Goal: Check status: Check status

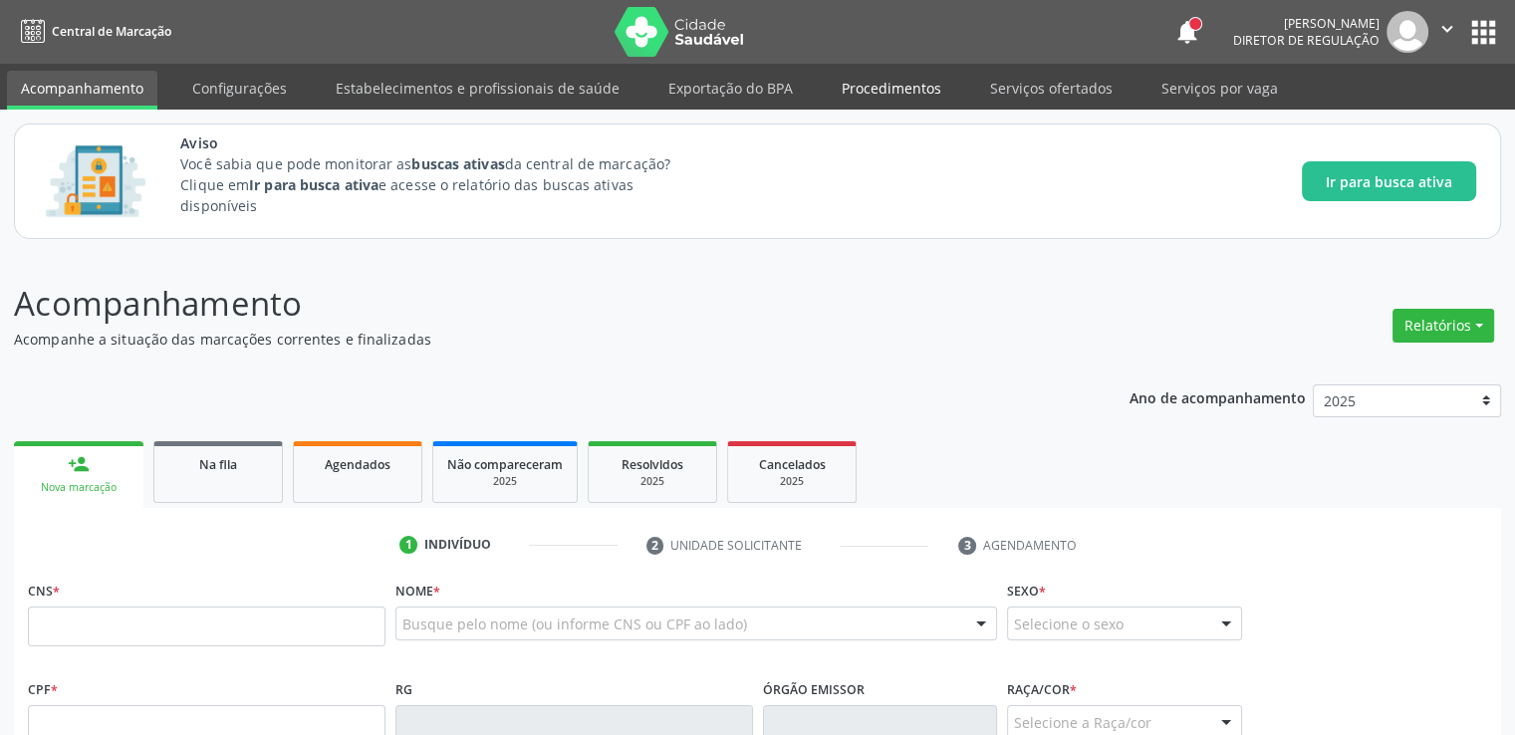
click at [853, 98] on link "Procedimentos" at bounding box center [891, 88] width 127 height 35
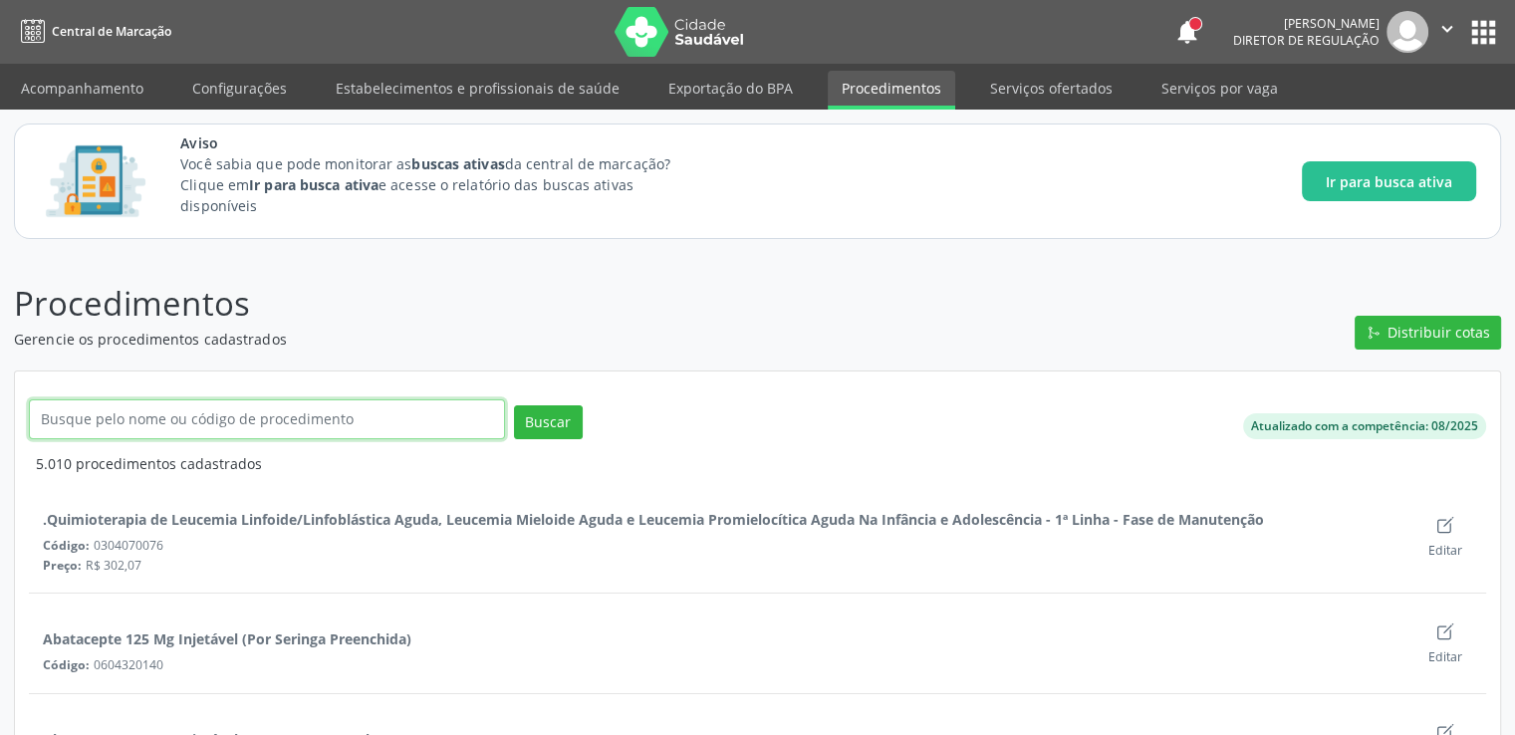
click at [281, 422] on input "text" at bounding box center [267, 419] width 476 height 40
type input "colonos"
click button "Buscar" at bounding box center [548, 422] width 69 height 34
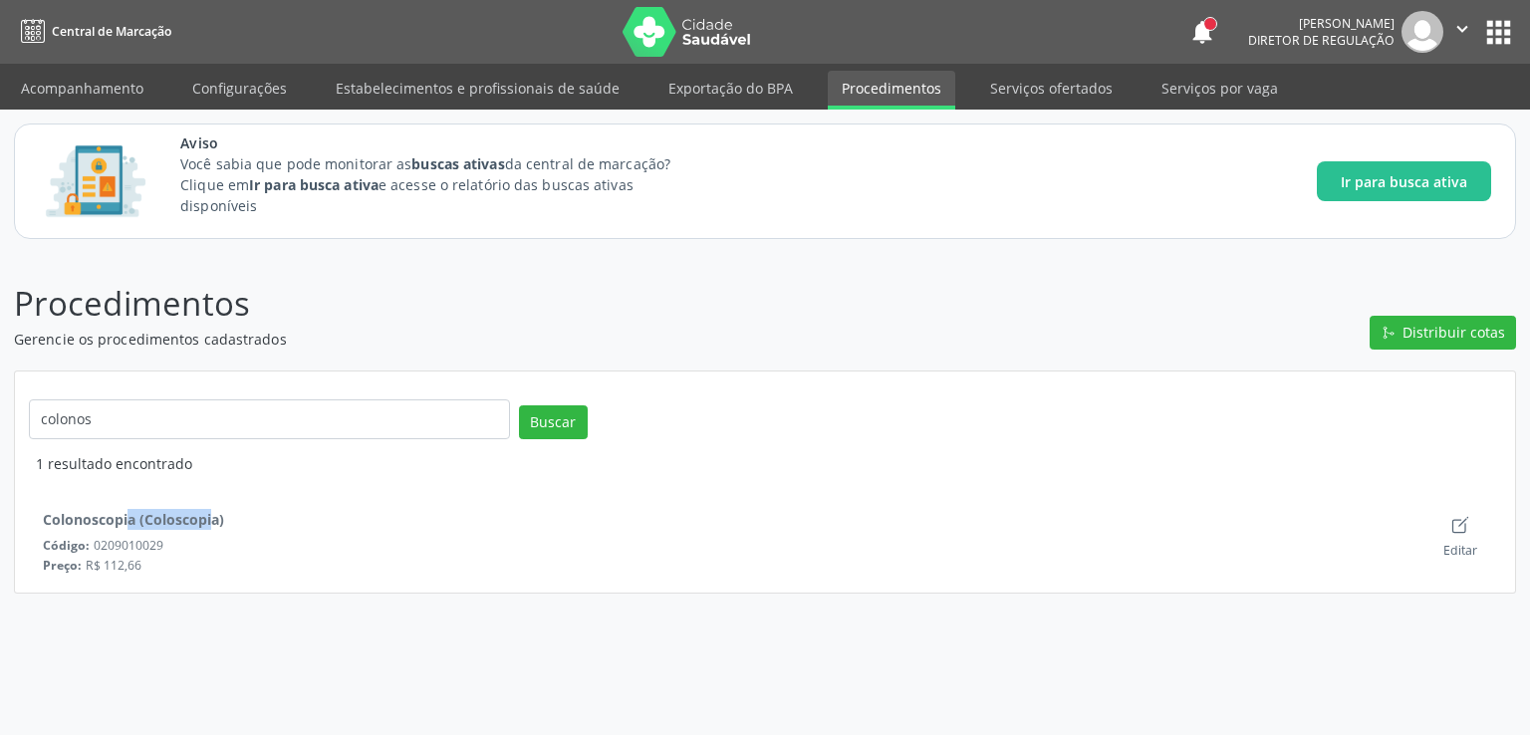
drag, startPoint x: 41, startPoint y: 514, endPoint x: 131, endPoint y: 519, distance: 90.8
click at [131, 519] on div "Colonoscopia (Coloscopia)" at bounding box center [126, 512] width 195 height 35
copy div "Colonoscopia"
click at [102, 74] on link "Acompanhamento" at bounding box center [82, 88] width 150 height 35
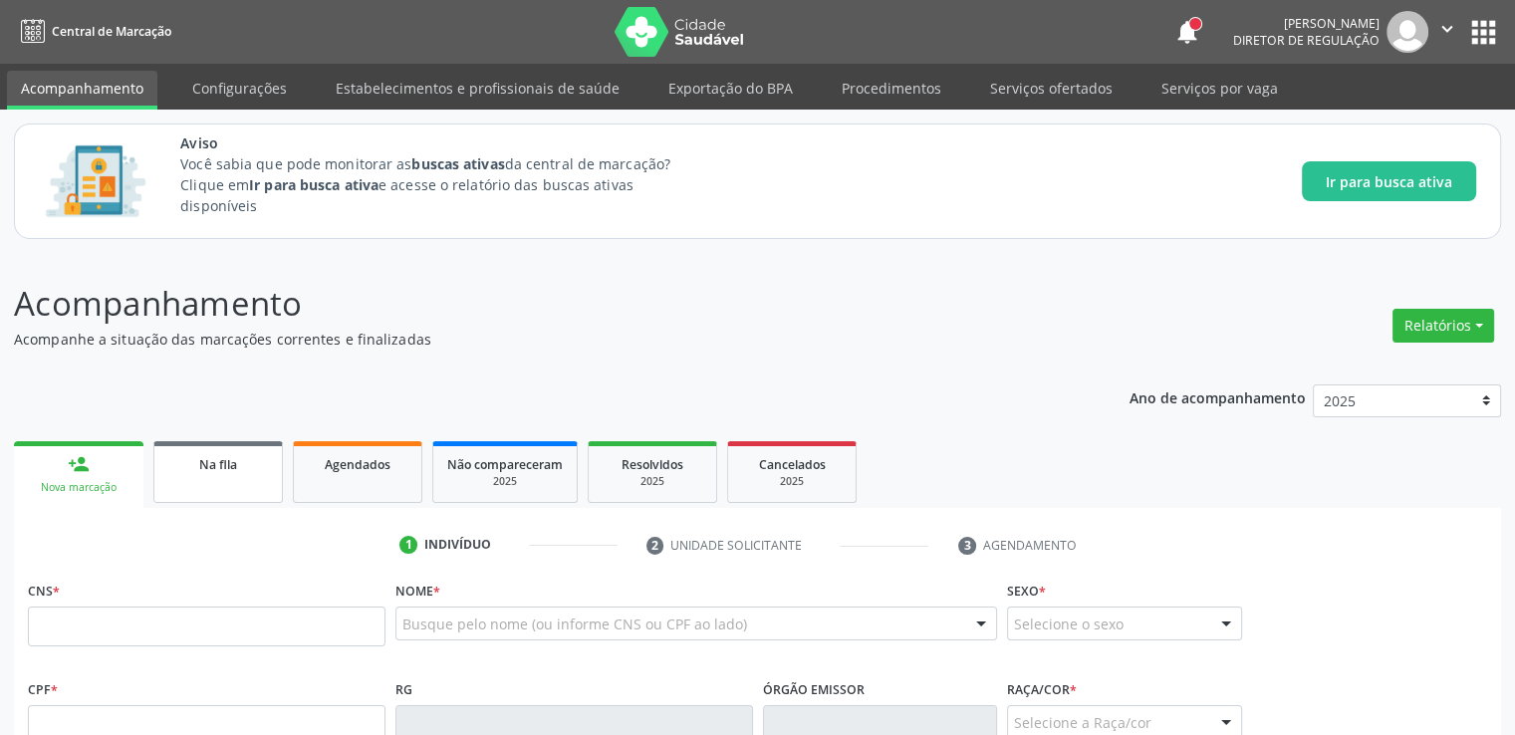
click at [219, 465] on span "Na fila" at bounding box center [218, 464] width 38 height 17
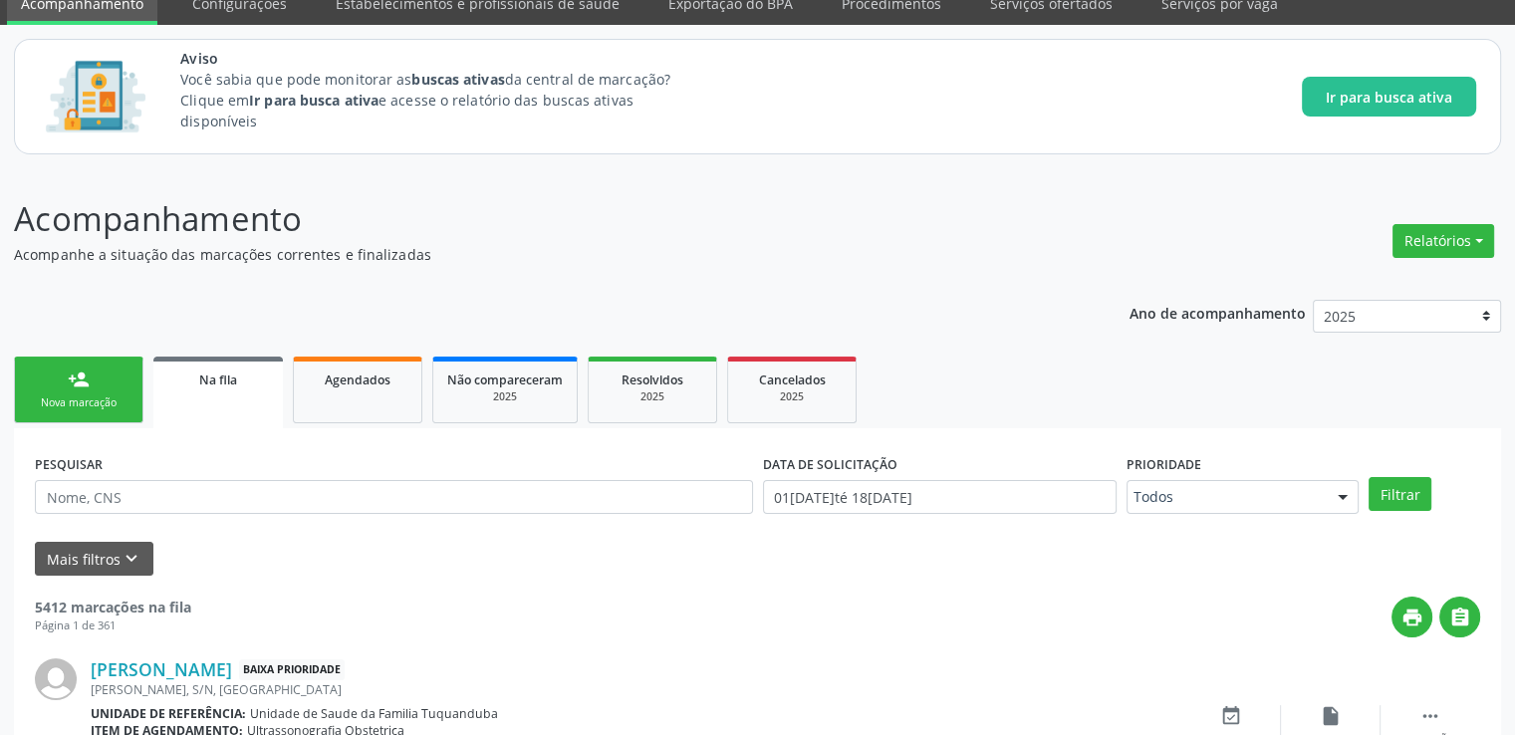
scroll to position [86, 0]
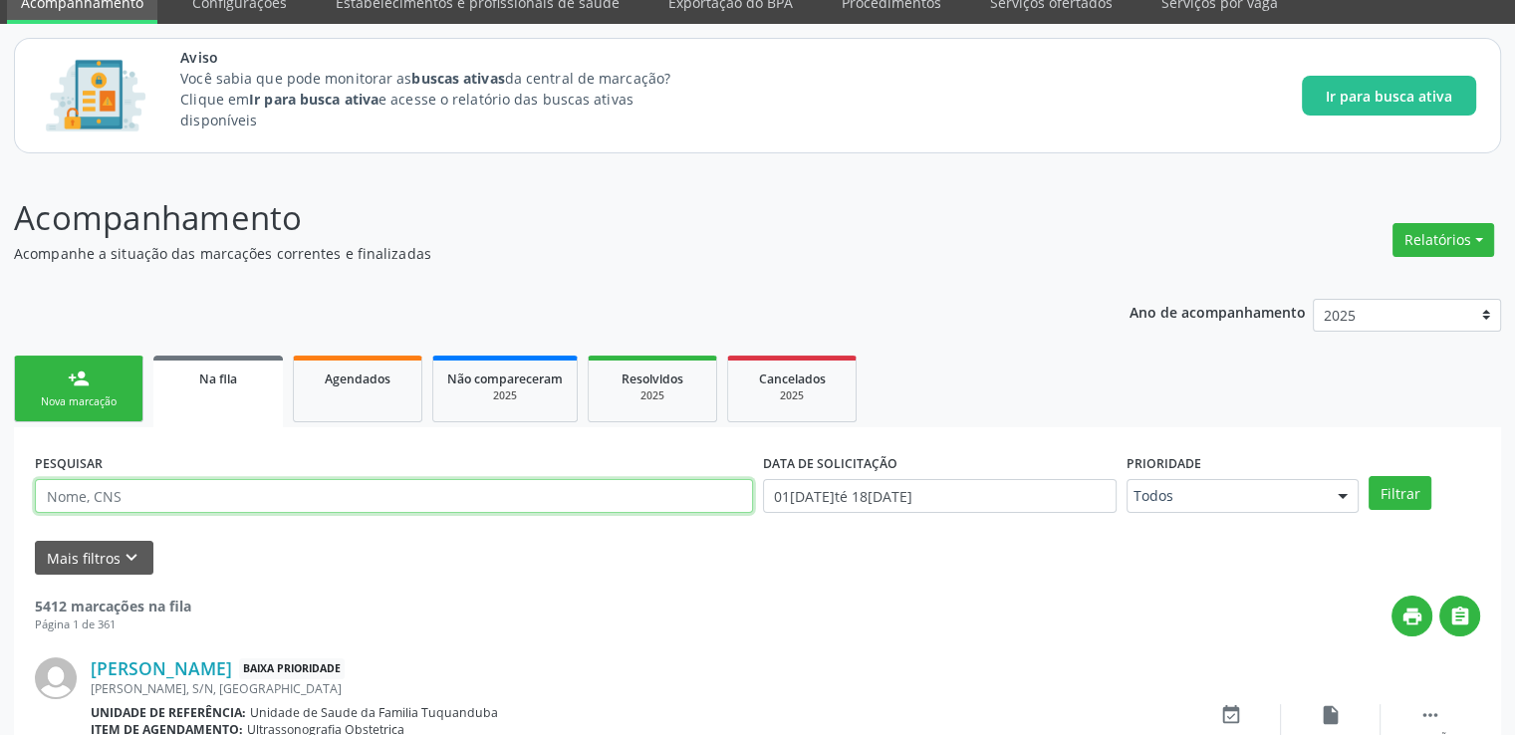
click at [147, 491] on input "text" at bounding box center [394, 496] width 718 height 34
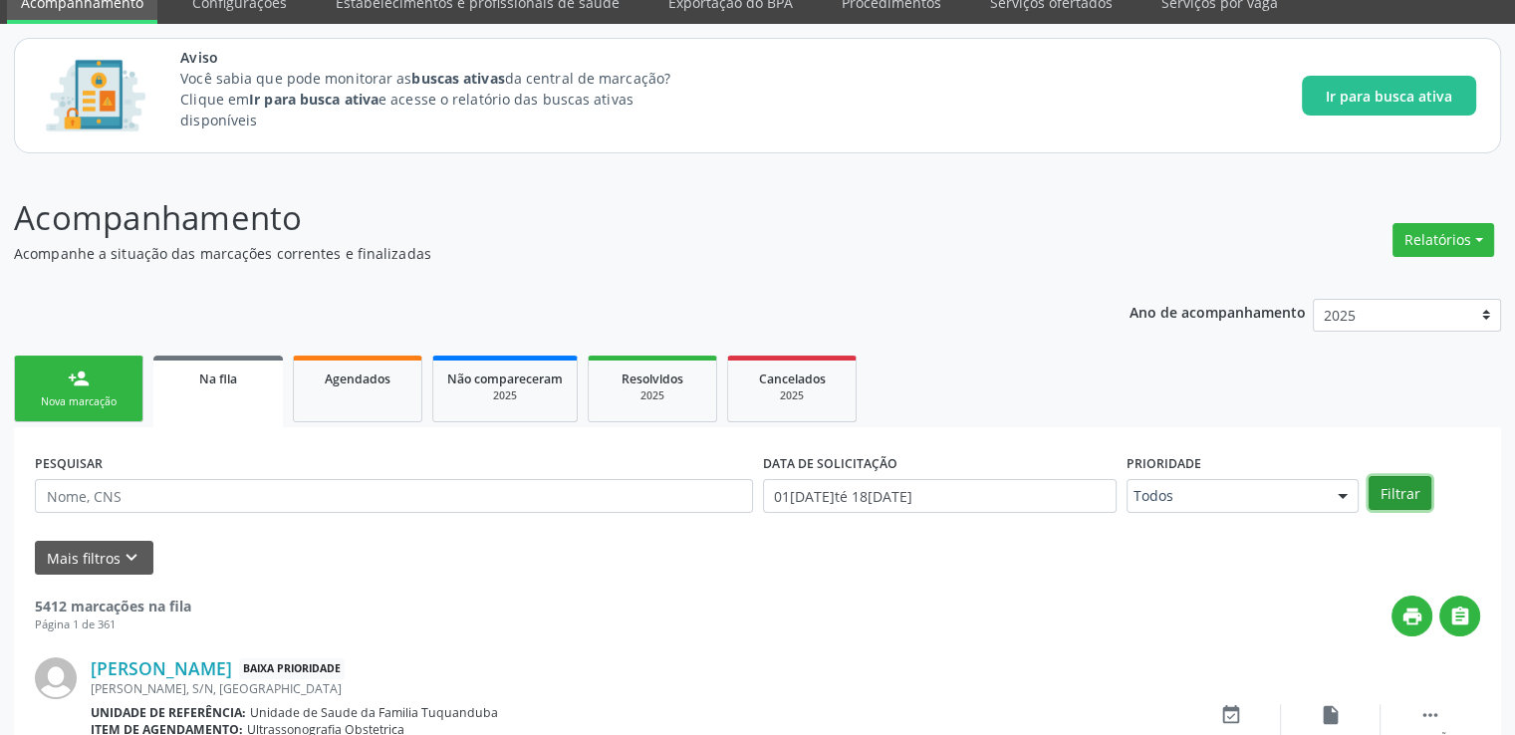
click at [1417, 495] on button "Filtrar" at bounding box center [1399, 493] width 63 height 34
click at [1405, 474] on div "PESQUISAR DATA DE SOLICITAÇÃO 01[DATE]té 18[DATE] Prioridade Todos Todos Baixa …" at bounding box center [757, 487] width 1455 height 78
click at [1402, 486] on button "Filtrar" at bounding box center [1399, 493] width 63 height 34
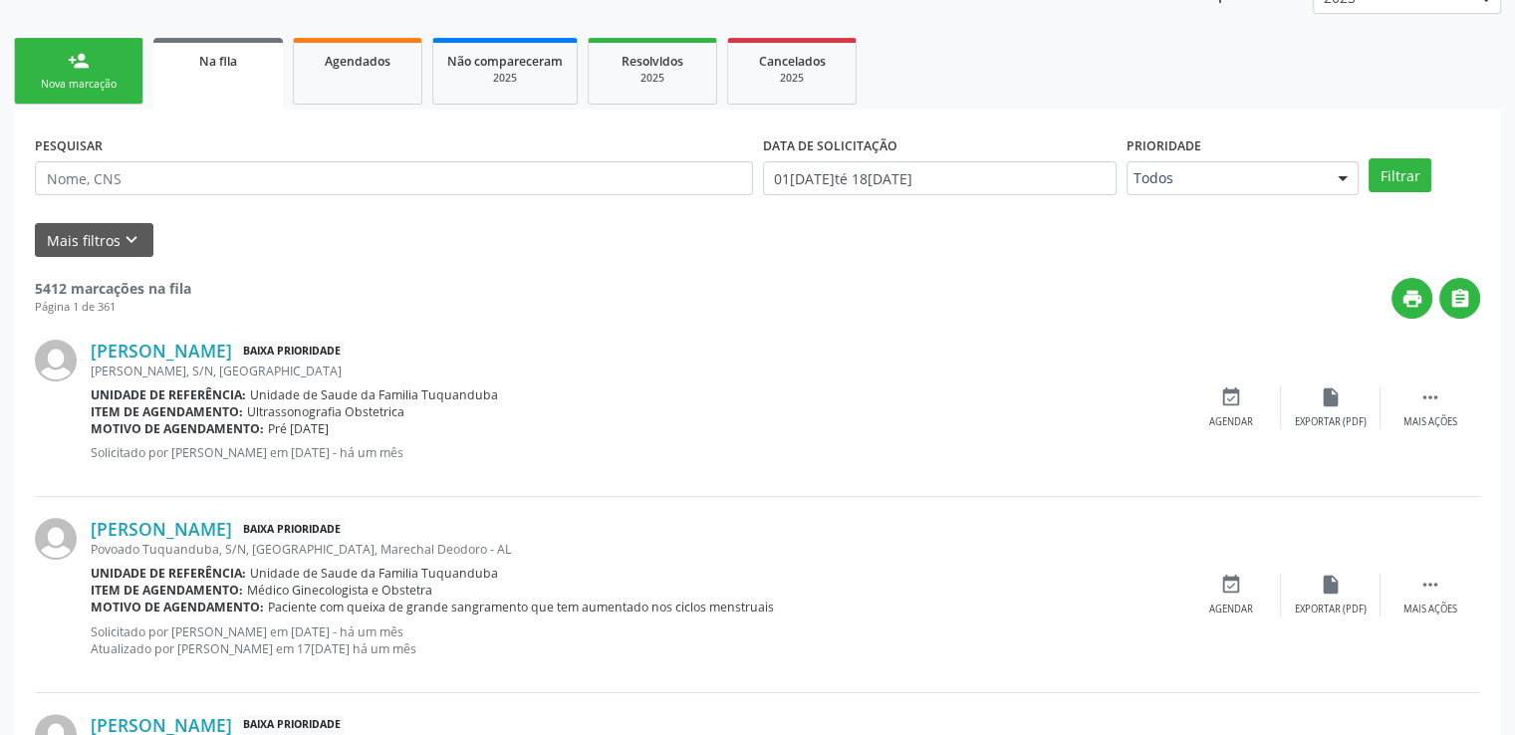
scroll to position [484, 0]
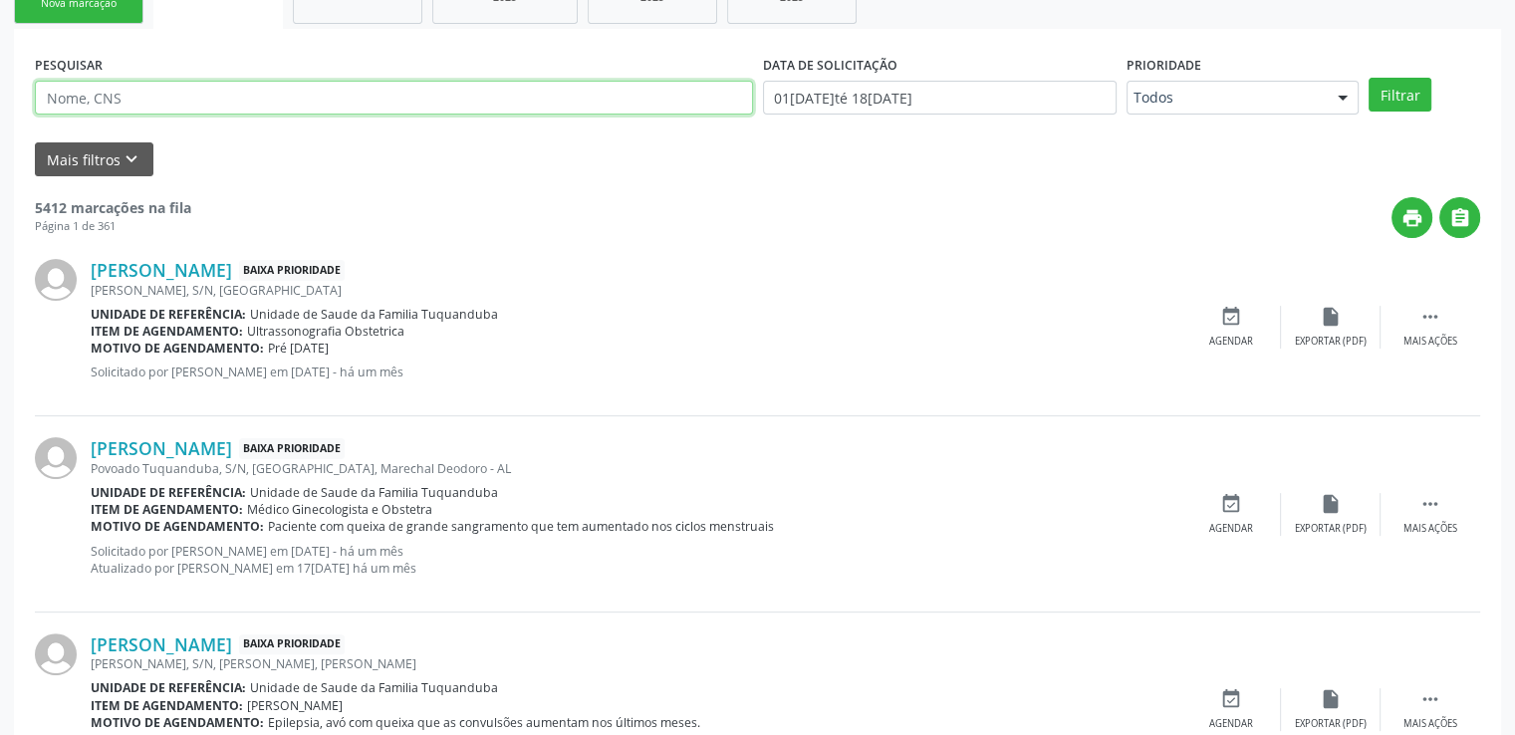
click at [518, 94] on input "text" at bounding box center [394, 98] width 718 height 34
click at [690, 172] on div "Mais filtros keyboard_arrow_down" at bounding box center [757, 159] width 1455 height 35
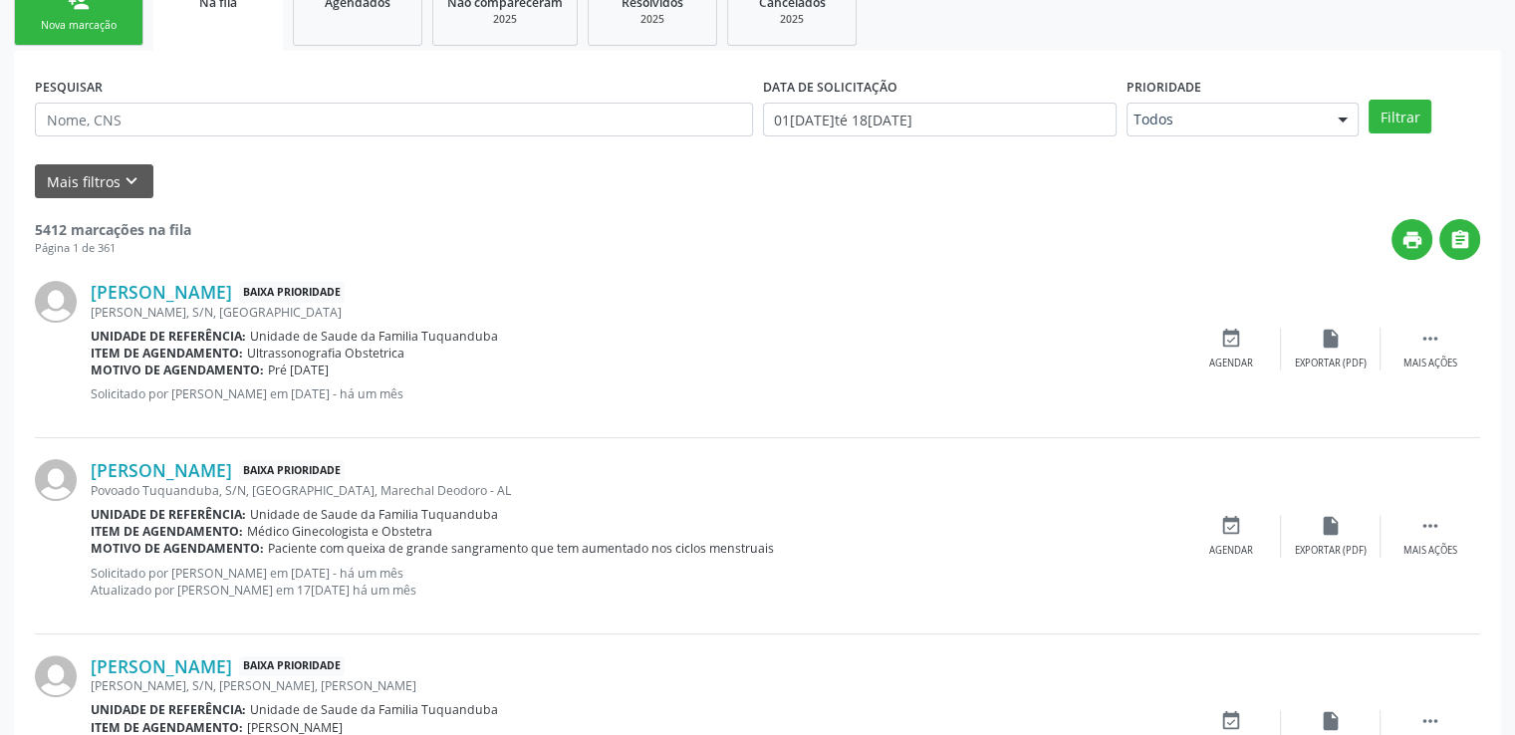
scroll to position [285, 0]
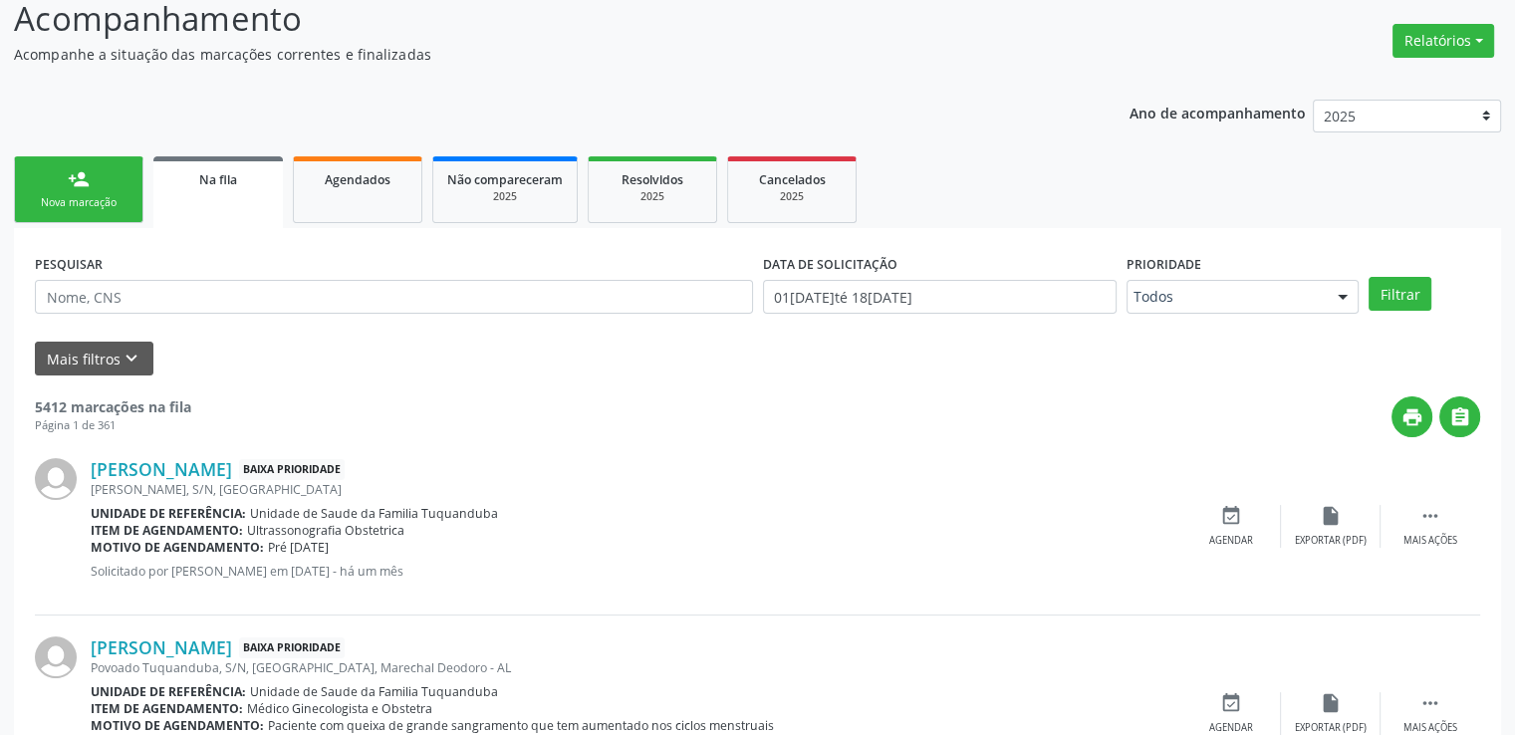
click at [242, 196] on link "Na fila" at bounding box center [217, 192] width 129 height 72
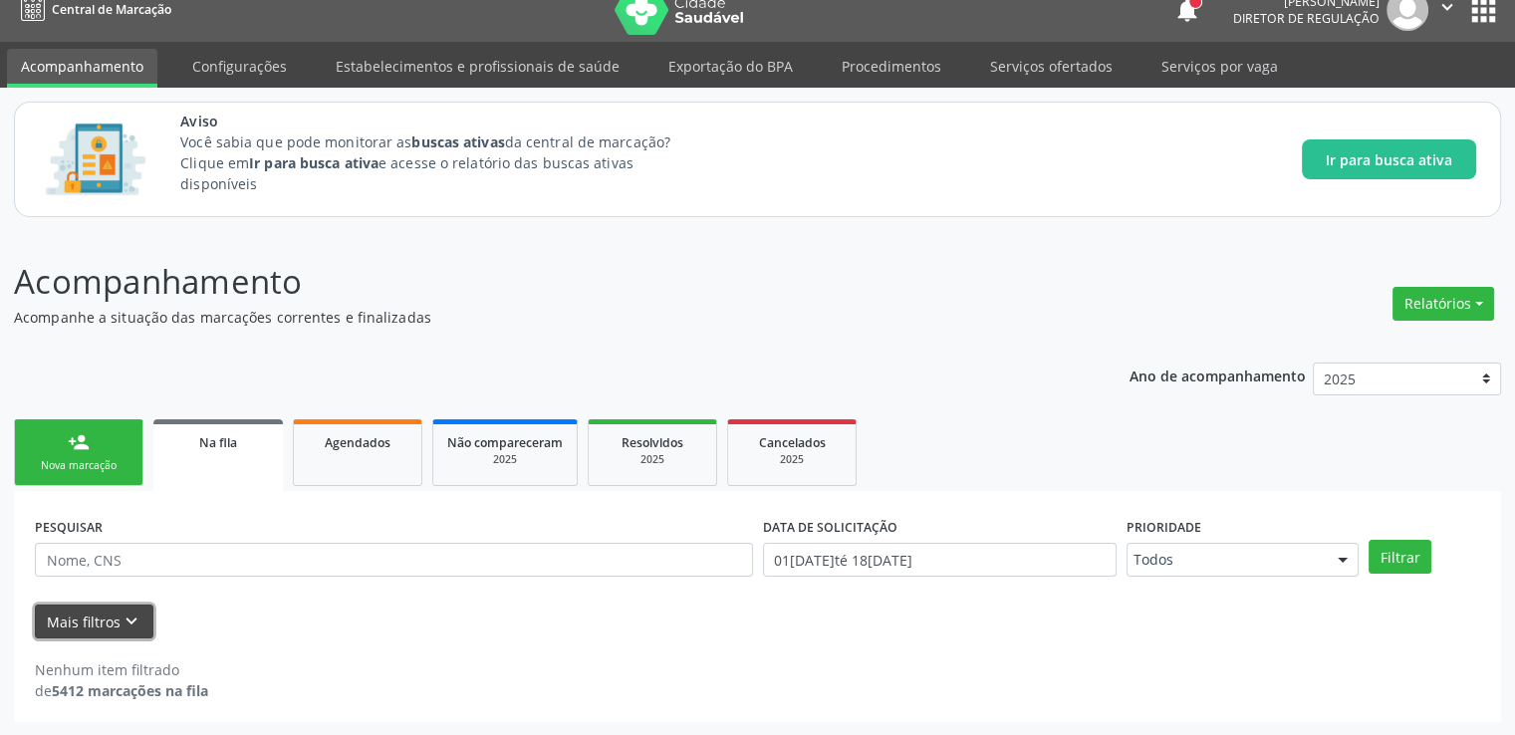
click at [128, 613] on icon "keyboard_arrow_down" at bounding box center [132, 622] width 22 height 22
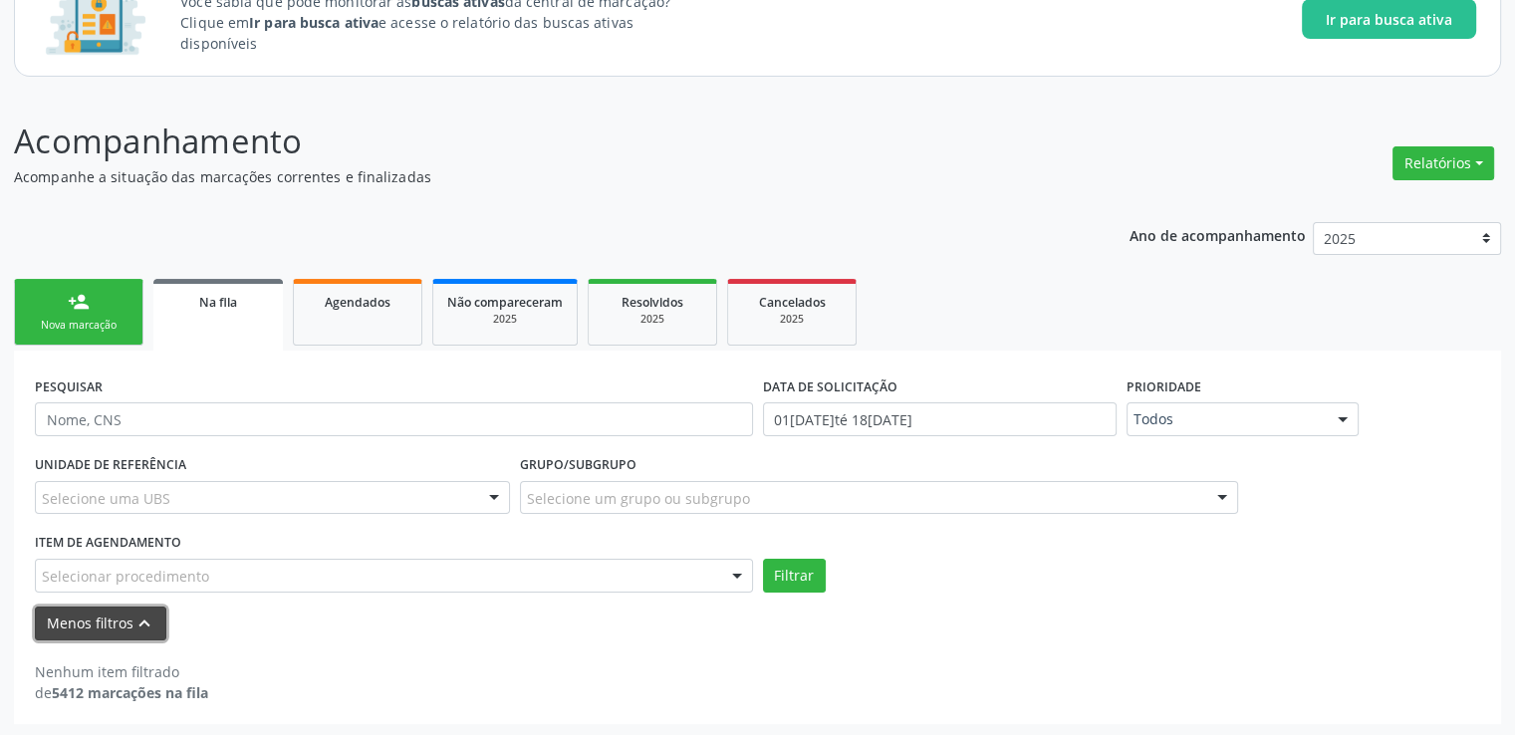
scroll to position [163, 0]
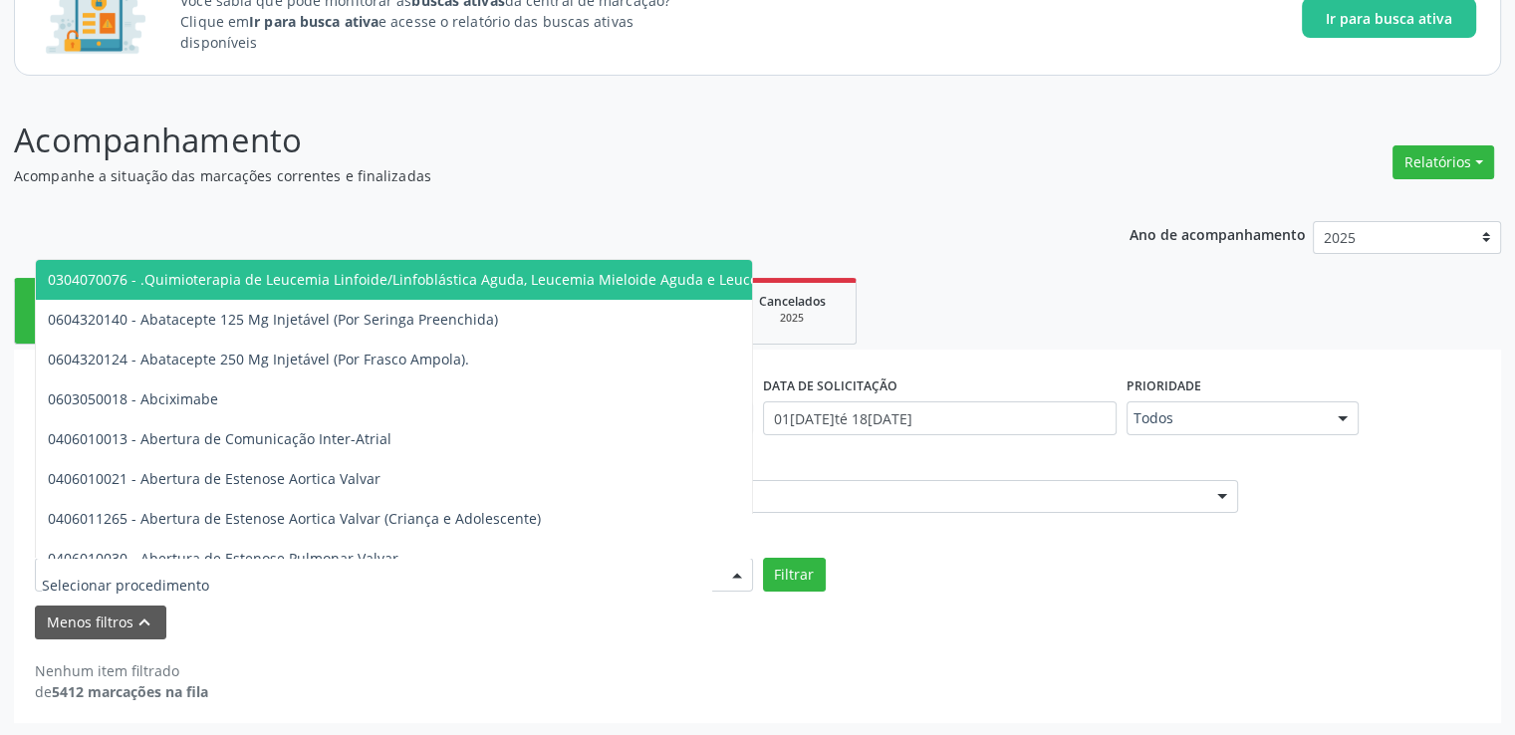
paste input "Colonoscopia"
type input "Colonoscopia"
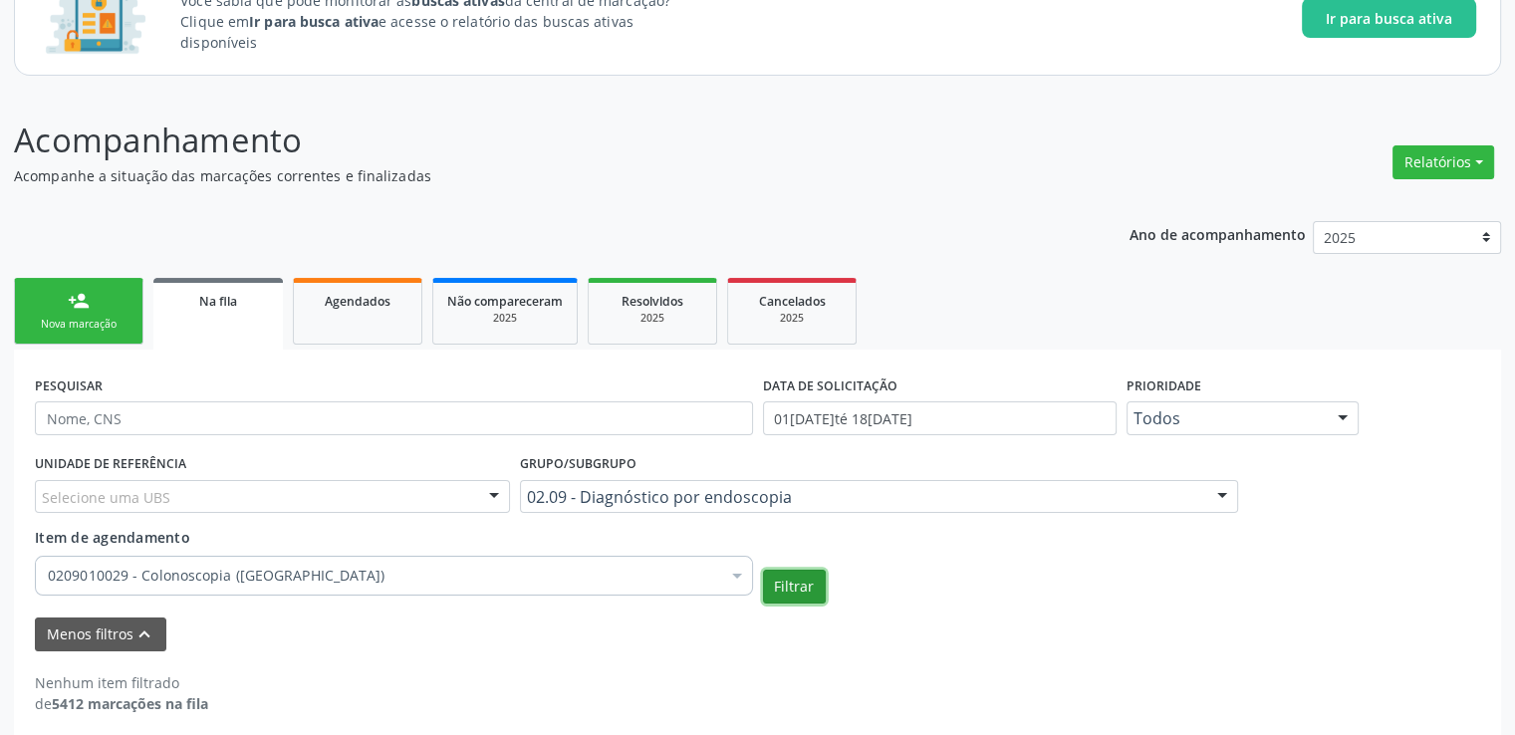
click at [775, 592] on button "Filtrar" at bounding box center [794, 587] width 63 height 34
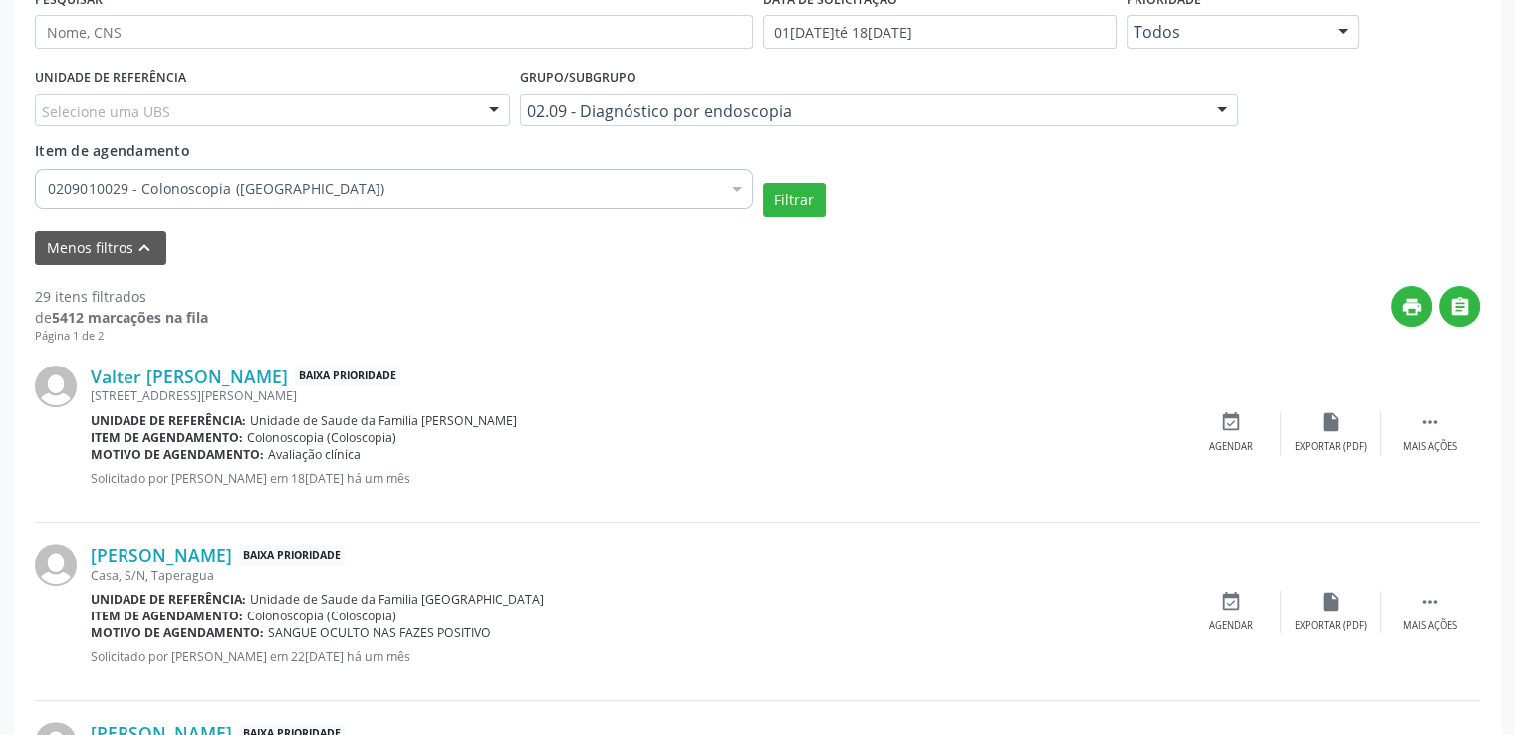
scroll to position [538, 0]
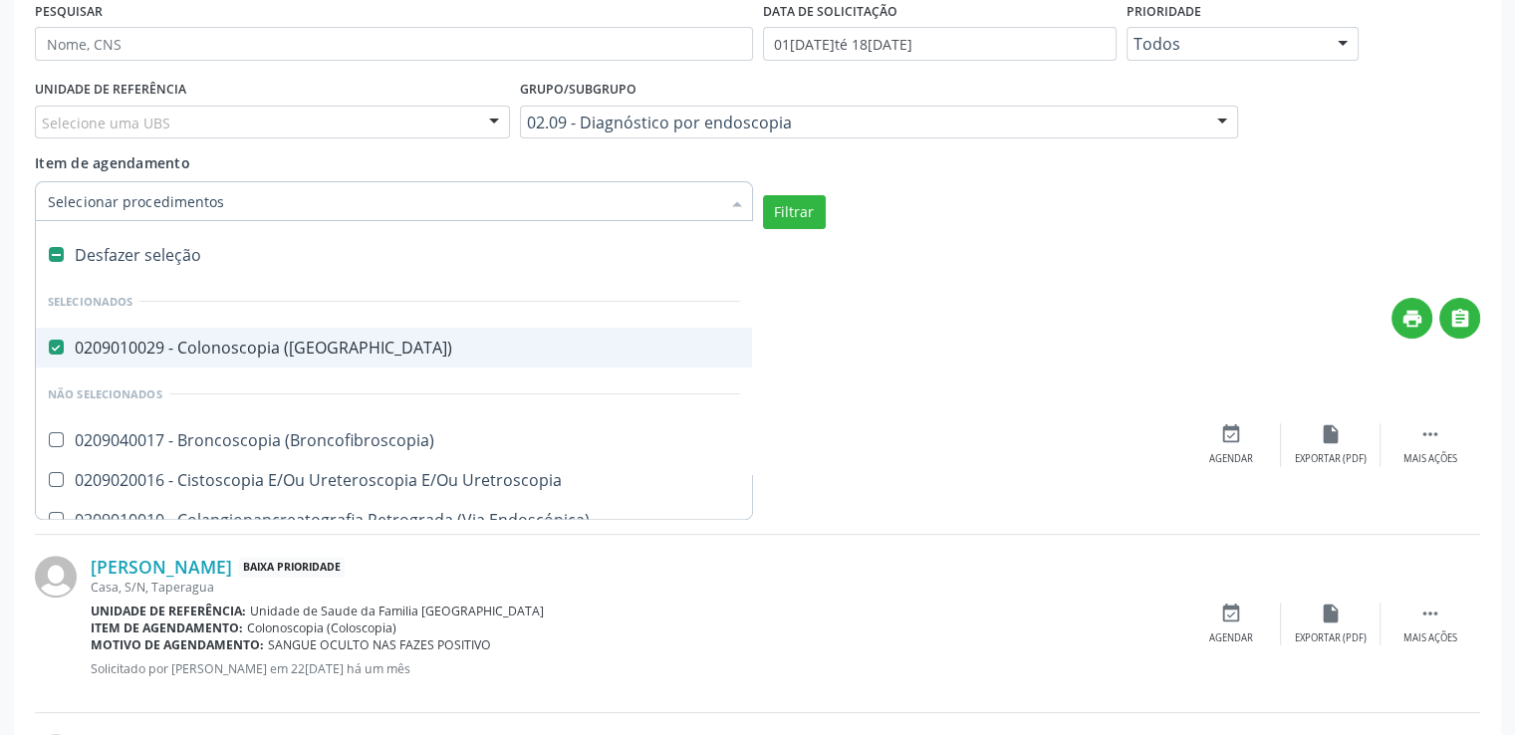
type input "c"
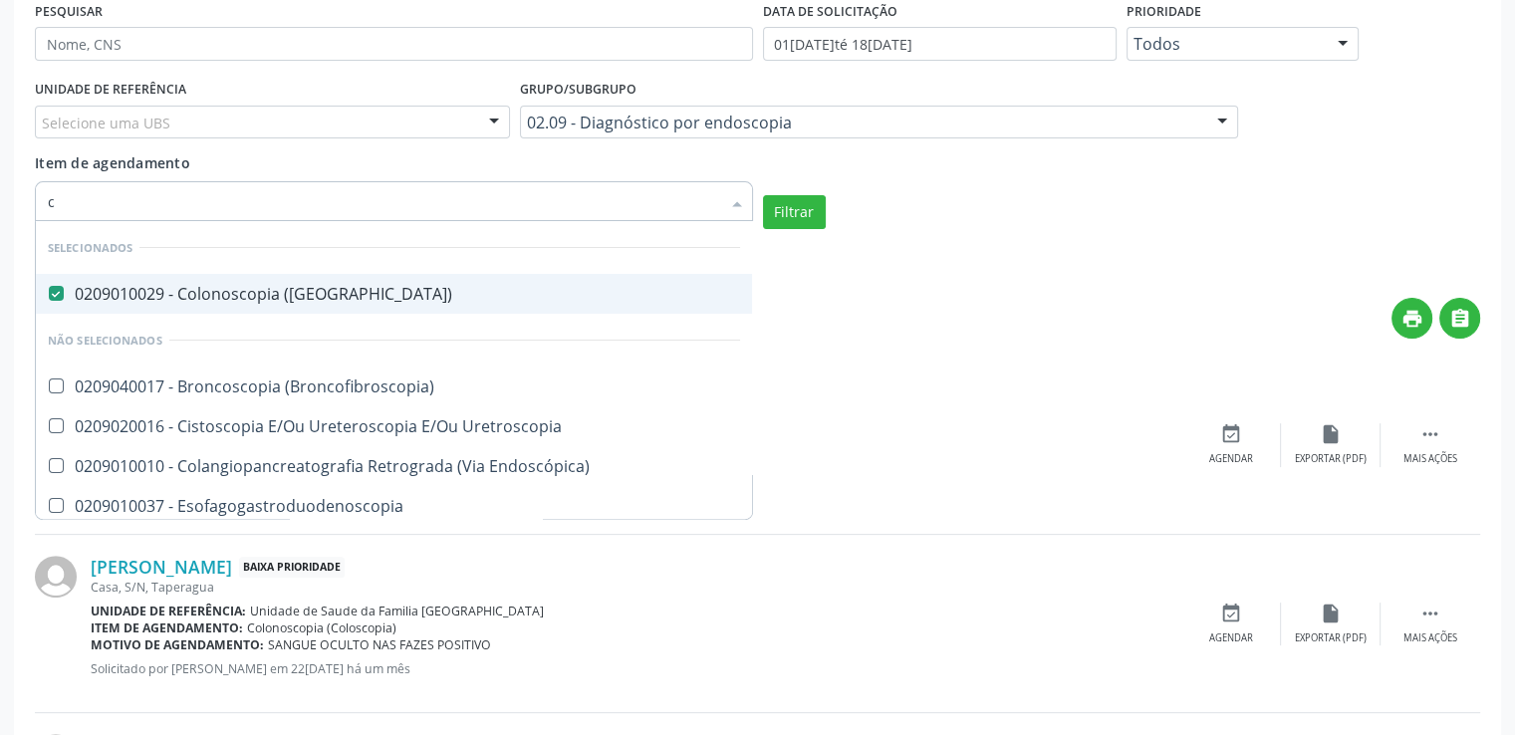
click at [60, 288] on \(Coloscopia\) at bounding box center [56, 293] width 15 height 15
click at [49, 288] on \(Coloscopia\) "checkbox" at bounding box center [42, 293] width 13 height 13
checkbox \(Coloscopia\) "false"
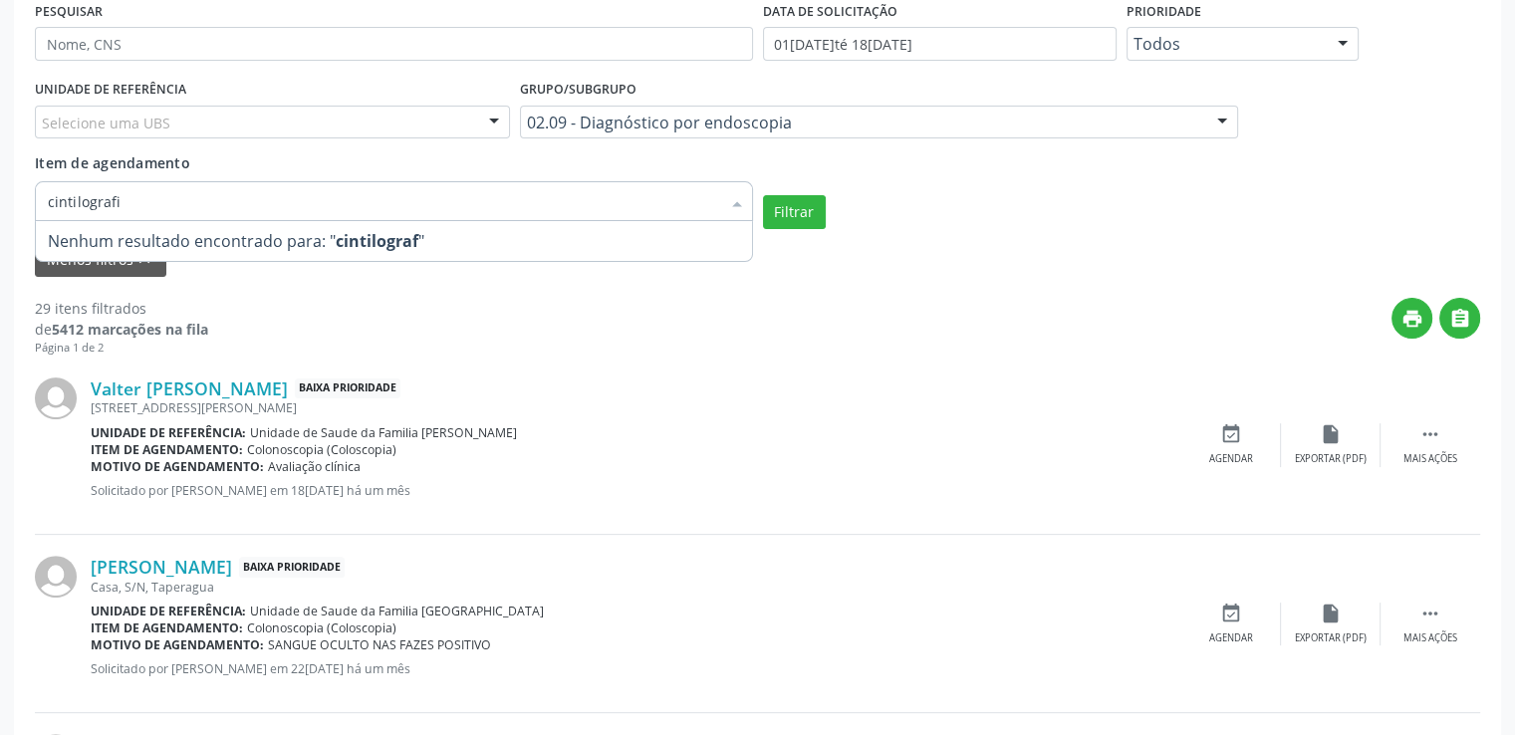
type input "cintilografia"
click at [1236, 248] on div "Menos filtros keyboard_arrow_up" at bounding box center [757, 260] width 1455 height 35
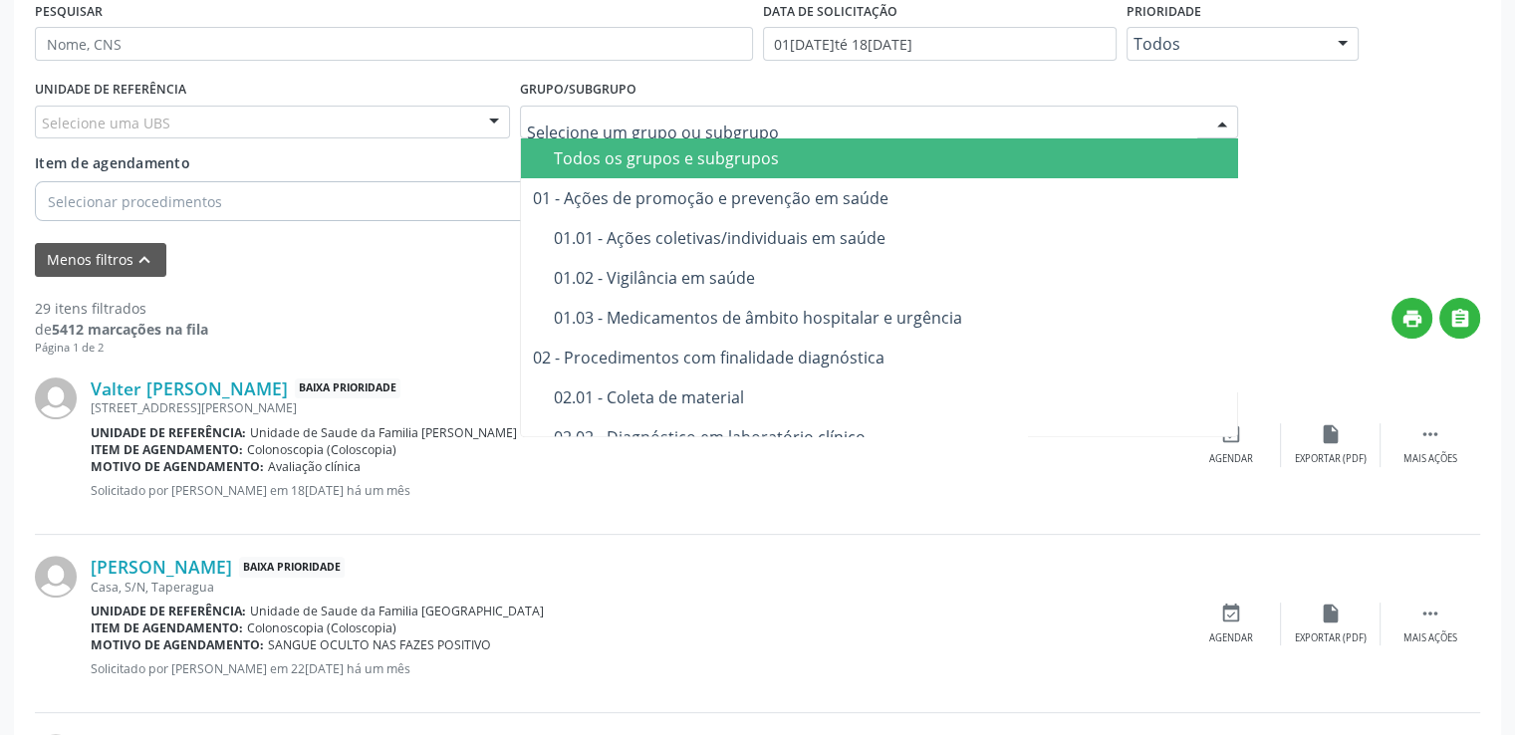
click at [639, 155] on div "Todos os grupos e subgrupos" at bounding box center [890, 158] width 673 height 16
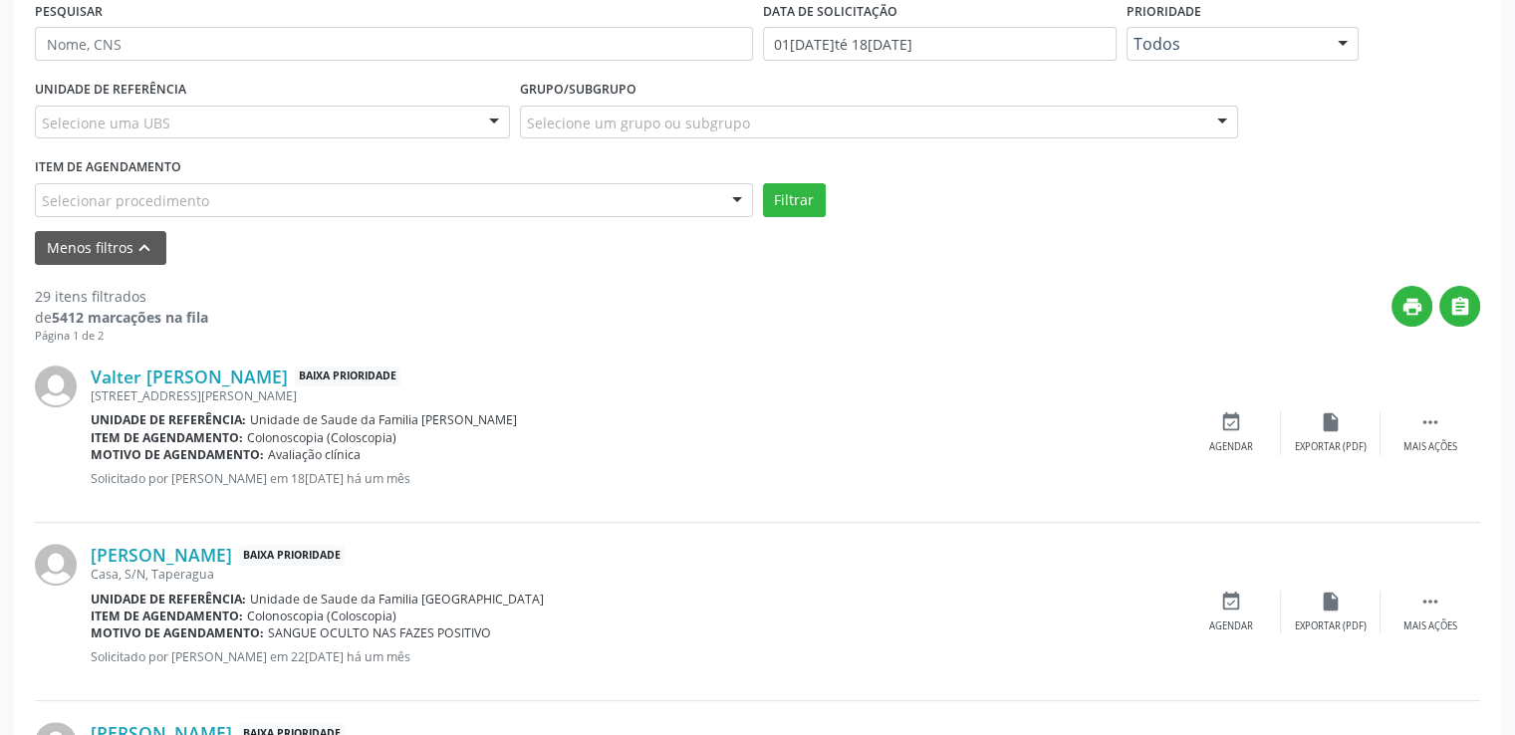
click at [504, 200] on div "Selecionar procedimento" at bounding box center [394, 200] width 718 height 34
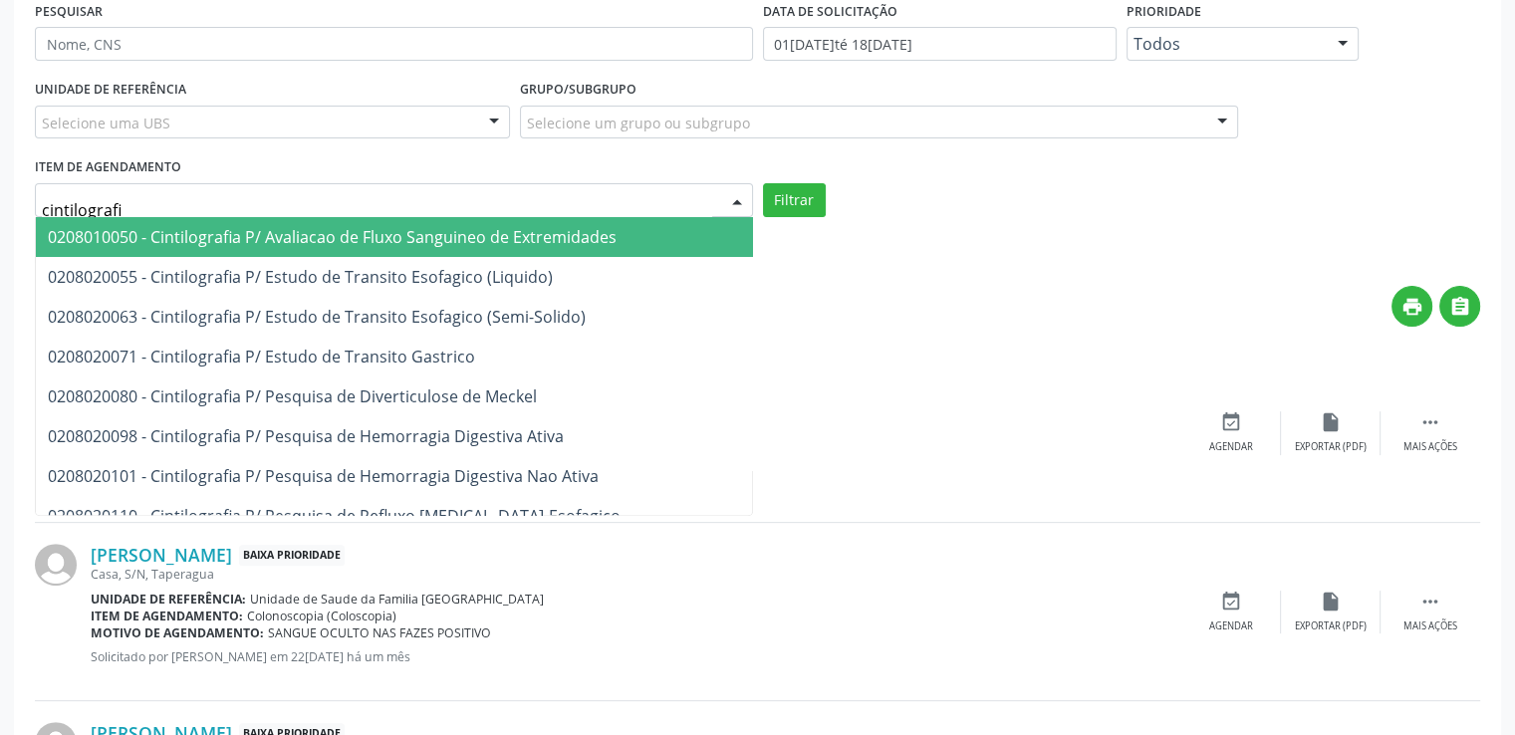
type input "cintilografia"
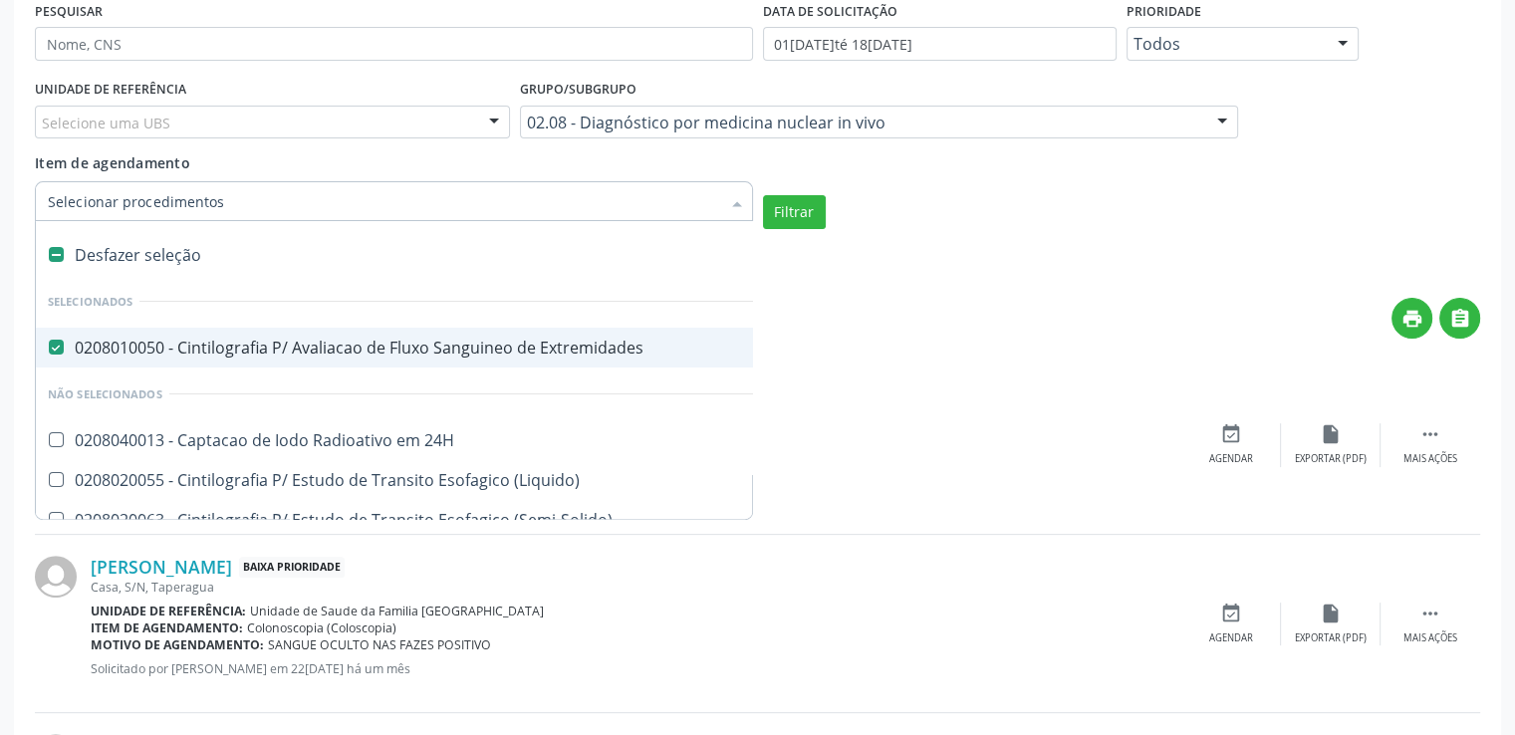
click at [476, 209] on div at bounding box center [394, 201] width 718 height 40
click at [58, 251] on label at bounding box center [56, 254] width 15 height 15
checkbox Extremidades "false"
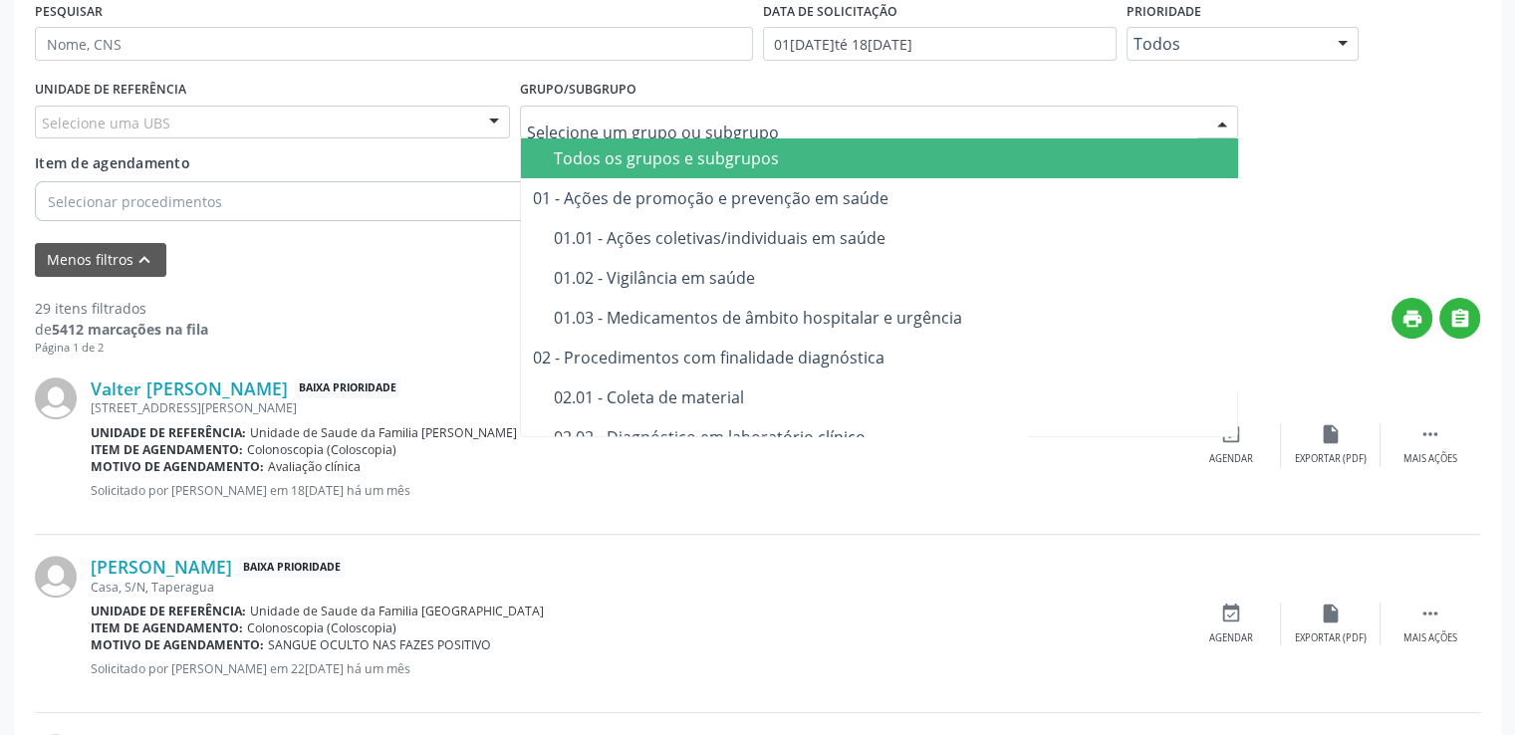
click at [633, 151] on div "Todos os grupos e subgrupos" at bounding box center [890, 158] width 673 height 16
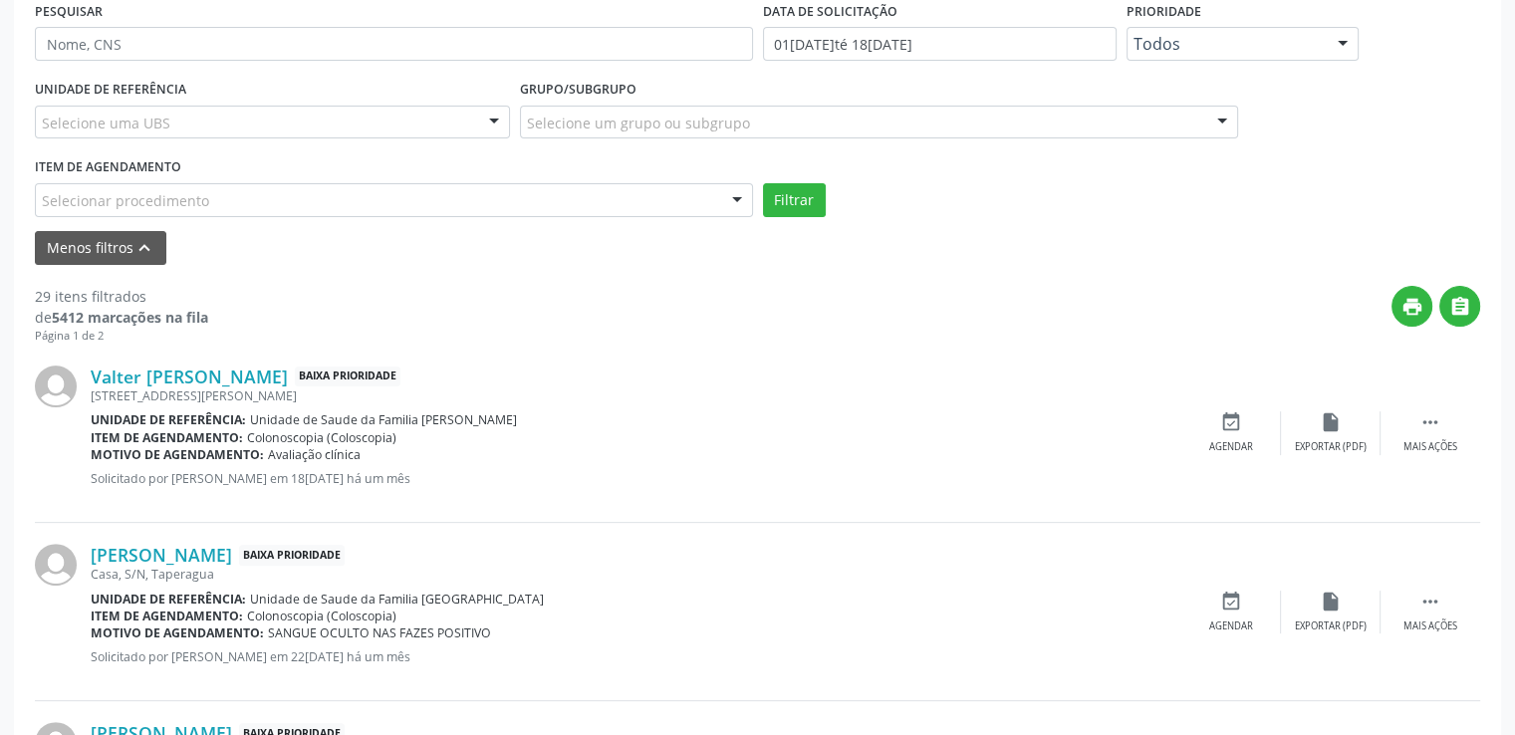
click at [207, 204] on div "Selecionar procedimento" at bounding box center [394, 200] width 718 height 34
click at [42, 204] on input "text" at bounding box center [42, 210] width 0 height 40
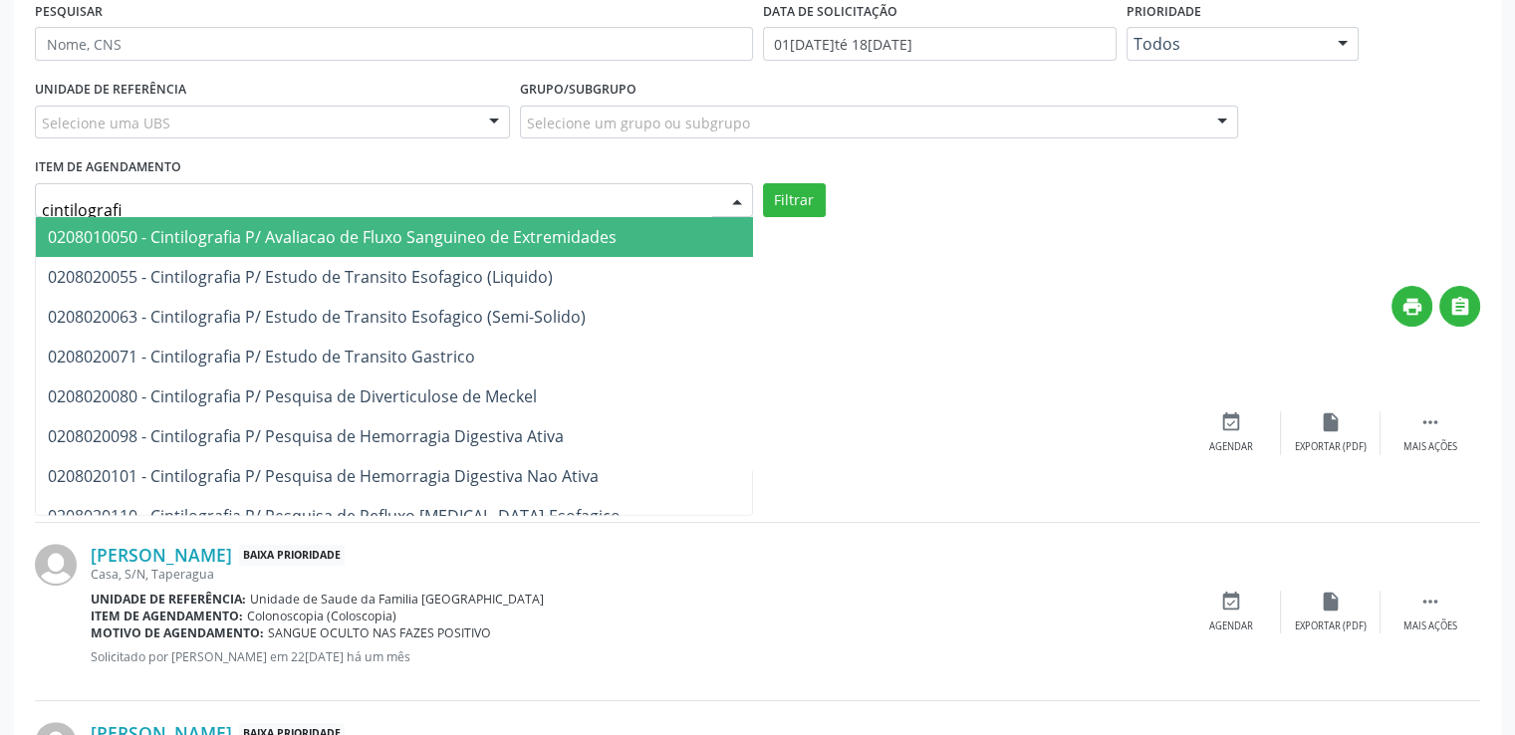
type input "cintilografia"
click at [269, 242] on span "0208010050 - Cintilografia P/ Avaliacao de Fluxo Sanguineo de Extremidades" at bounding box center [332, 237] width 569 height 22
click at [269, 242] on div "Menos filtros keyboard_arrow_up" at bounding box center [757, 248] width 1455 height 35
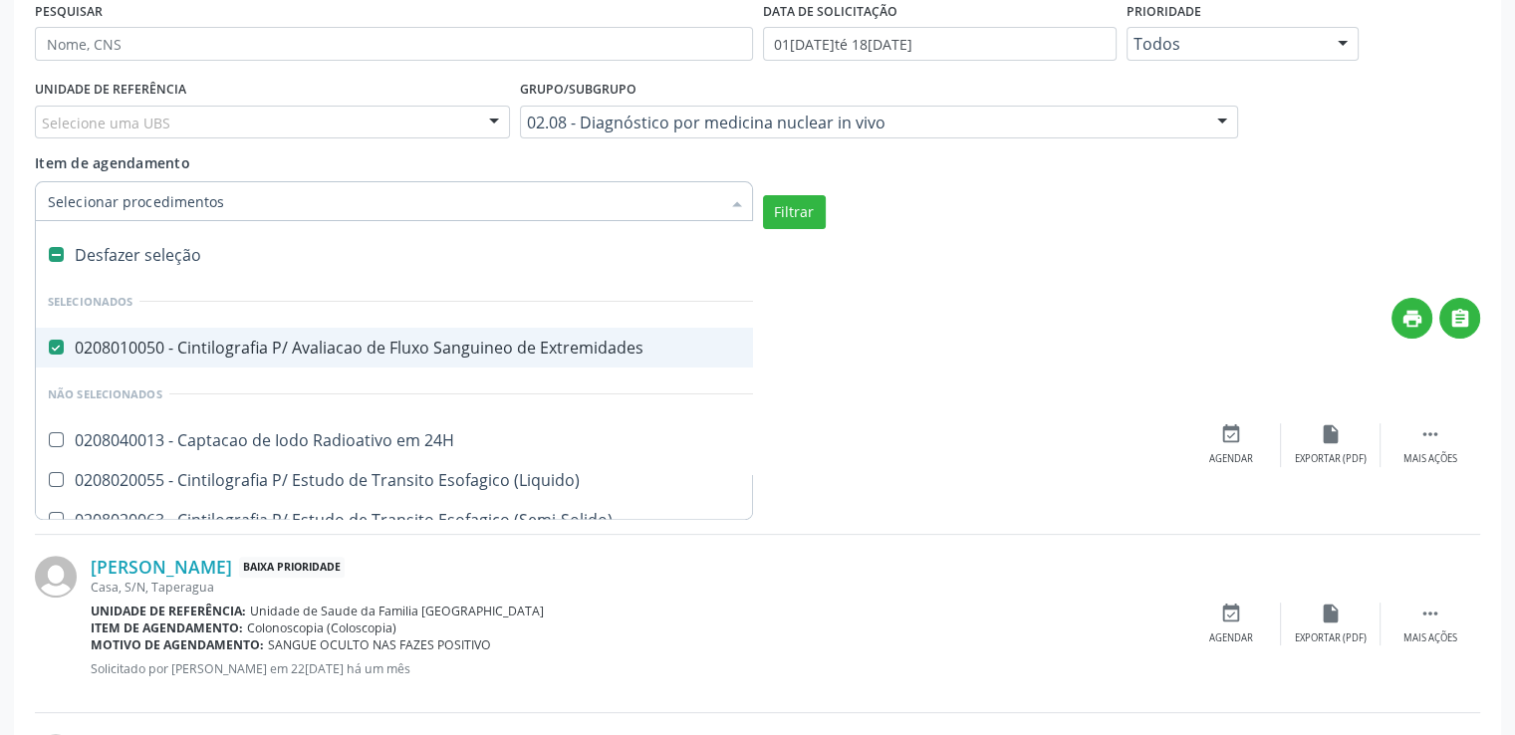
click at [700, 198] on input "Item de agendamento" at bounding box center [384, 201] width 672 height 40
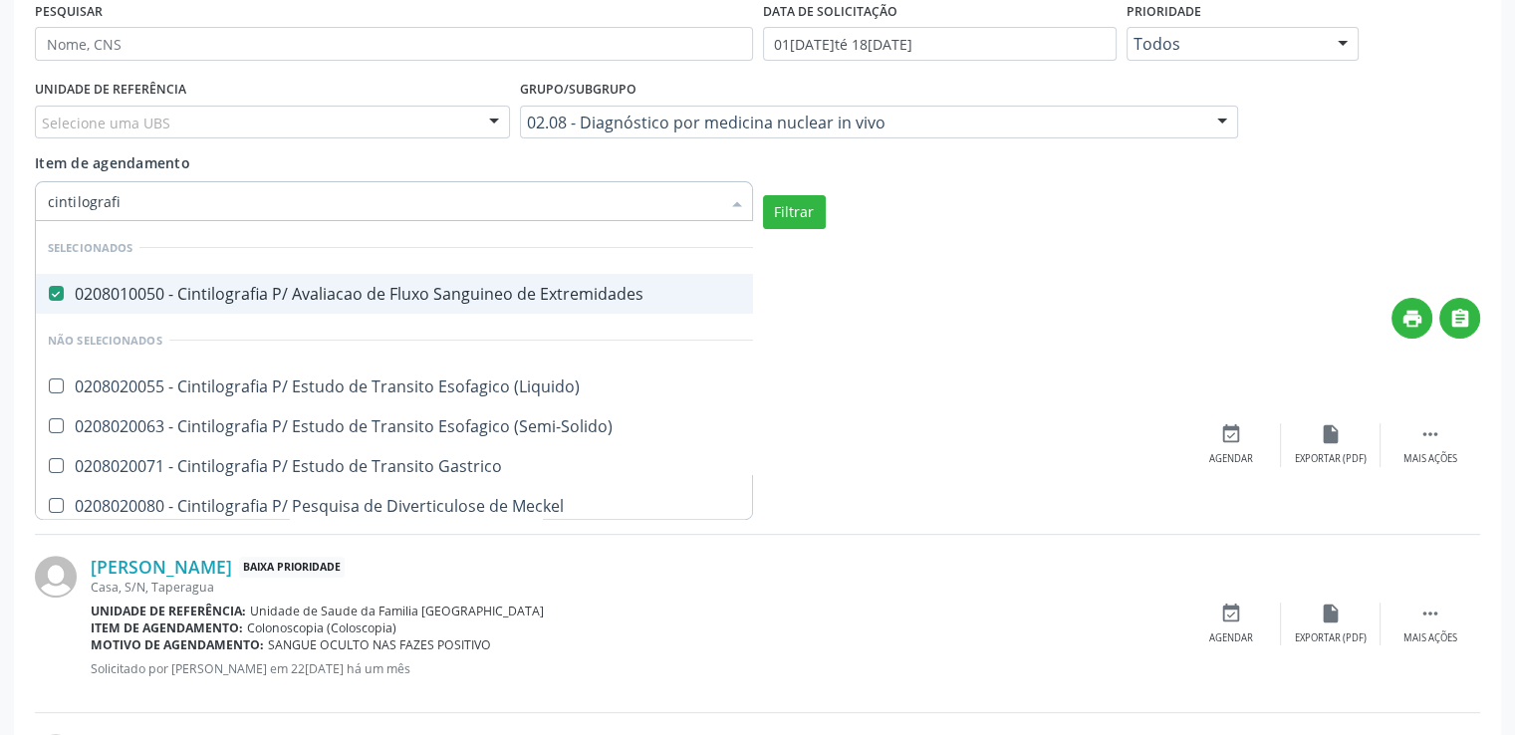
type input "cintilografia"
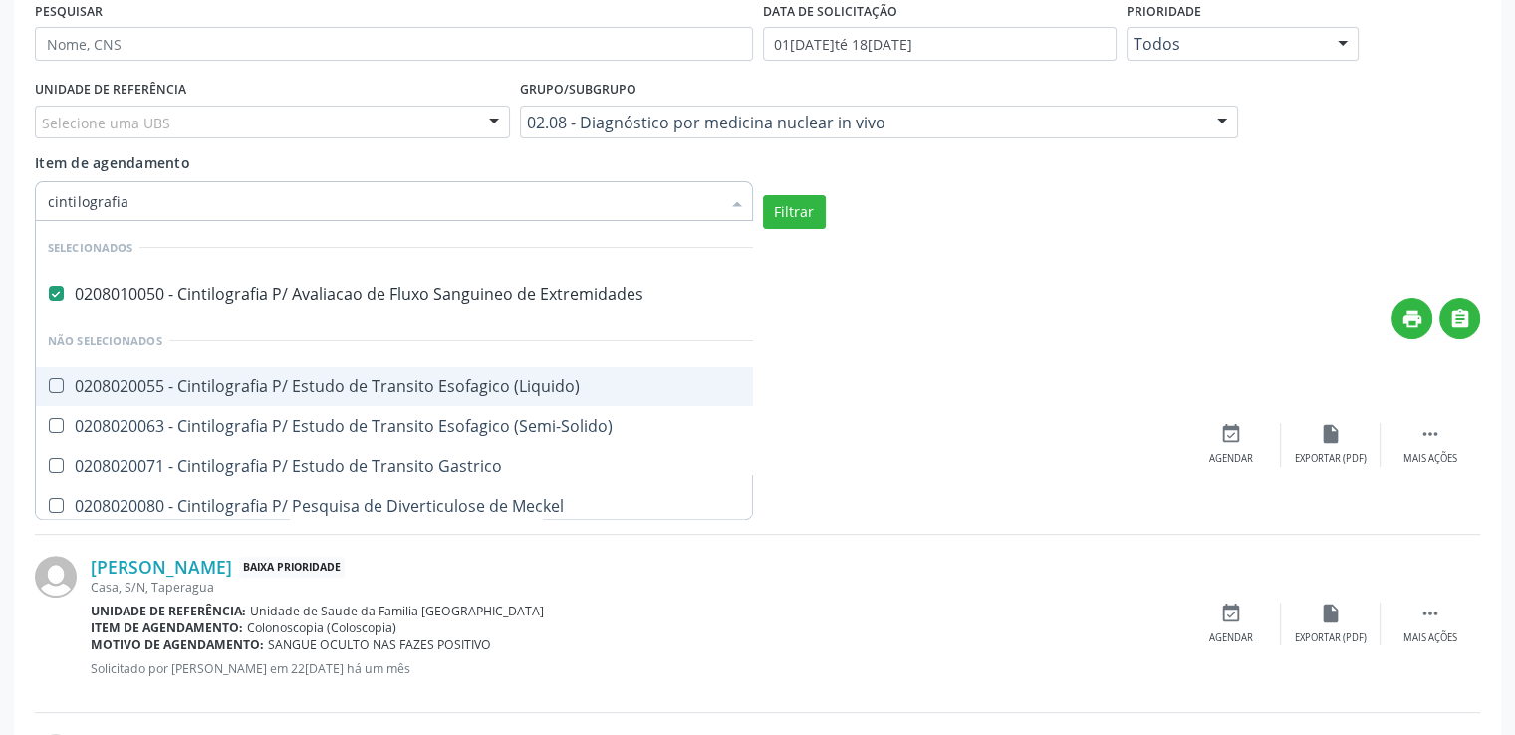
click at [54, 386] on \(Liquido\) at bounding box center [56, 385] width 15 height 15
click at [49, 386] on \(Liquido\) "checkbox" at bounding box center [42, 385] width 13 height 13
checkbox \(Liquido\) "true"
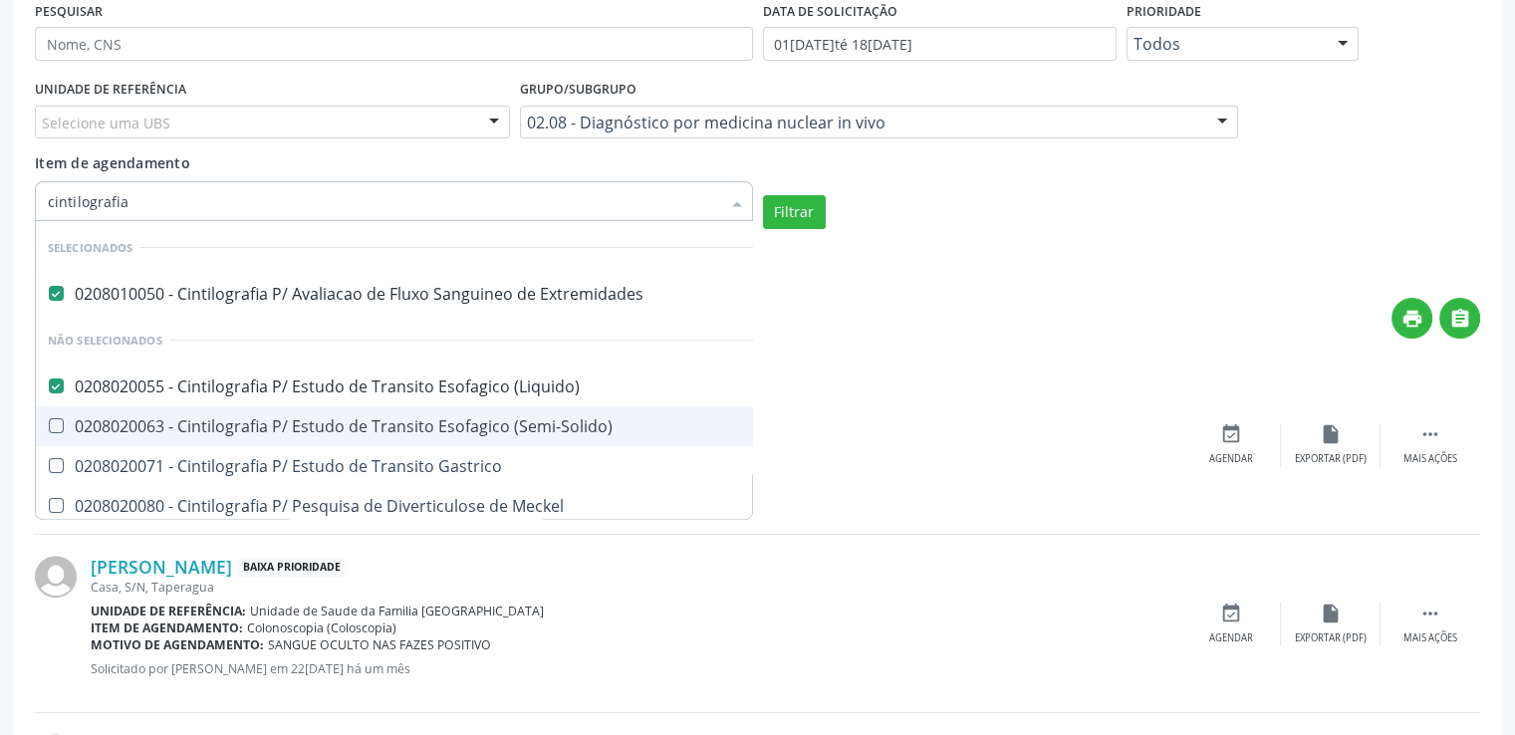
click at [60, 428] on \(Semi-Solido\) at bounding box center [56, 425] width 15 height 15
click at [49, 428] on \(Semi-Solido\) "checkbox" at bounding box center [42, 425] width 13 height 13
checkbox \(Semi-Solido\) "true"
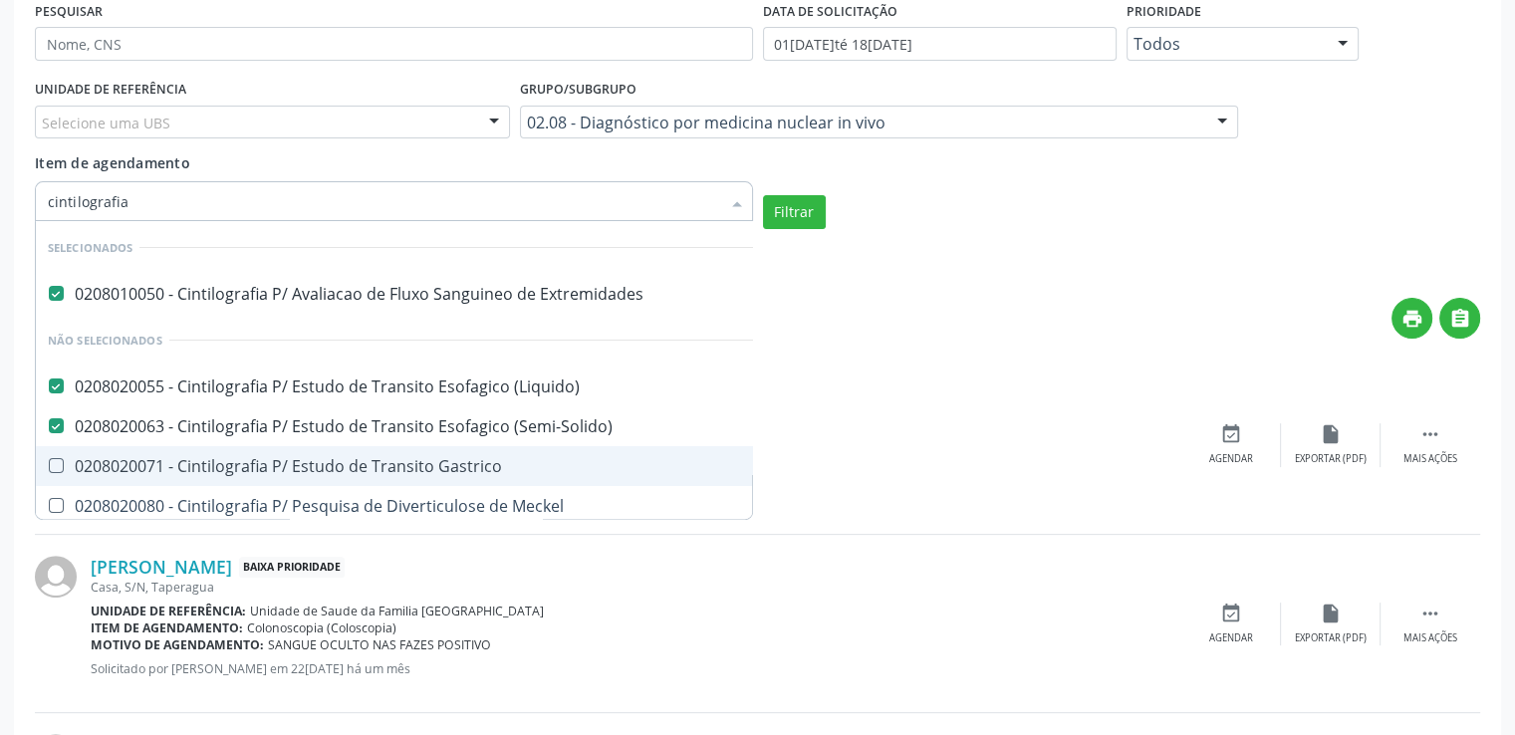
click at [61, 463] on Gastrico at bounding box center [56, 465] width 15 height 15
click at [49, 463] on Gastrico "checkbox" at bounding box center [42, 465] width 13 height 13
checkbox Gastrico "true"
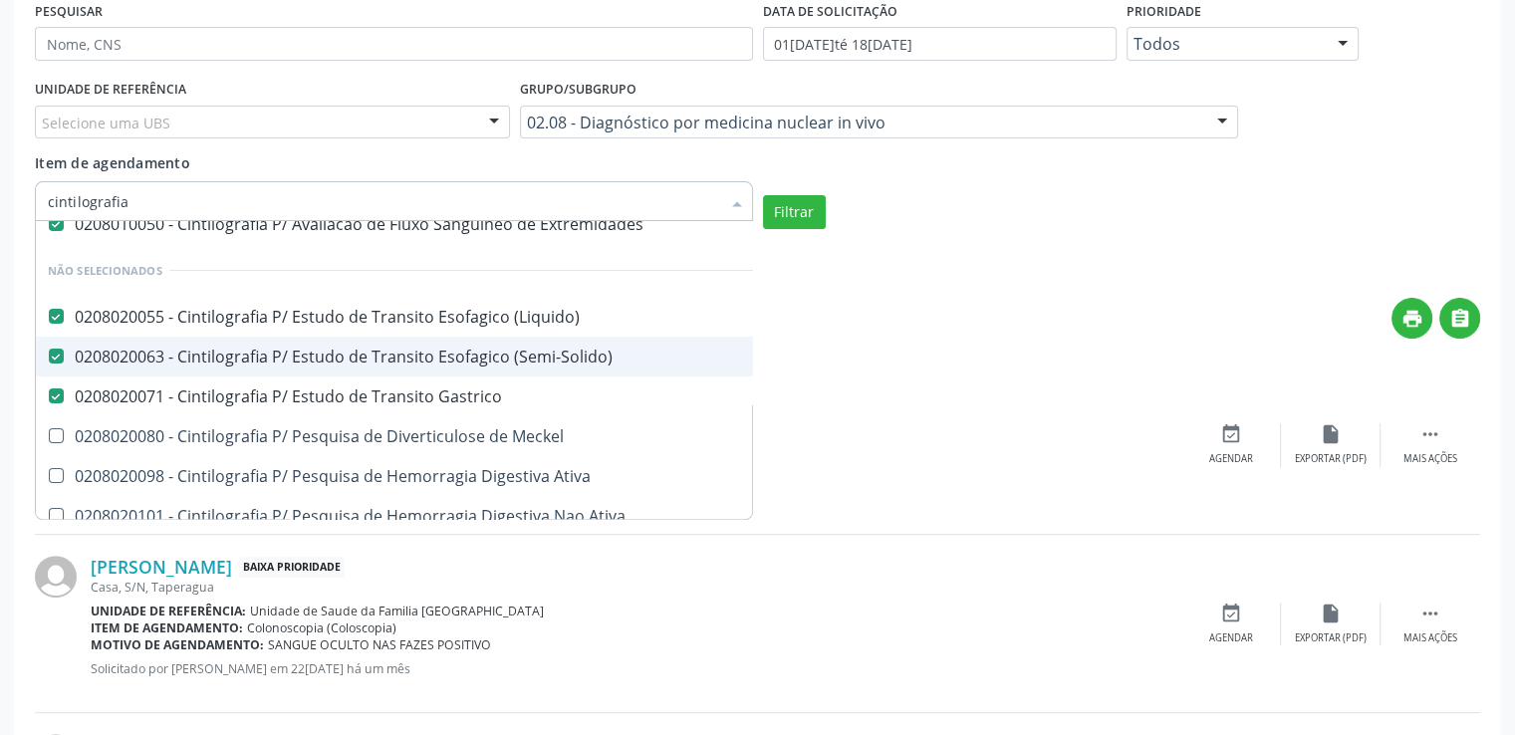
scroll to position [100, 0]
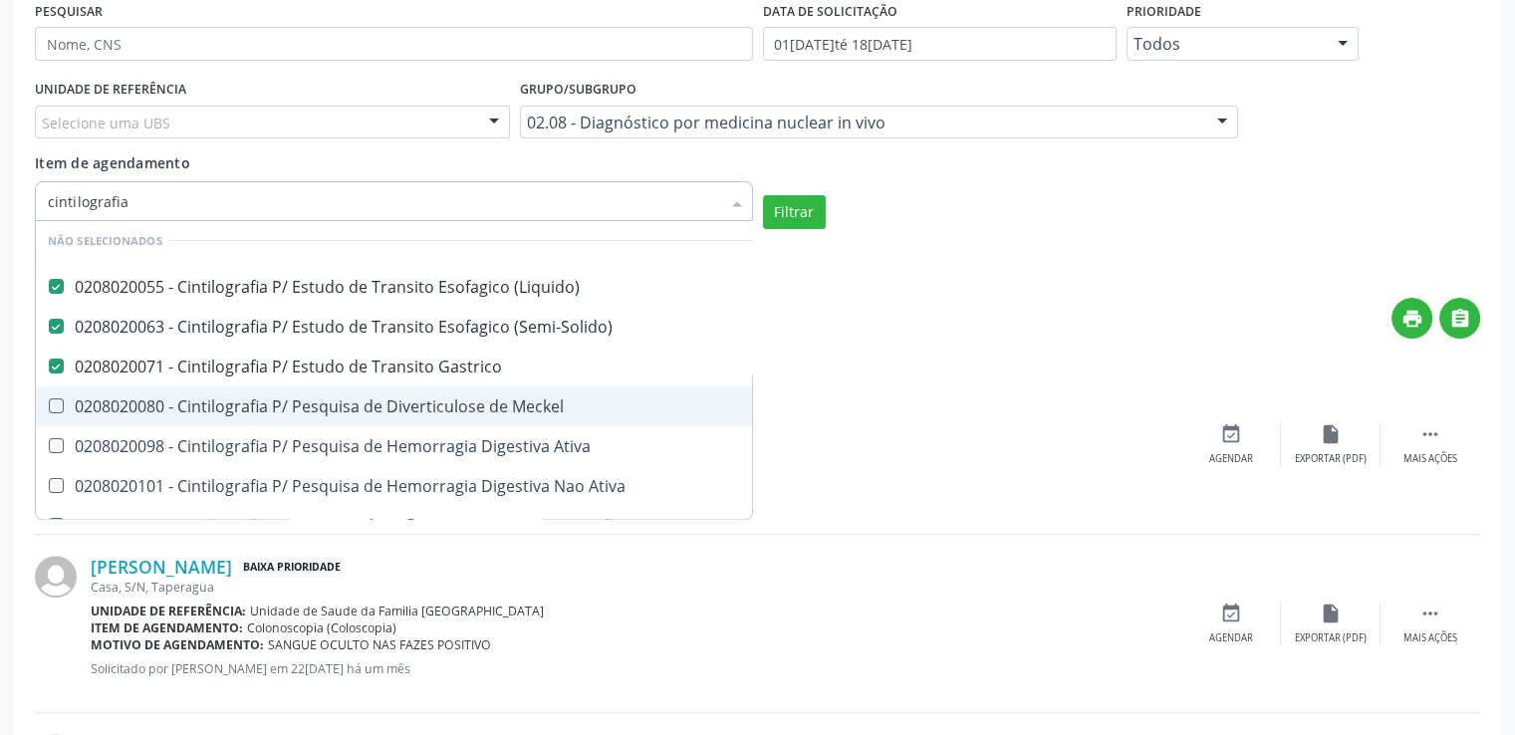
click at [57, 402] on Meckel at bounding box center [56, 405] width 15 height 15
click at [49, 402] on Meckel "checkbox" at bounding box center [42, 405] width 13 height 13
checkbox Meckel "true"
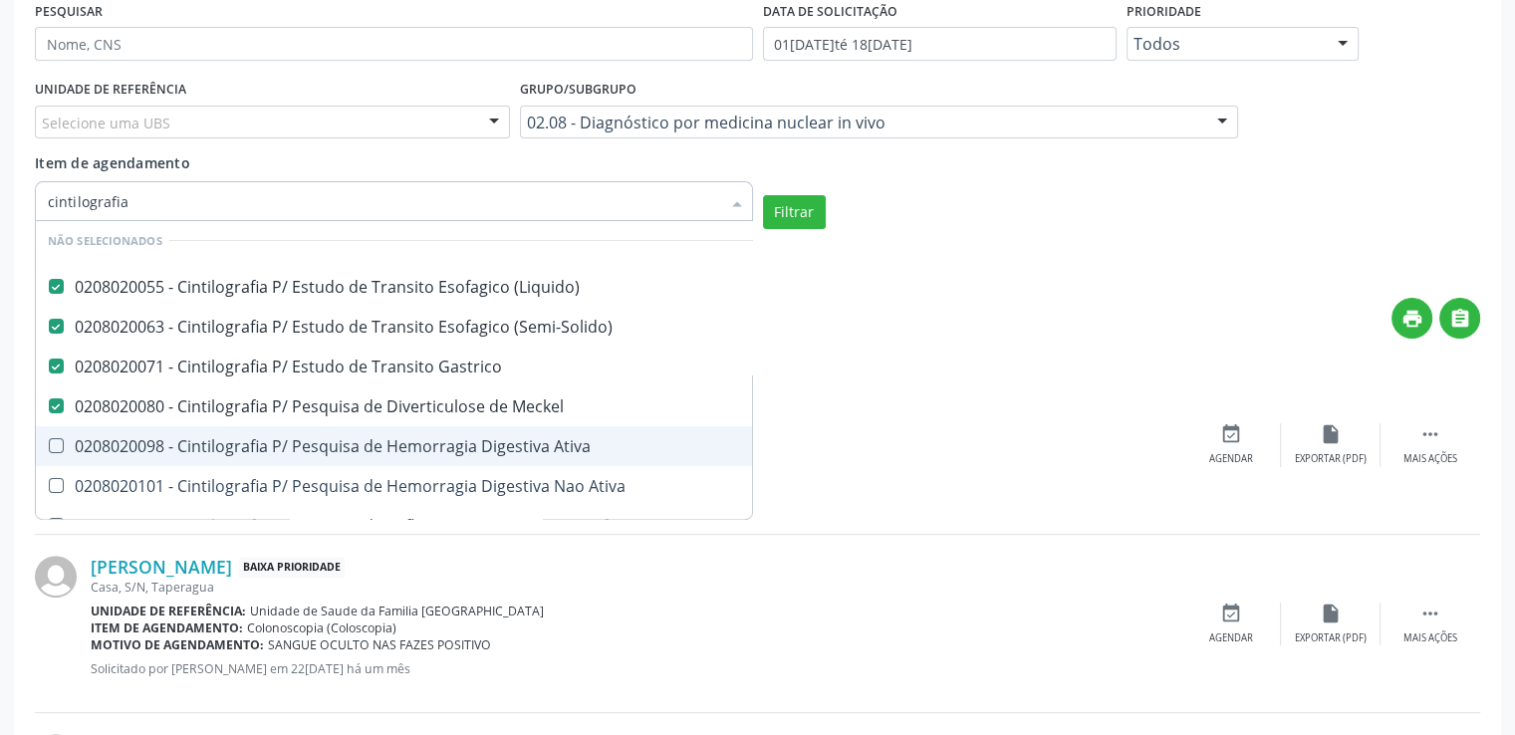
click at [53, 451] on div "0208020098 - Cintilografia P/ Pesquisa de Hemorragia Digestiva Ativa" at bounding box center [480, 446] width 865 height 16
checkbox Ativa "true"
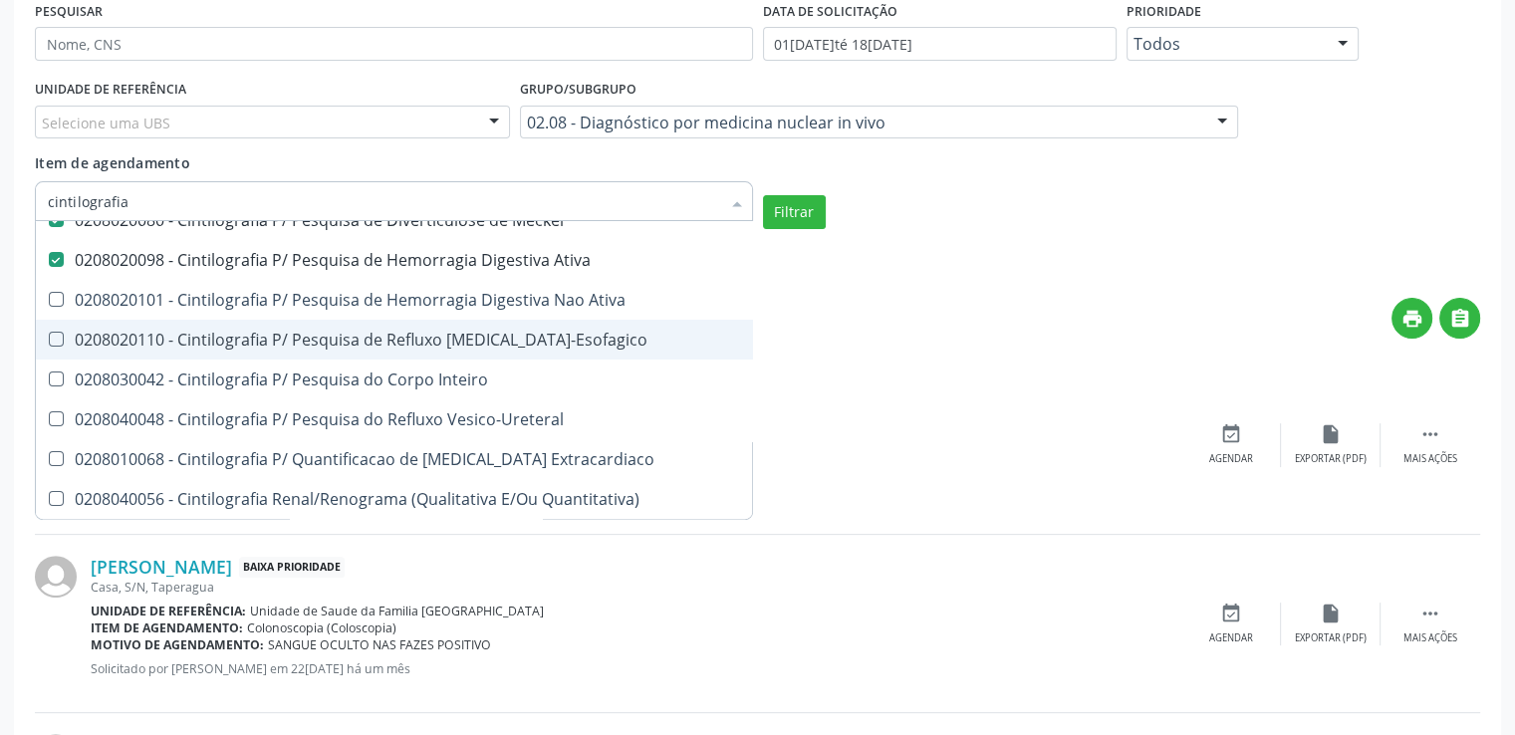
scroll to position [299, 0]
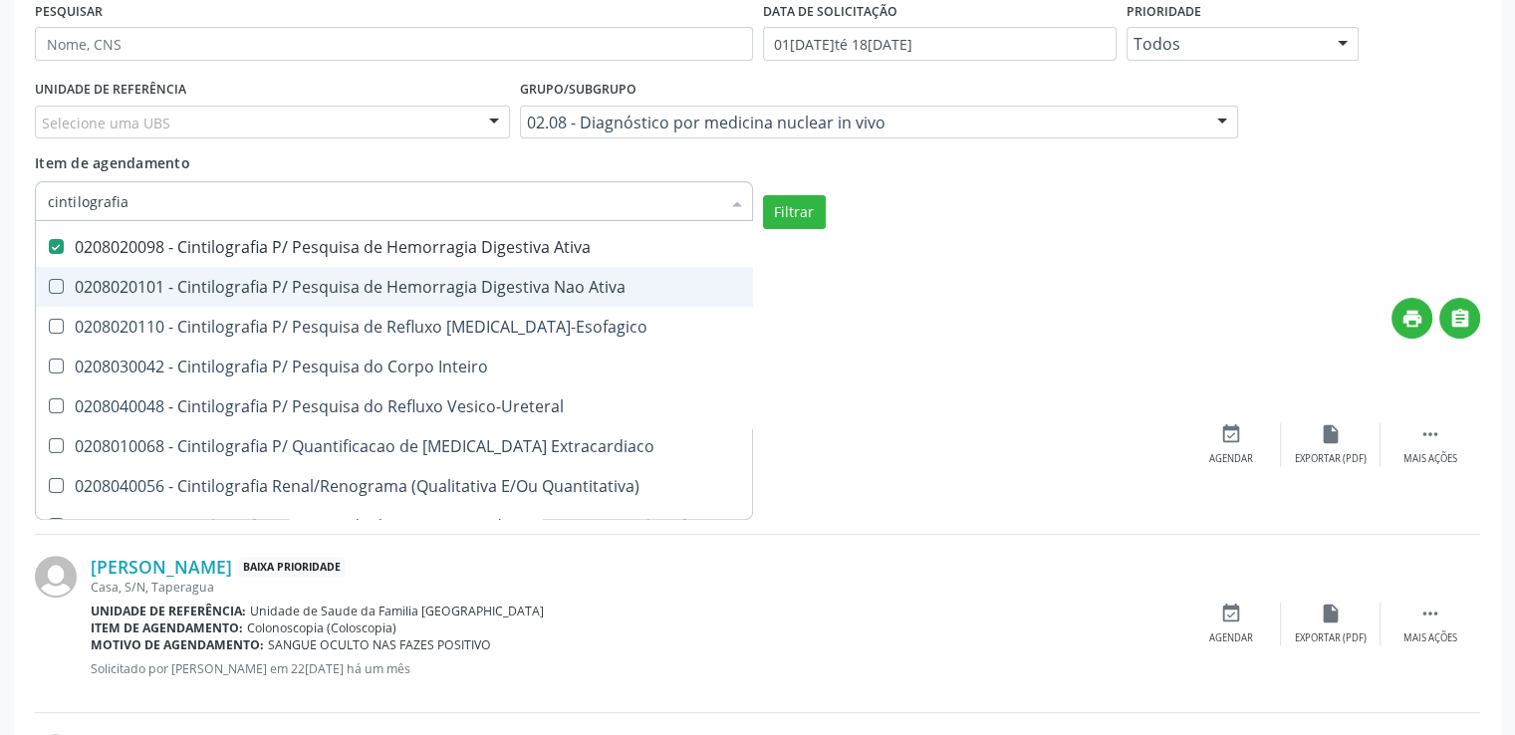
click at [59, 281] on Ativa at bounding box center [56, 286] width 15 height 15
click at [49, 281] on Ativa "checkbox" at bounding box center [42, 286] width 13 height 13
checkbox Ativa "true"
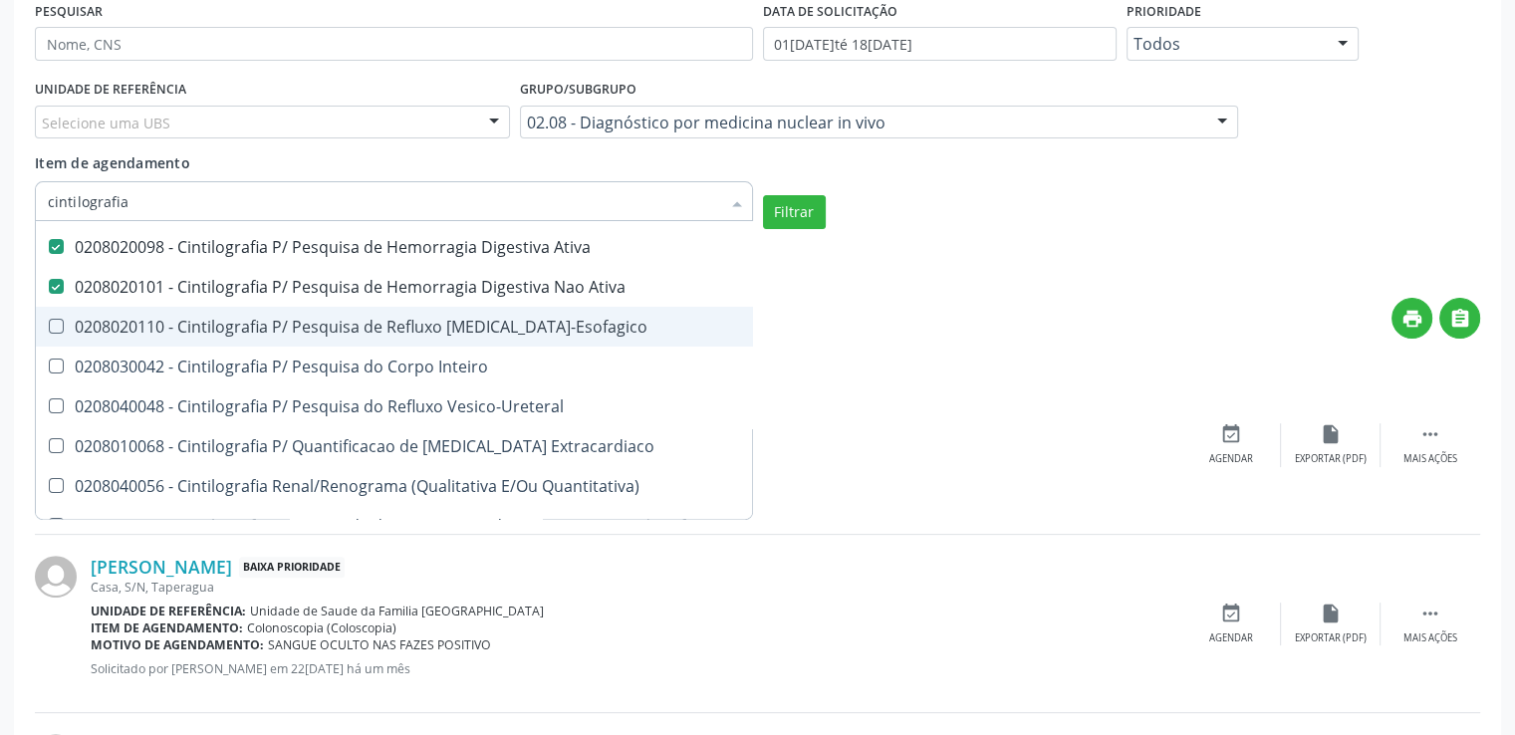
click at [55, 319] on Gastro-Esofagico at bounding box center [56, 326] width 15 height 15
click at [49, 320] on Gastro-Esofagico "checkbox" at bounding box center [42, 326] width 13 height 13
checkbox Gastro-Esofagico "true"
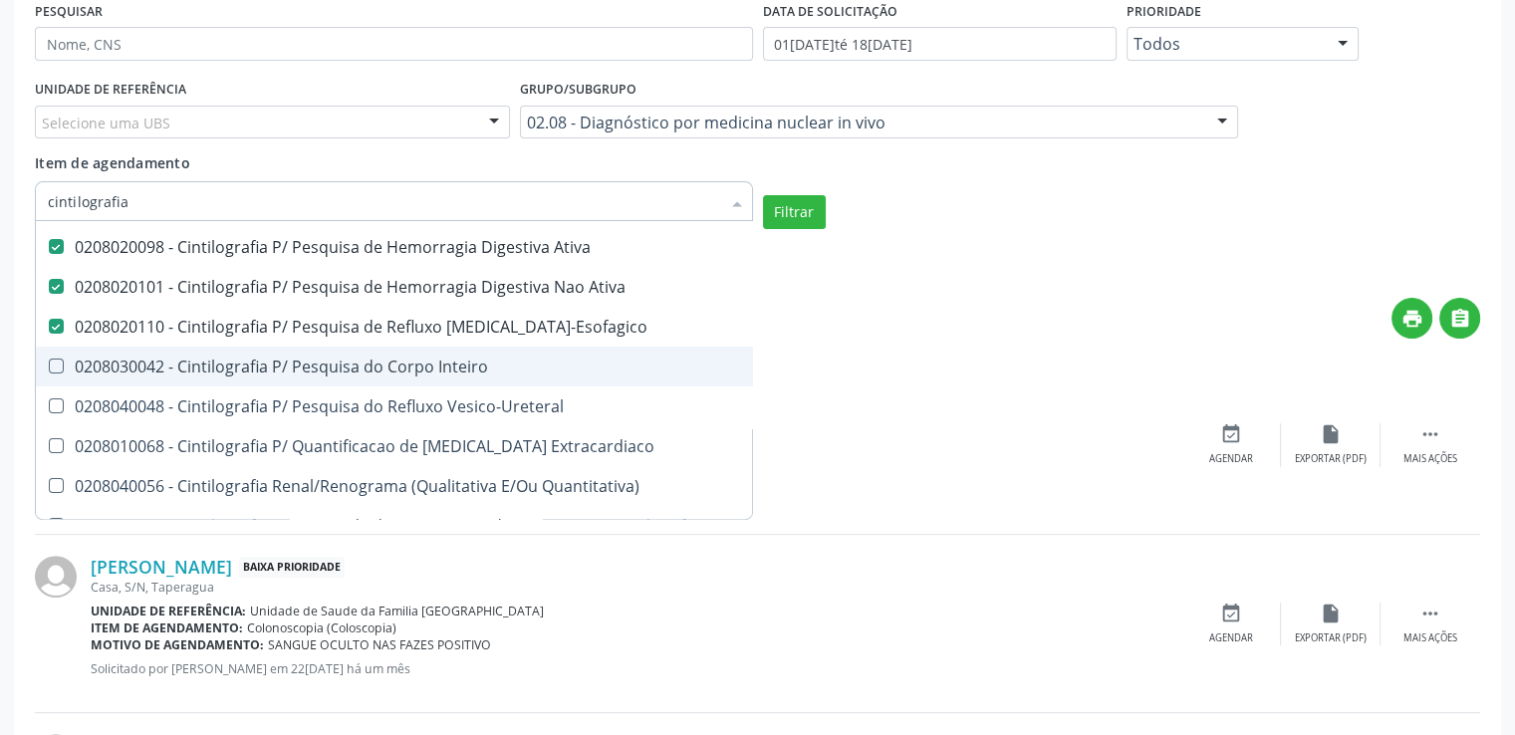
click at [56, 368] on Inteiro at bounding box center [56, 366] width 15 height 15
click at [49, 368] on Inteiro "checkbox" at bounding box center [42, 366] width 13 height 13
checkbox Inteiro "true"
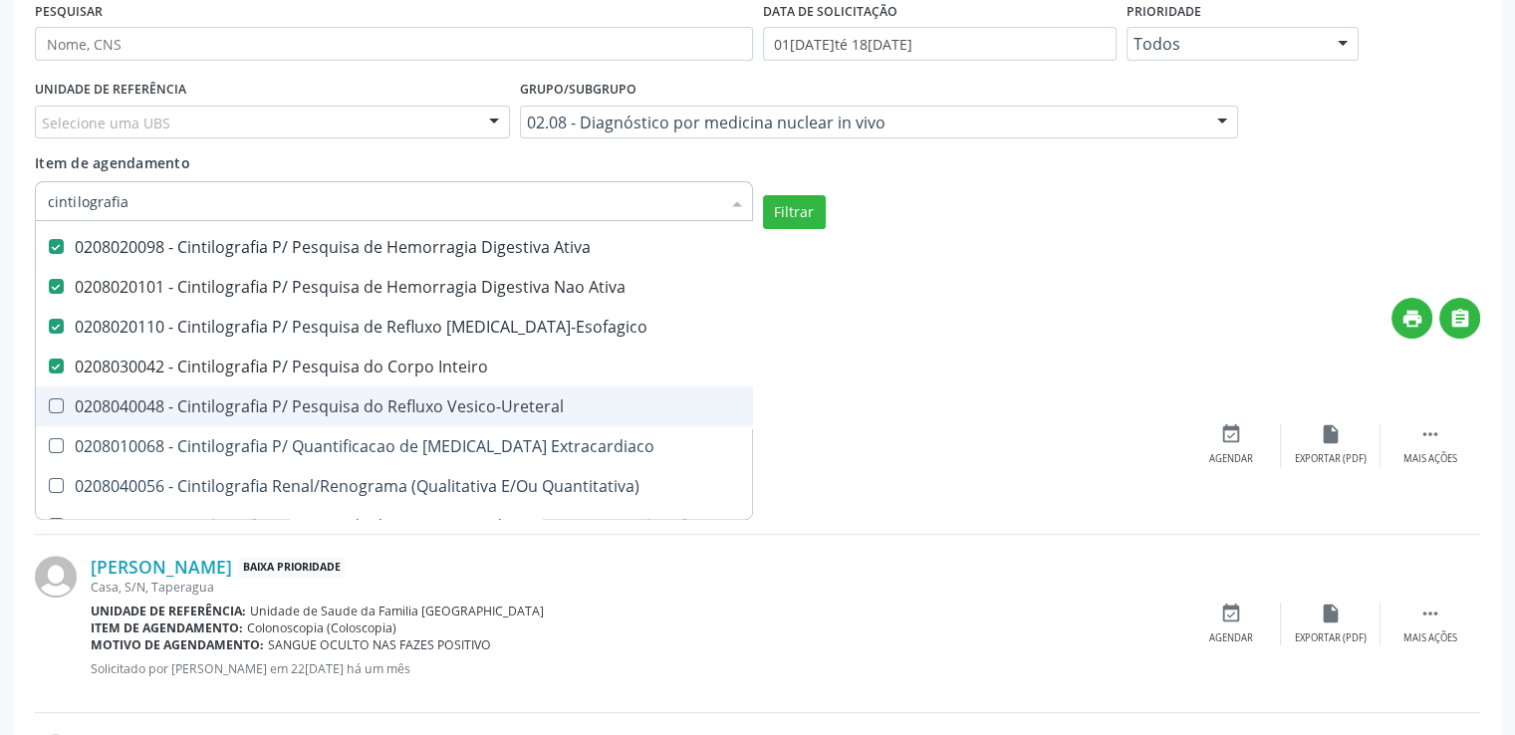
click at [53, 401] on Vesico-Ureteral at bounding box center [56, 405] width 15 height 15
click at [49, 401] on Vesico-Ureteral "checkbox" at bounding box center [42, 405] width 13 height 13
checkbox Vesico-Ureteral "true"
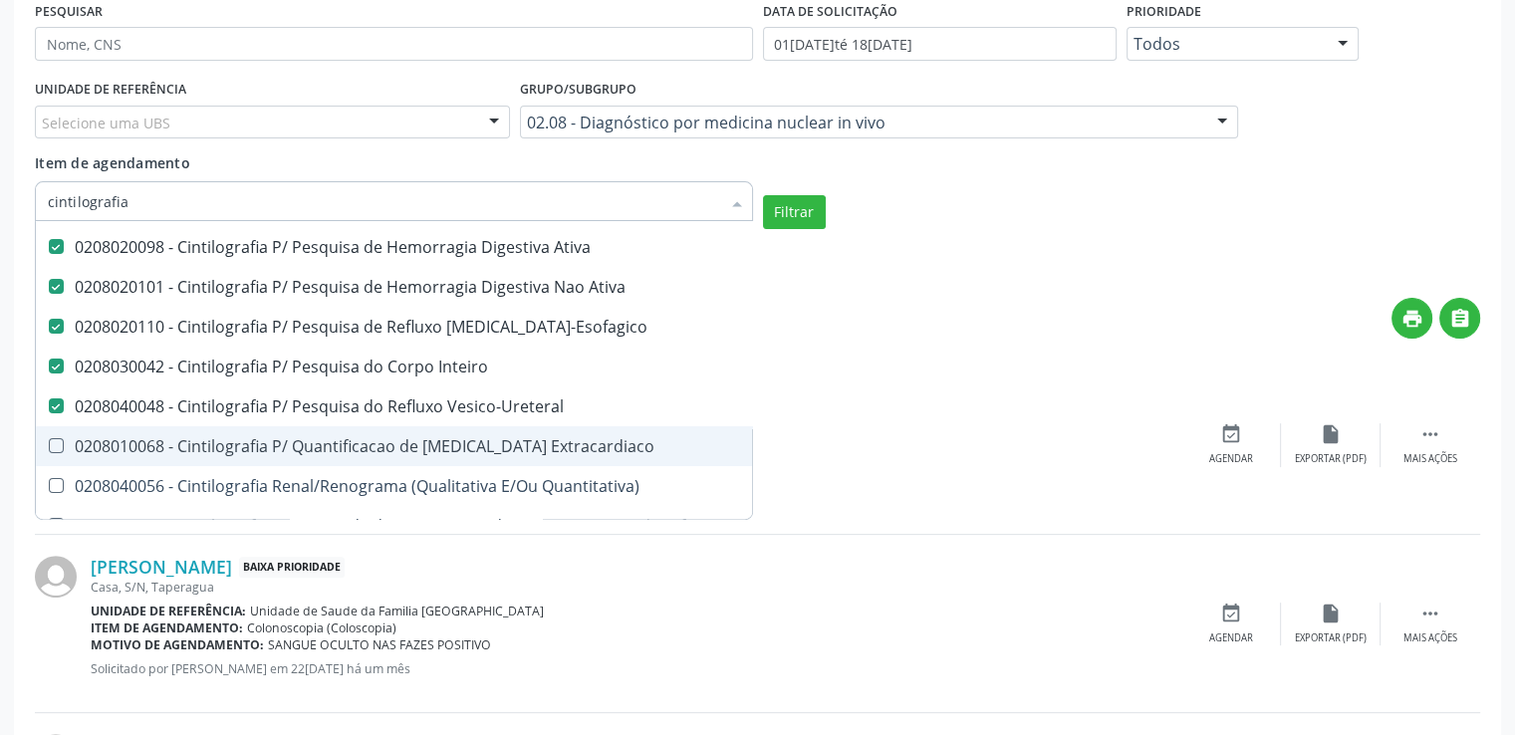
click at [53, 444] on Extracardiaco at bounding box center [56, 445] width 15 height 15
click at [49, 444] on Extracardiaco "checkbox" at bounding box center [42, 445] width 13 height 13
checkbox Extracardiaco "true"
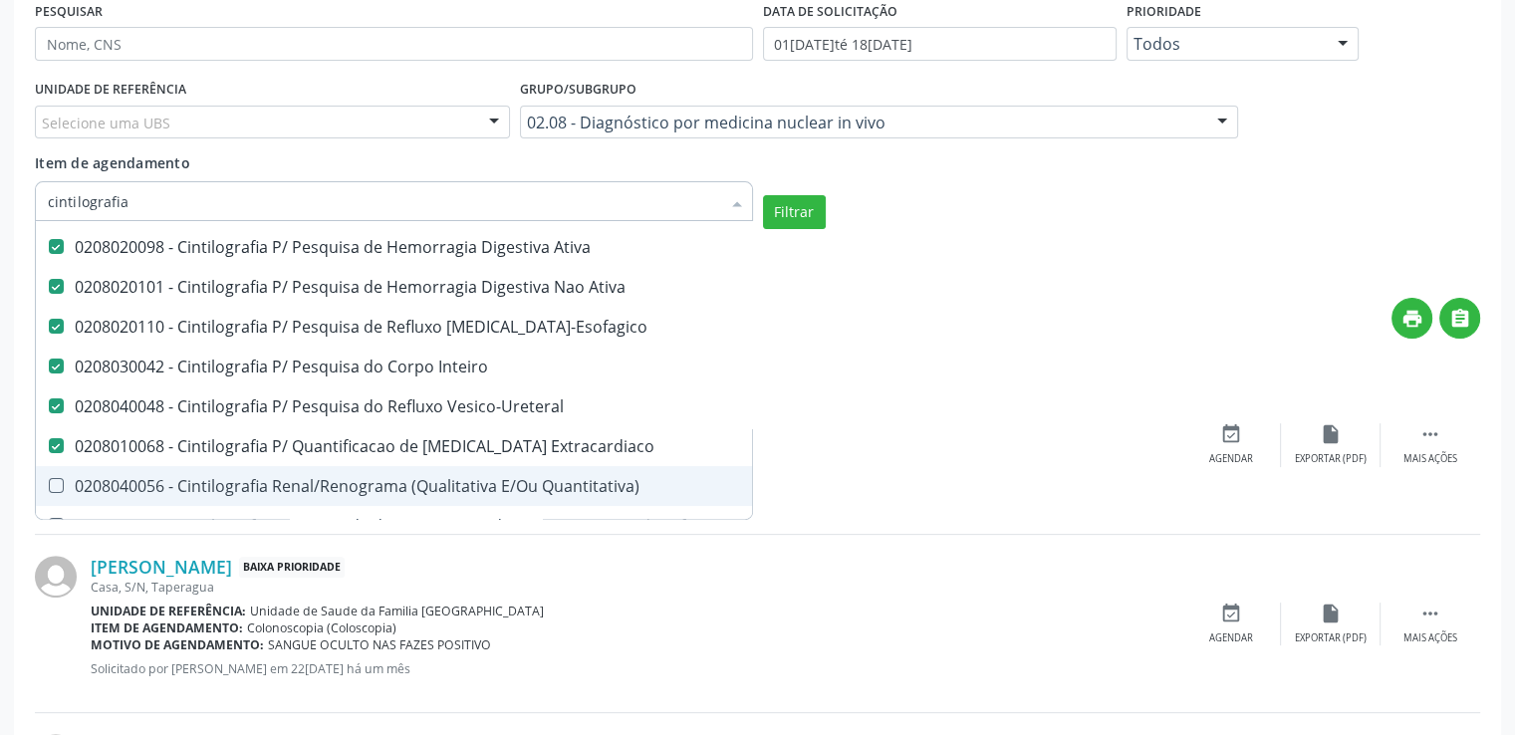
click at [58, 483] on Quantitativa\) at bounding box center [56, 485] width 15 height 15
click at [49, 483] on Quantitativa\) "checkbox" at bounding box center [42, 485] width 13 height 13
checkbox Quantitativa\) "true"
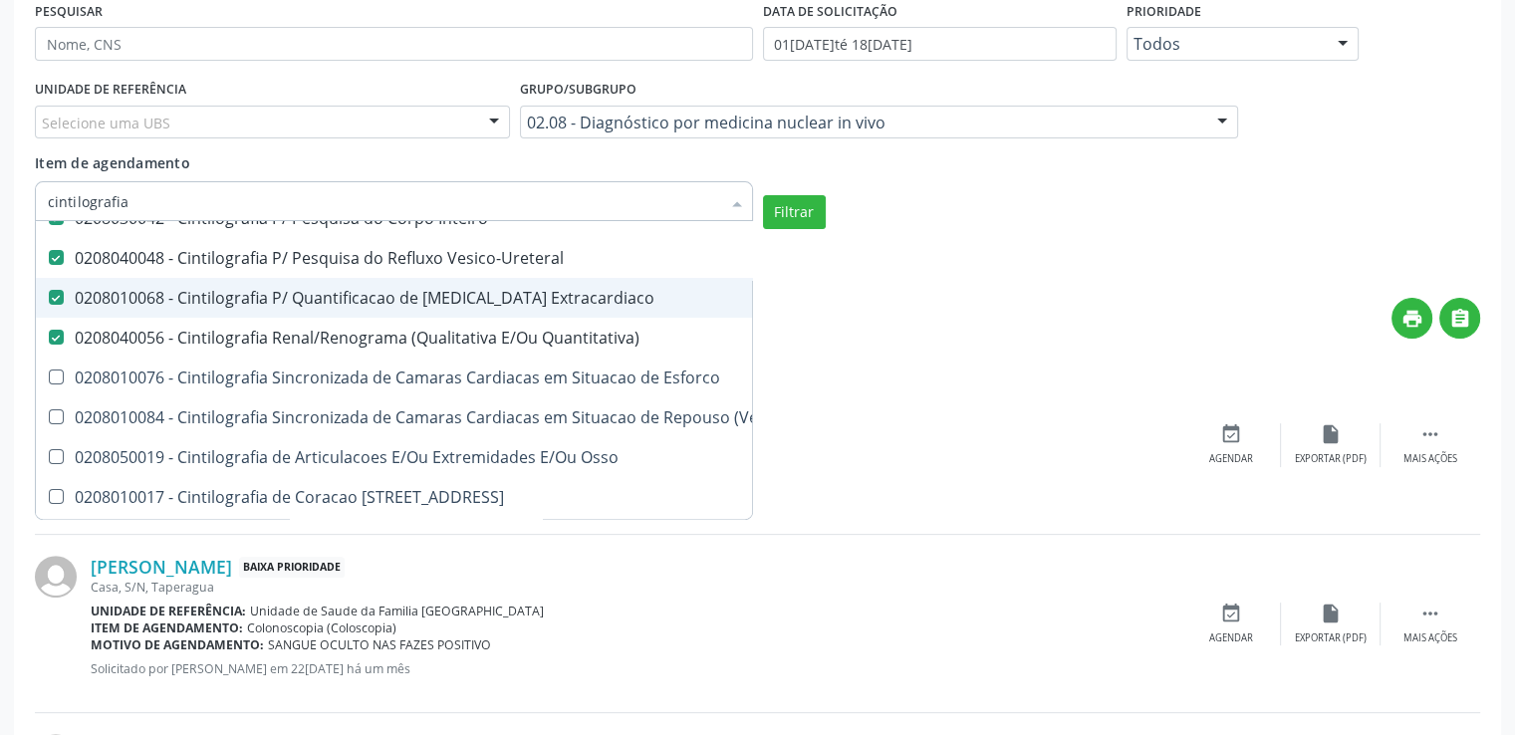
scroll to position [498, 0]
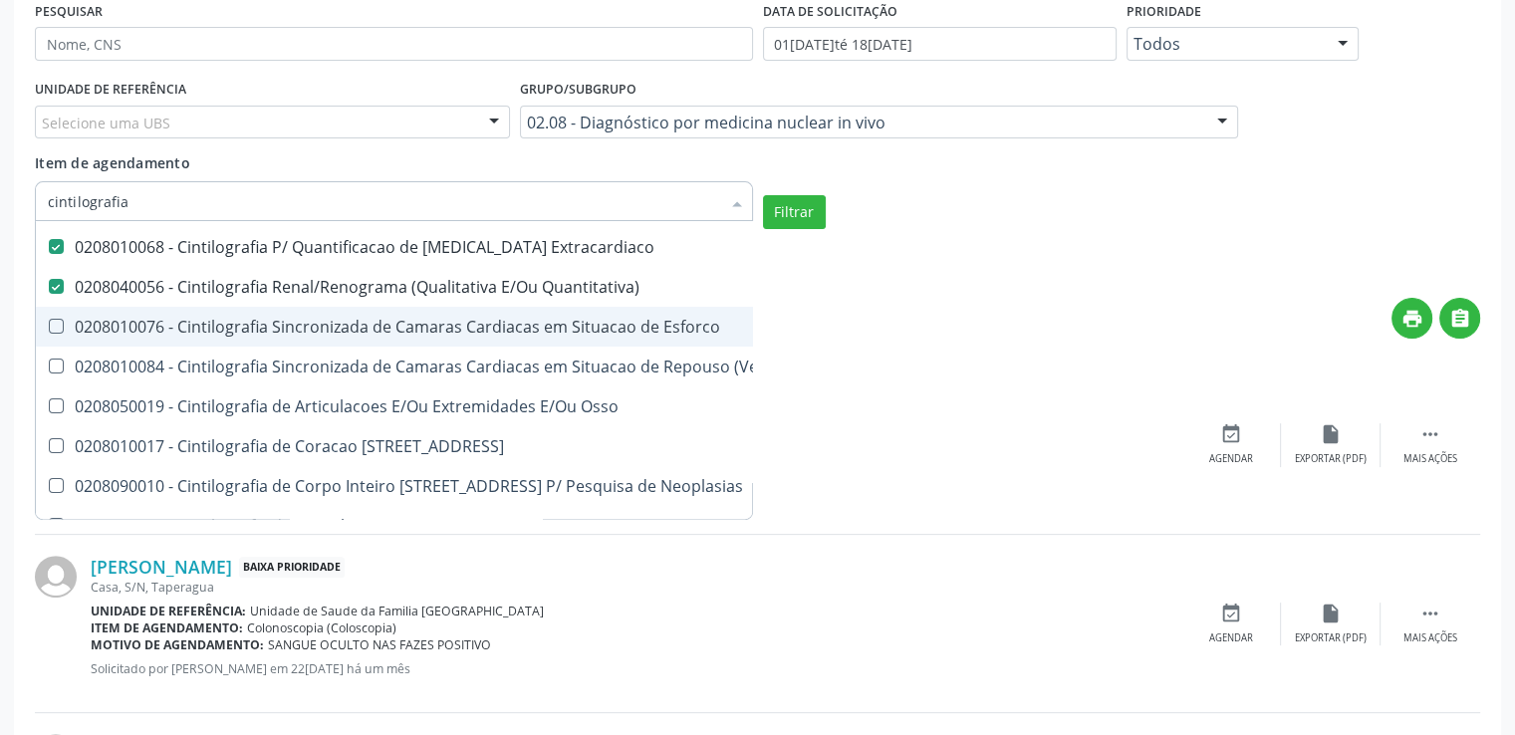
click at [52, 325] on Esforco at bounding box center [56, 326] width 15 height 15
click at [49, 325] on Esforco "checkbox" at bounding box center [42, 326] width 13 height 13
checkbox Esforco "true"
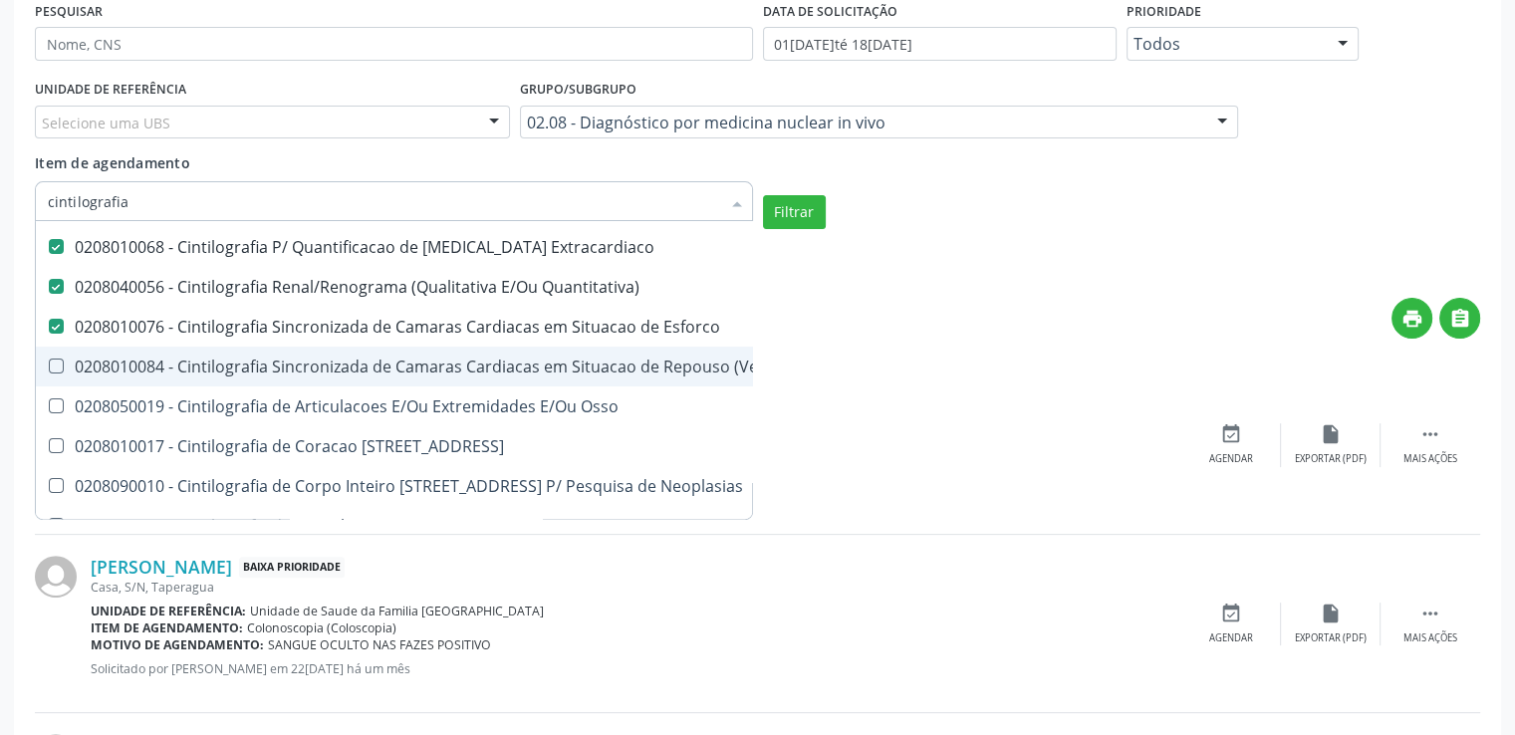
click at [56, 360] on \(Ventriculografia\) at bounding box center [56, 366] width 15 height 15
click at [49, 360] on \(Ventriculografia\) "checkbox" at bounding box center [42, 366] width 13 height 13
checkbox \(Ventriculografia\) "true"
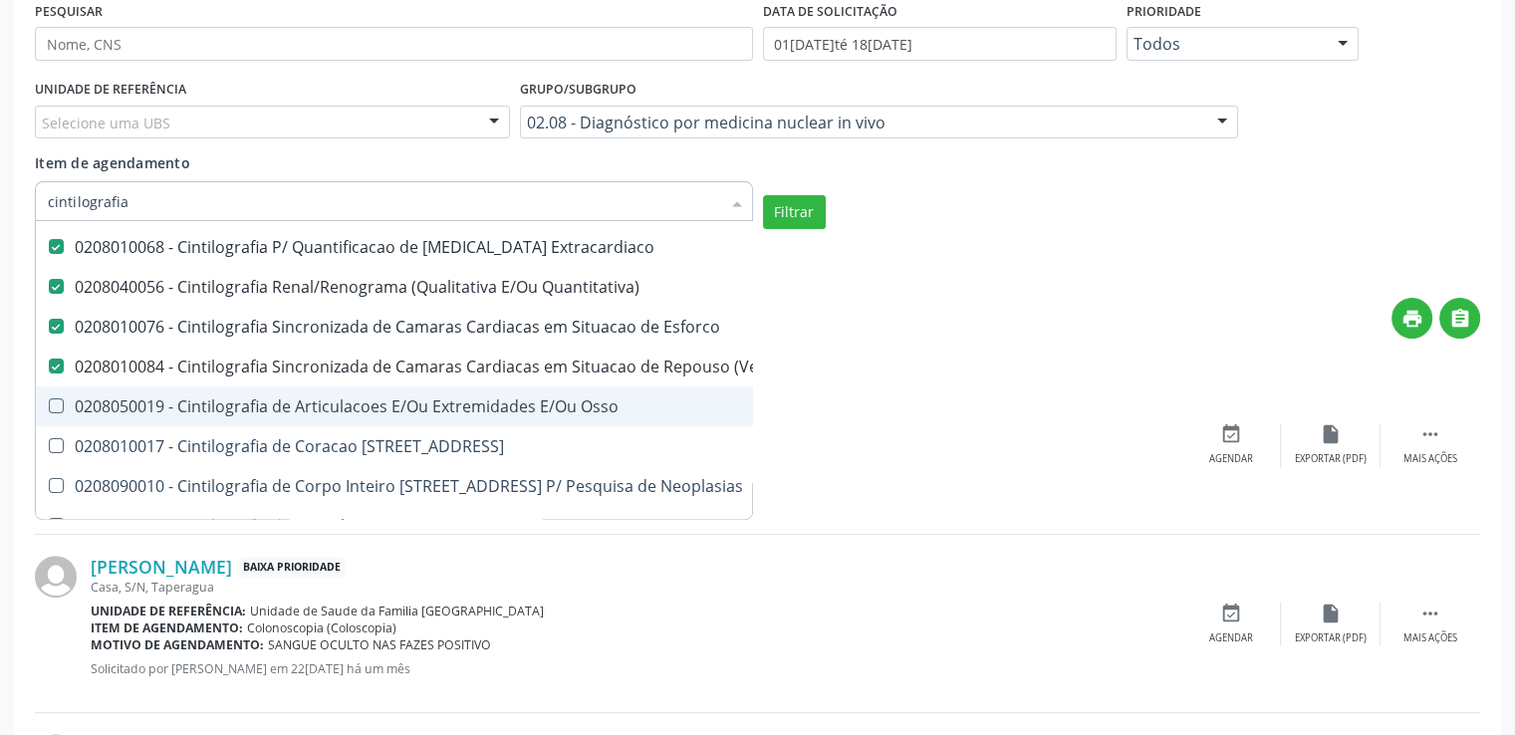
click at [55, 398] on Osso at bounding box center [56, 405] width 15 height 15
click at [49, 399] on Osso "checkbox" at bounding box center [42, 405] width 13 height 13
checkbox Osso "true"
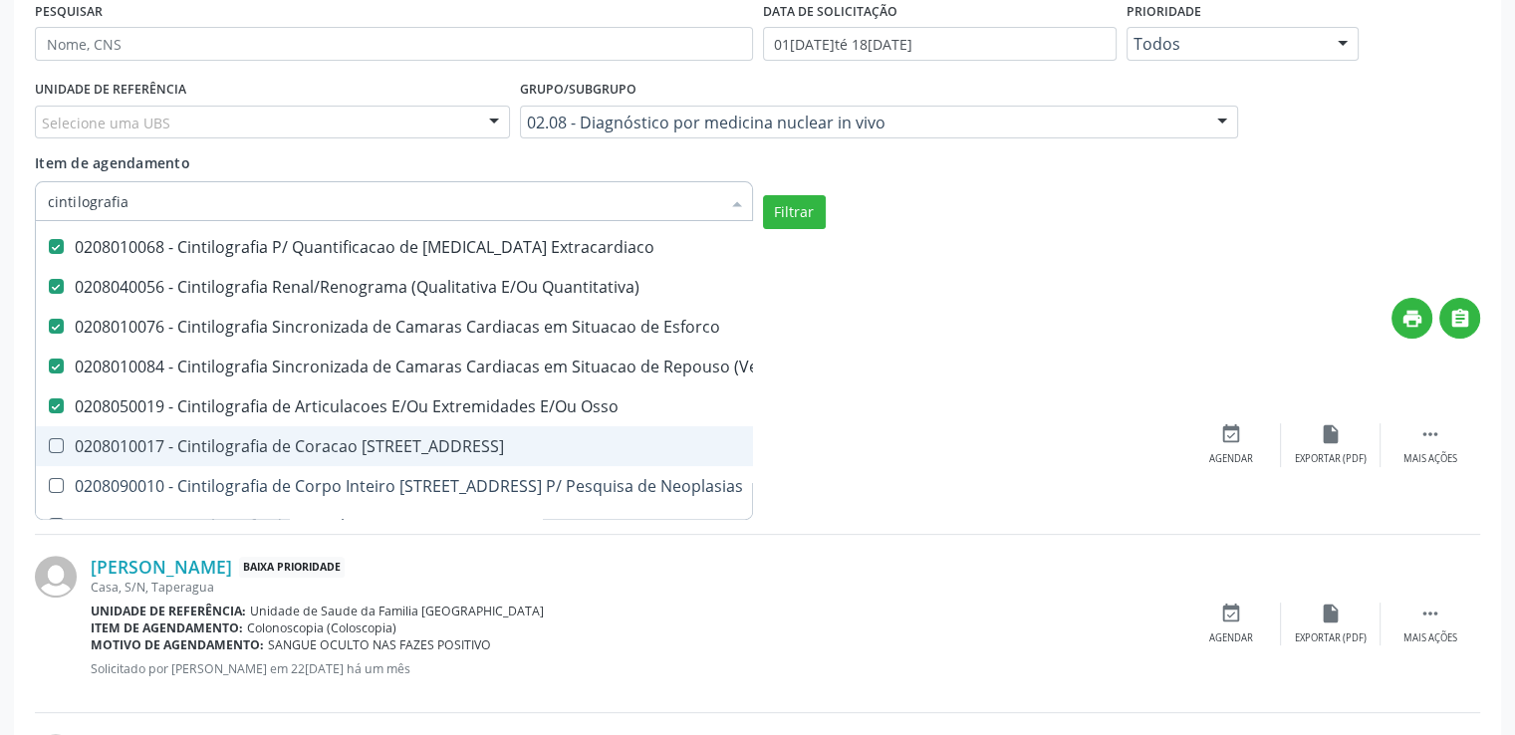
click at [56, 443] on 67 at bounding box center [56, 445] width 15 height 15
click at [49, 443] on 67 "checkbox" at bounding box center [42, 445] width 13 height 13
checkbox 67 "true"
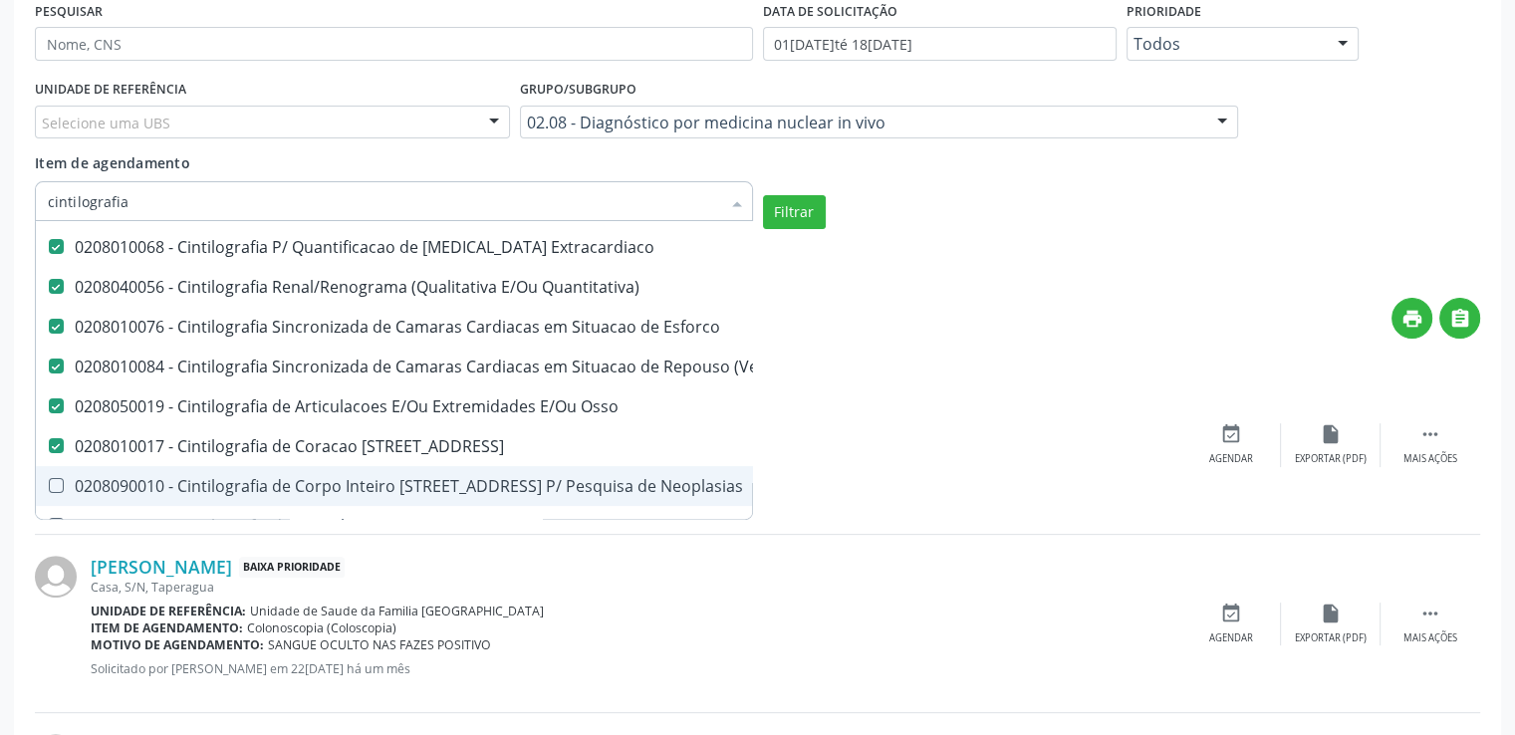
click at [54, 478] on Neoplasias at bounding box center [56, 485] width 15 height 15
click at [49, 479] on Neoplasias "checkbox" at bounding box center [42, 485] width 13 height 13
checkbox Neoplasias "true"
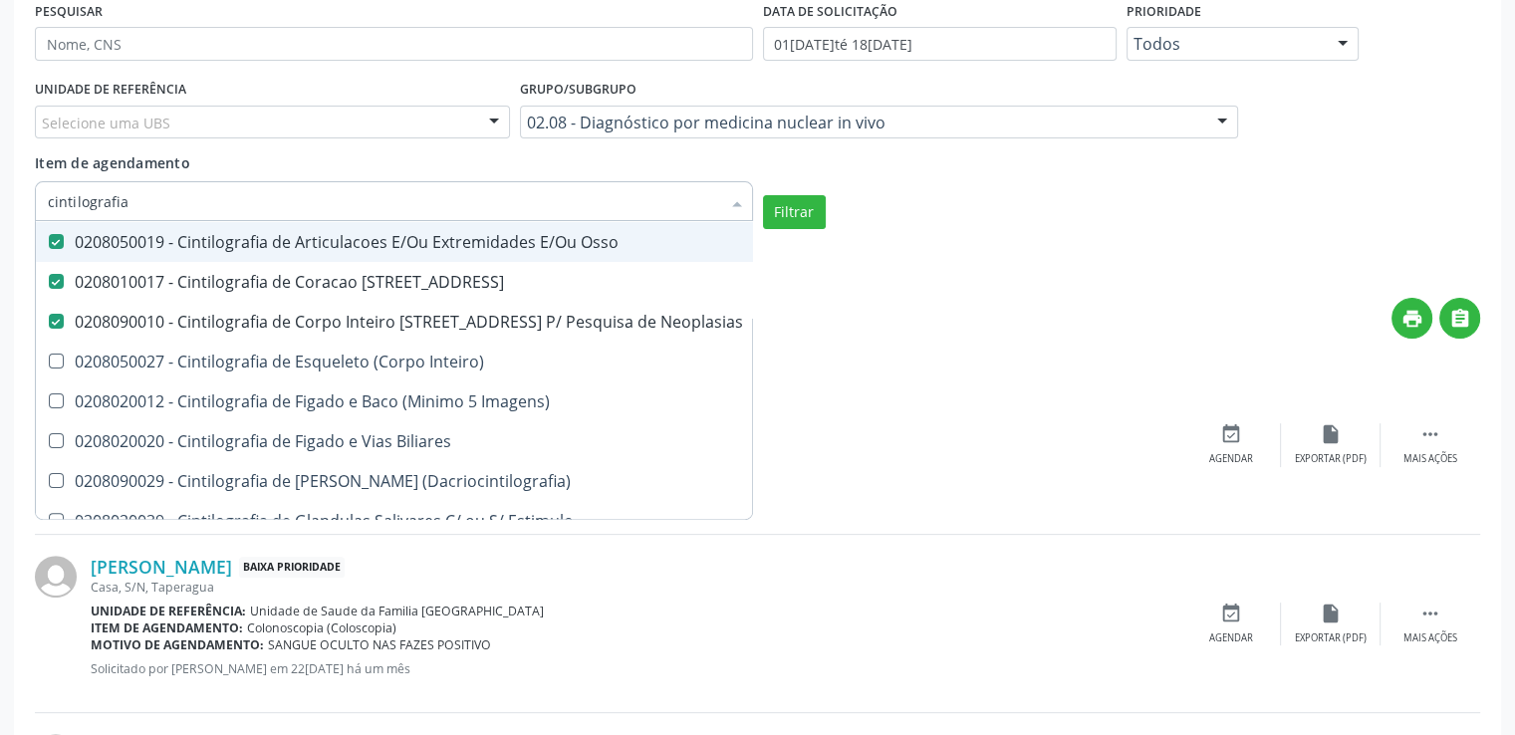
scroll to position [697, 0]
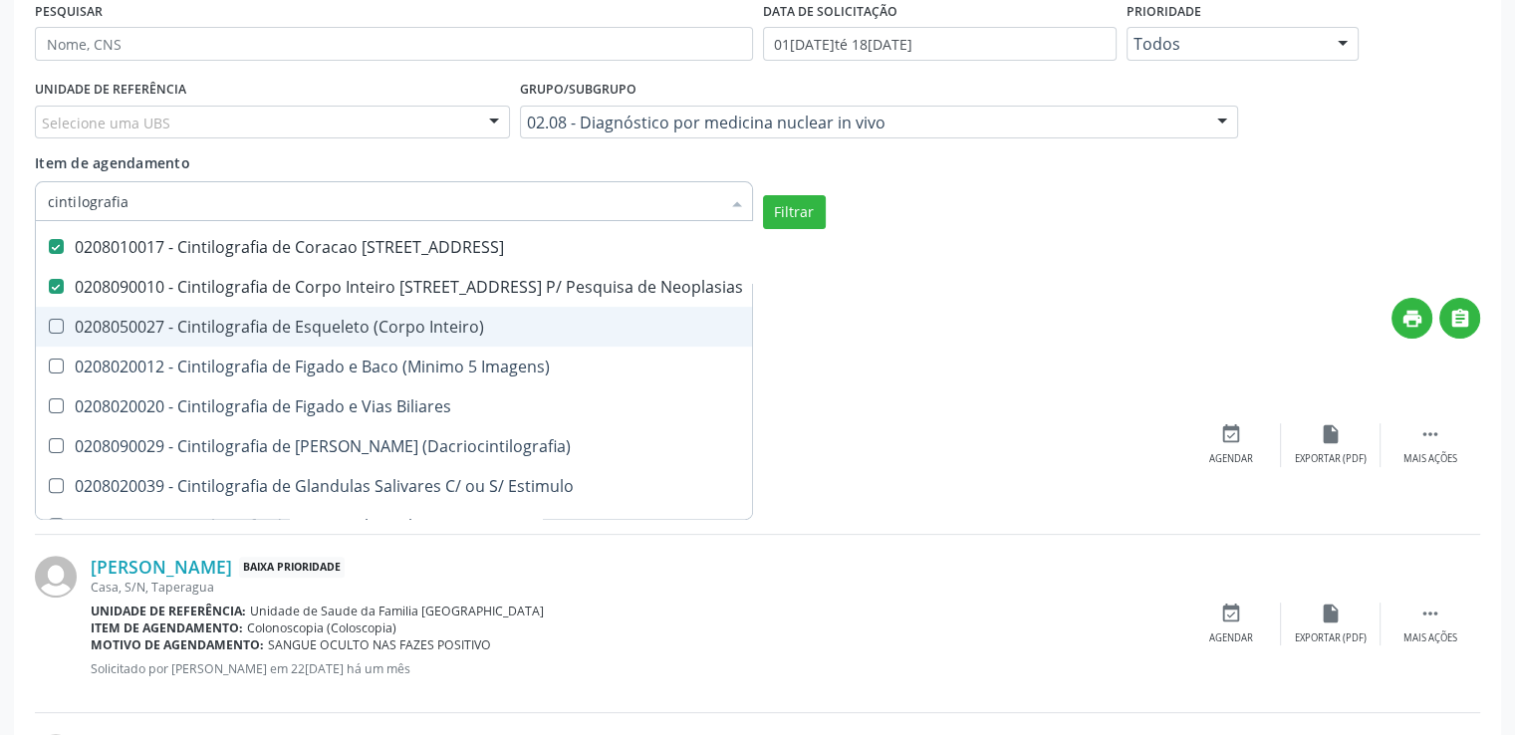
click at [56, 324] on Inteiro\) at bounding box center [56, 326] width 15 height 15
click at [49, 324] on Inteiro\) "checkbox" at bounding box center [42, 326] width 13 height 13
checkbox Inteiro\) "true"
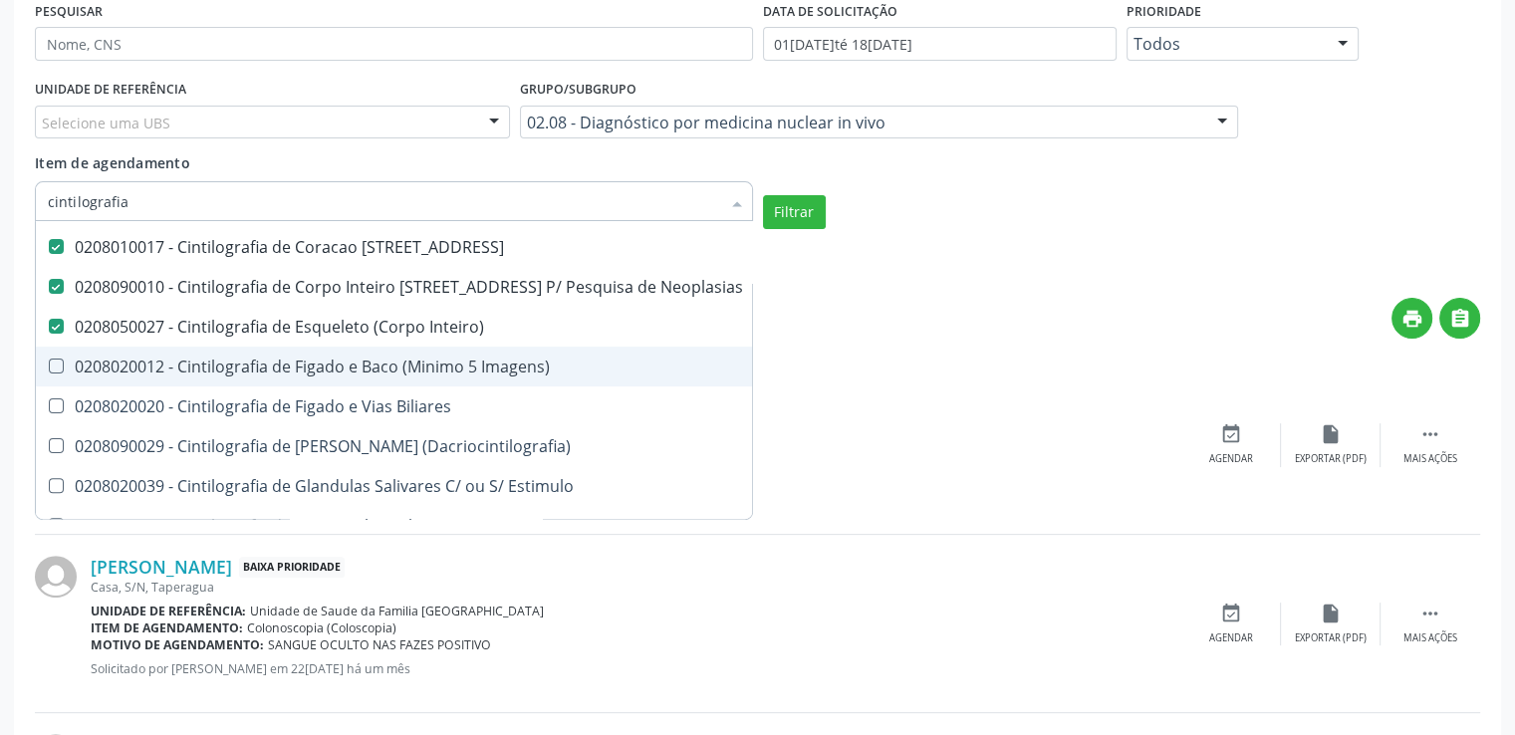
click at [56, 368] on Imagens\) at bounding box center [56, 366] width 15 height 15
click at [49, 368] on Imagens\) "checkbox" at bounding box center [42, 366] width 13 height 13
checkbox Imagens\) "true"
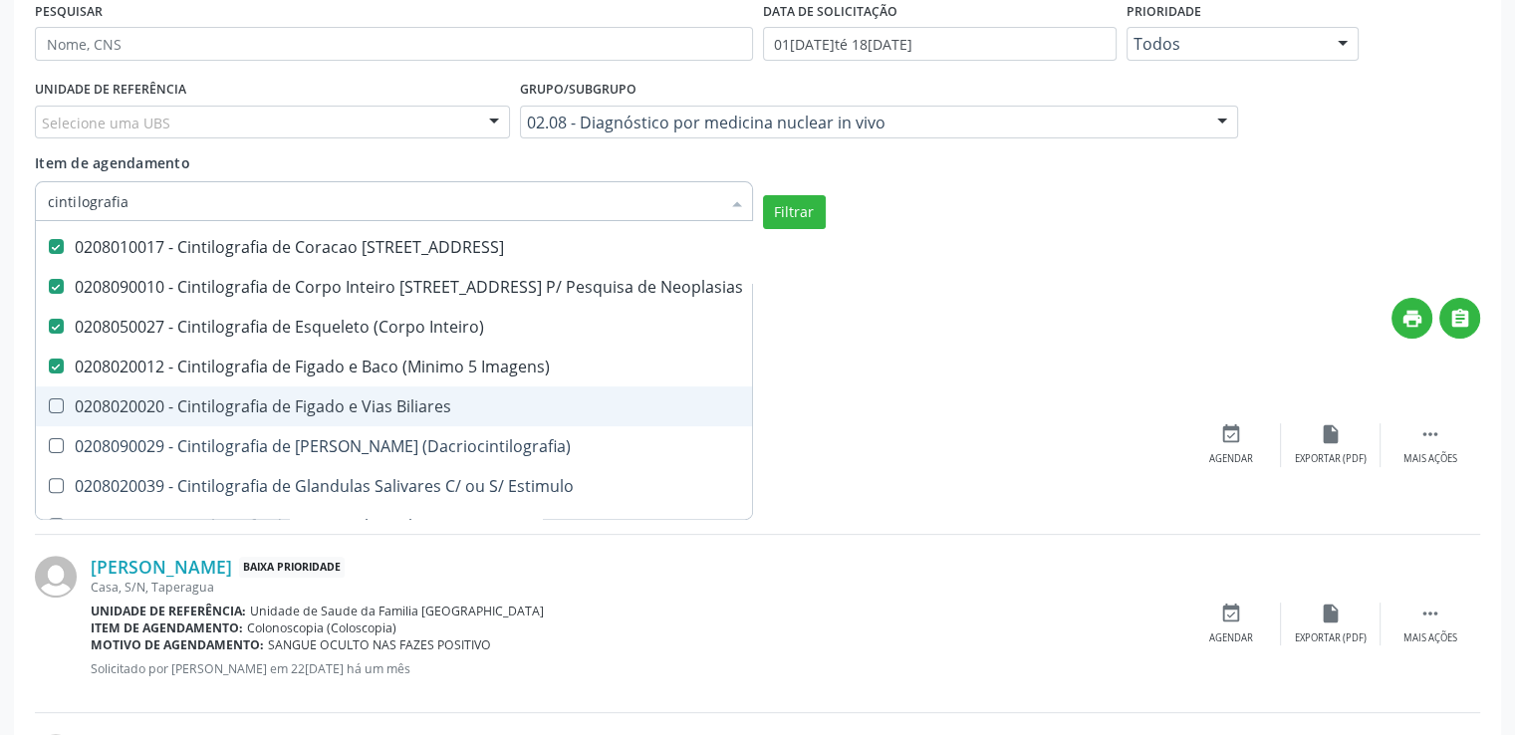
click at [57, 407] on Biliares at bounding box center [56, 405] width 15 height 15
click at [49, 407] on Biliares "checkbox" at bounding box center [42, 405] width 13 height 13
checkbox Biliares "true"
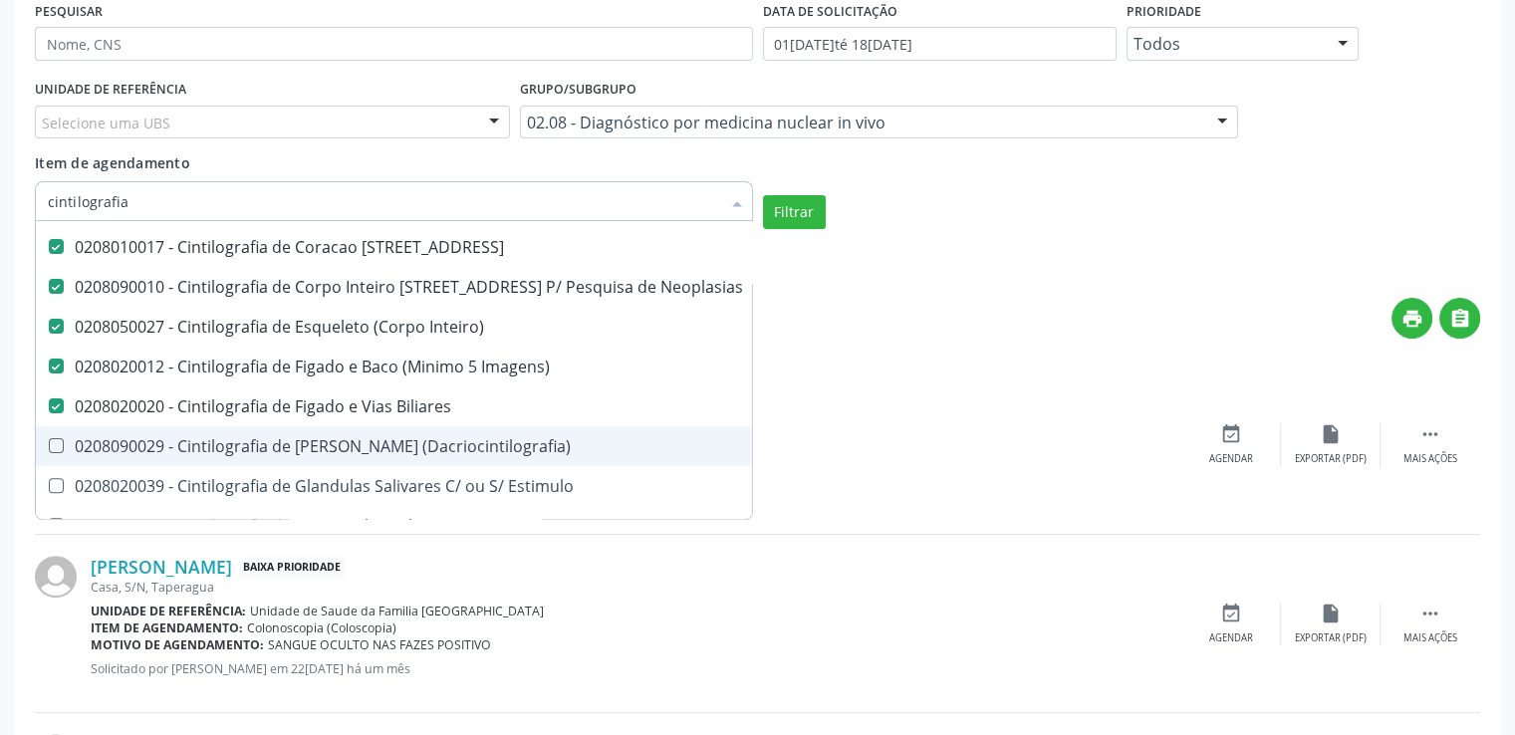
click at [53, 443] on \(Dacriocintilografia\) at bounding box center [56, 445] width 15 height 15
click at [49, 443] on \(Dacriocintilografia\) "checkbox" at bounding box center [42, 445] width 13 height 13
checkbox \(Dacriocintilografia\) "true"
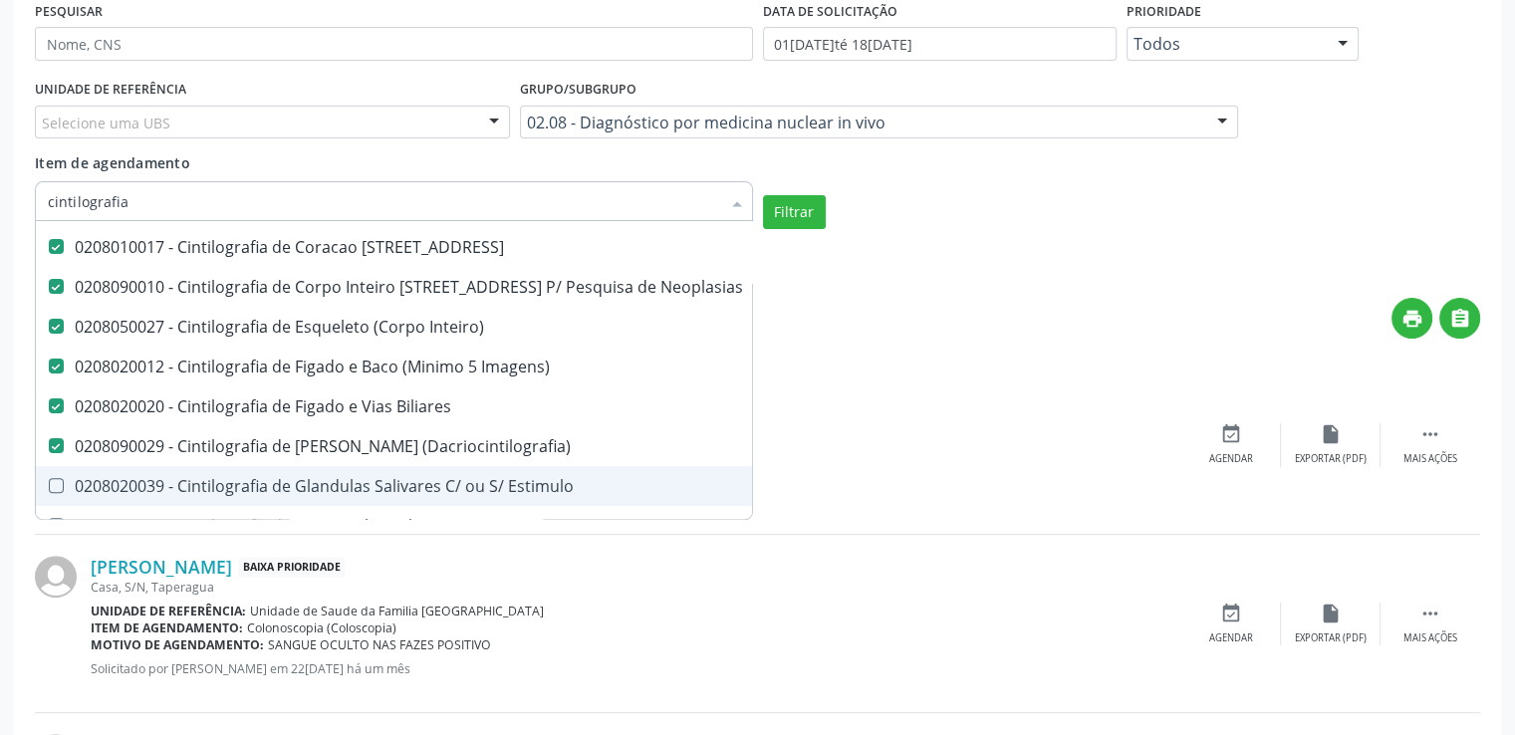
click at [58, 483] on Estimulo at bounding box center [56, 485] width 15 height 15
click at [49, 483] on Estimulo "checkbox" at bounding box center [42, 485] width 13 height 13
checkbox Estimulo "true"
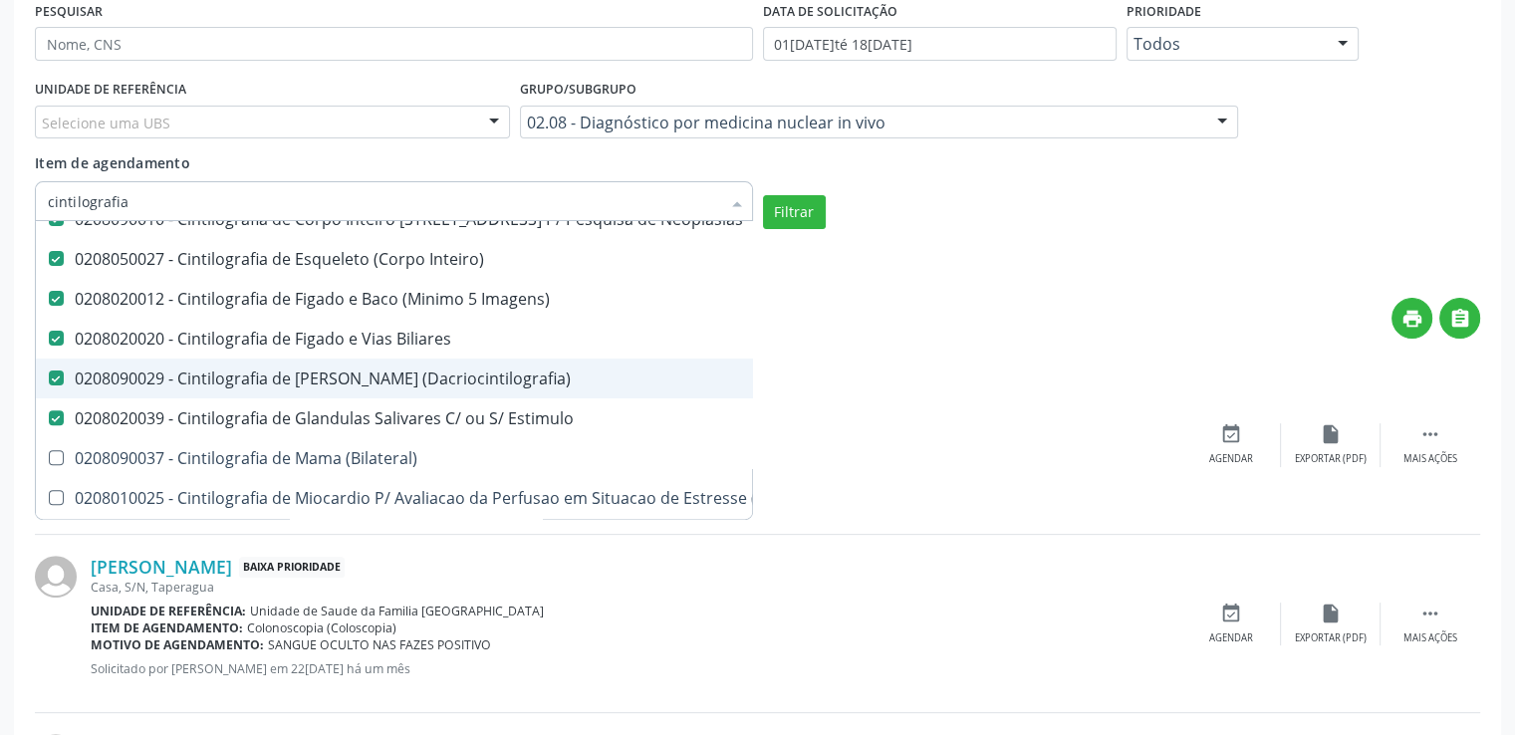
scroll to position [797, 0]
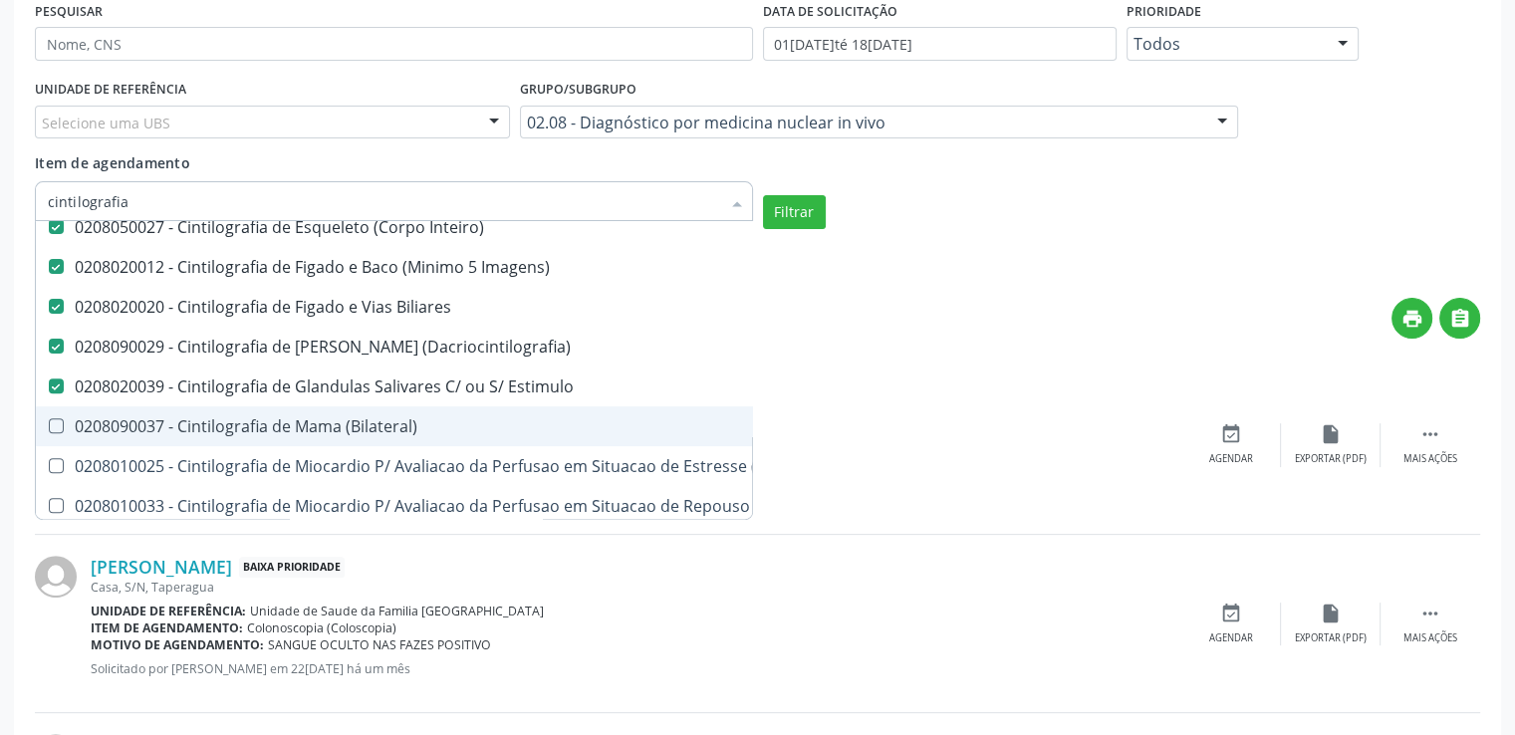
click at [55, 421] on \(Bilateral\) at bounding box center [56, 425] width 15 height 15
click at [49, 421] on \(Bilateral\) "checkbox" at bounding box center [42, 425] width 13 height 13
checkbox \(Bilateral\) "true"
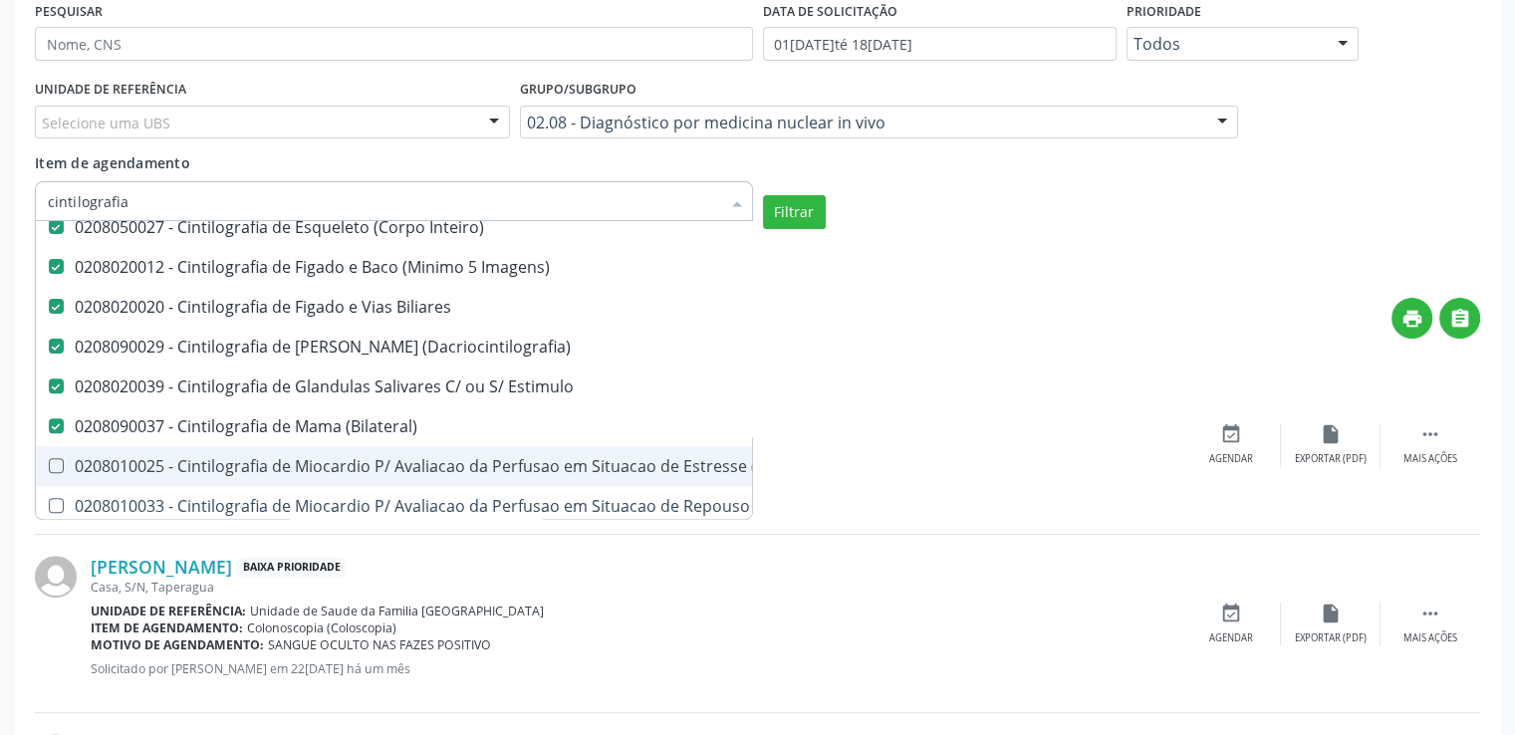
click at [59, 463] on Projecoes\) at bounding box center [56, 465] width 15 height 15
click at [49, 463] on Projecoes\) "checkbox" at bounding box center [42, 465] width 13 height 13
checkbox Projecoes\) "true"
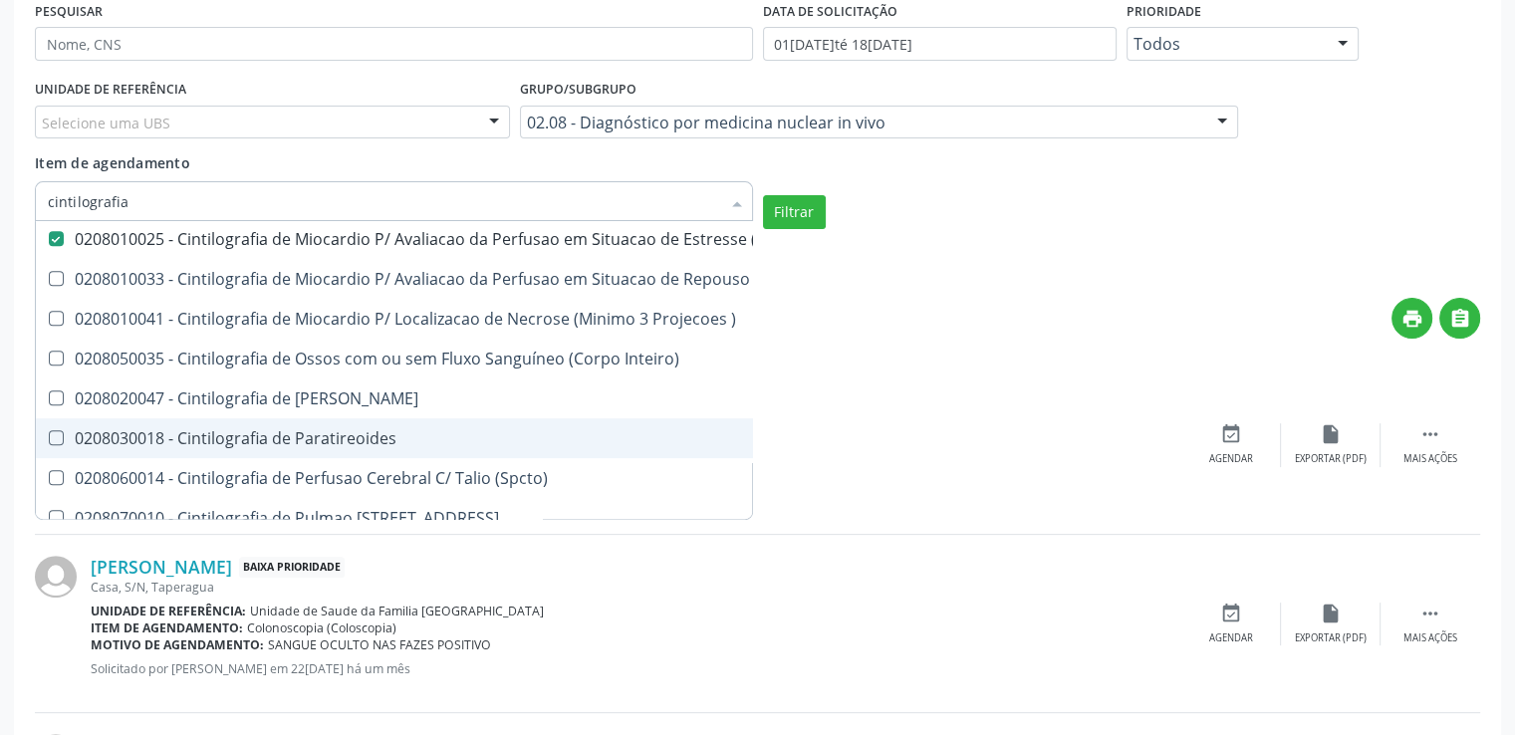
scroll to position [996, 0]
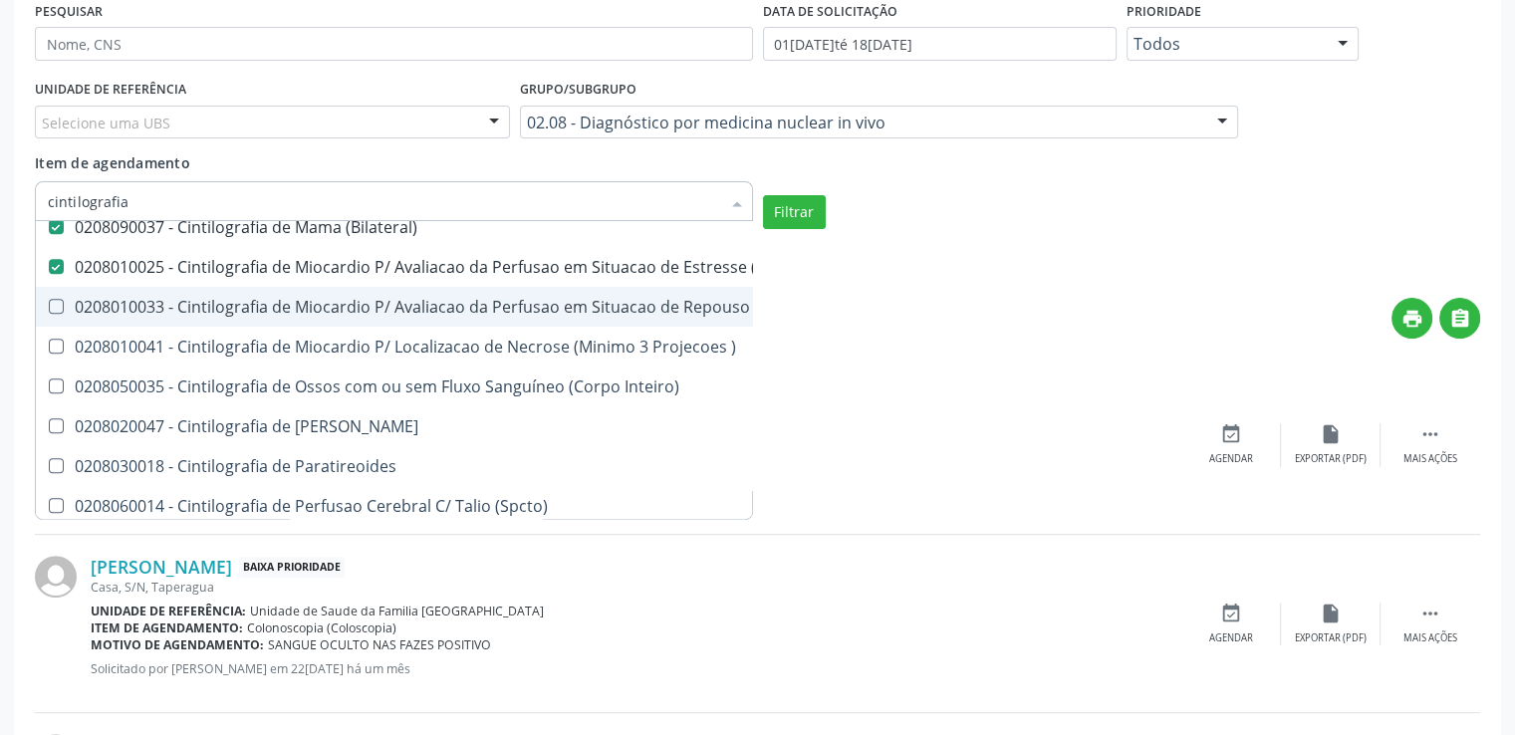
click at [56, 299] on Projecoes\) at bounding box center [56, 306] width 15 height 15
click at [49, 300] on Projecoes\) "checkbox" at bounding box center [42, 306] width 13 height 13
checkbox Projecoes\) "true"
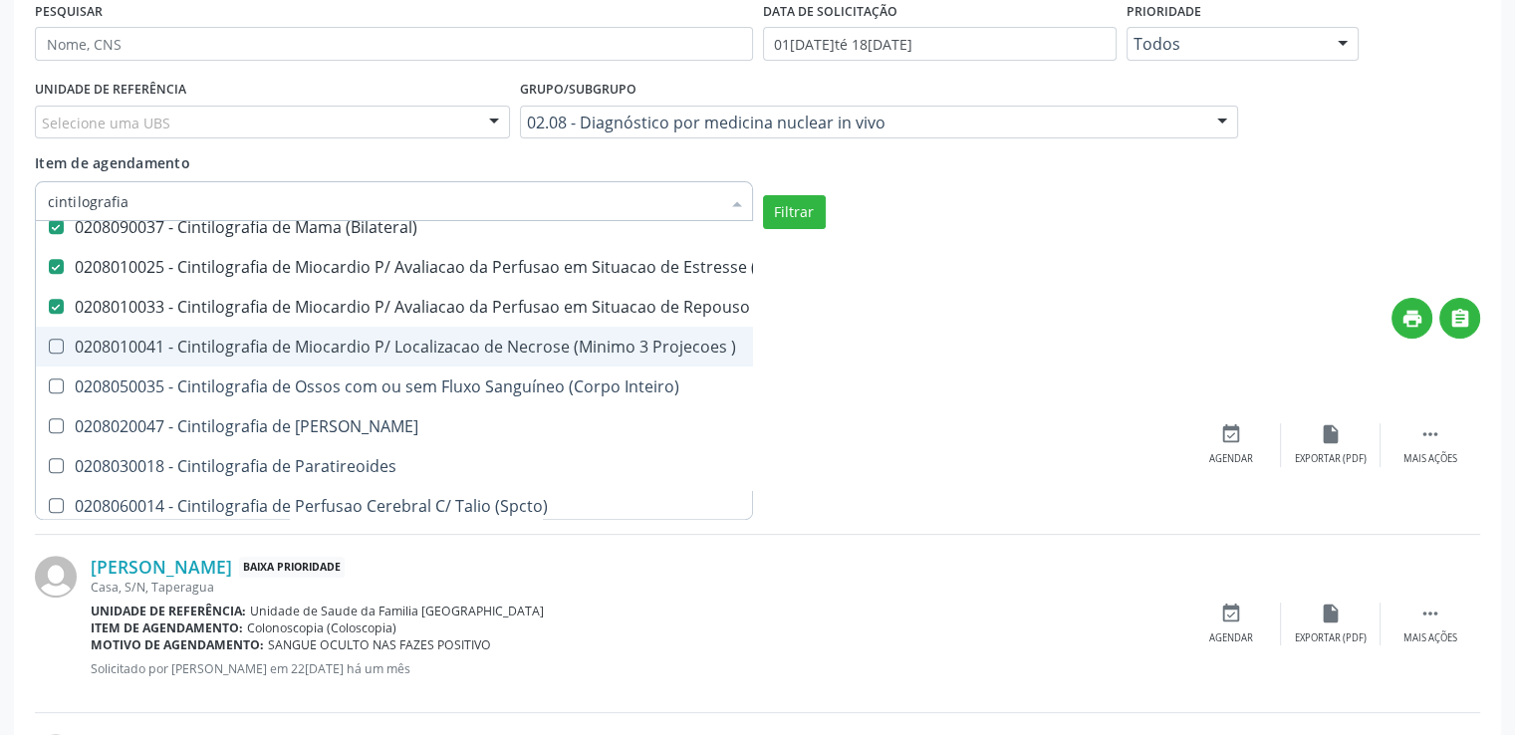
click at [56, 339] on \) at bounding box center [56, 346] width 15 height 15
click at [49, 340] on \) "checkbox" at bounding box center [42, 346] width 13 height 13
checkbox \) "true"
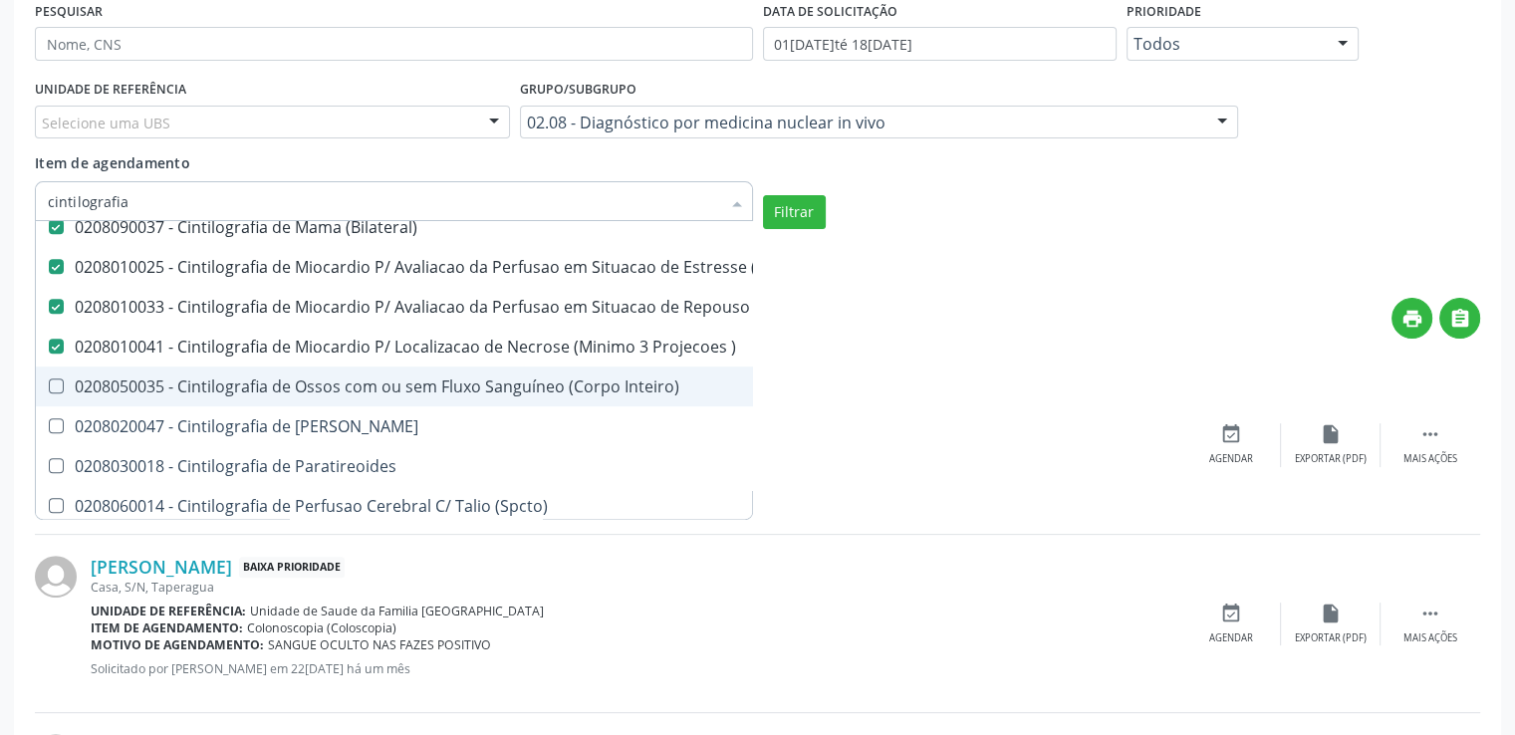
click at [54, 378] on Inteiro\) at bounding box center [56, 385] width 15 height 15
click at [49, 379] on Inteiro\) "checkbox" at bounding box center [42, 385] width 13 height 13
checkbox Inteiro\) "true"
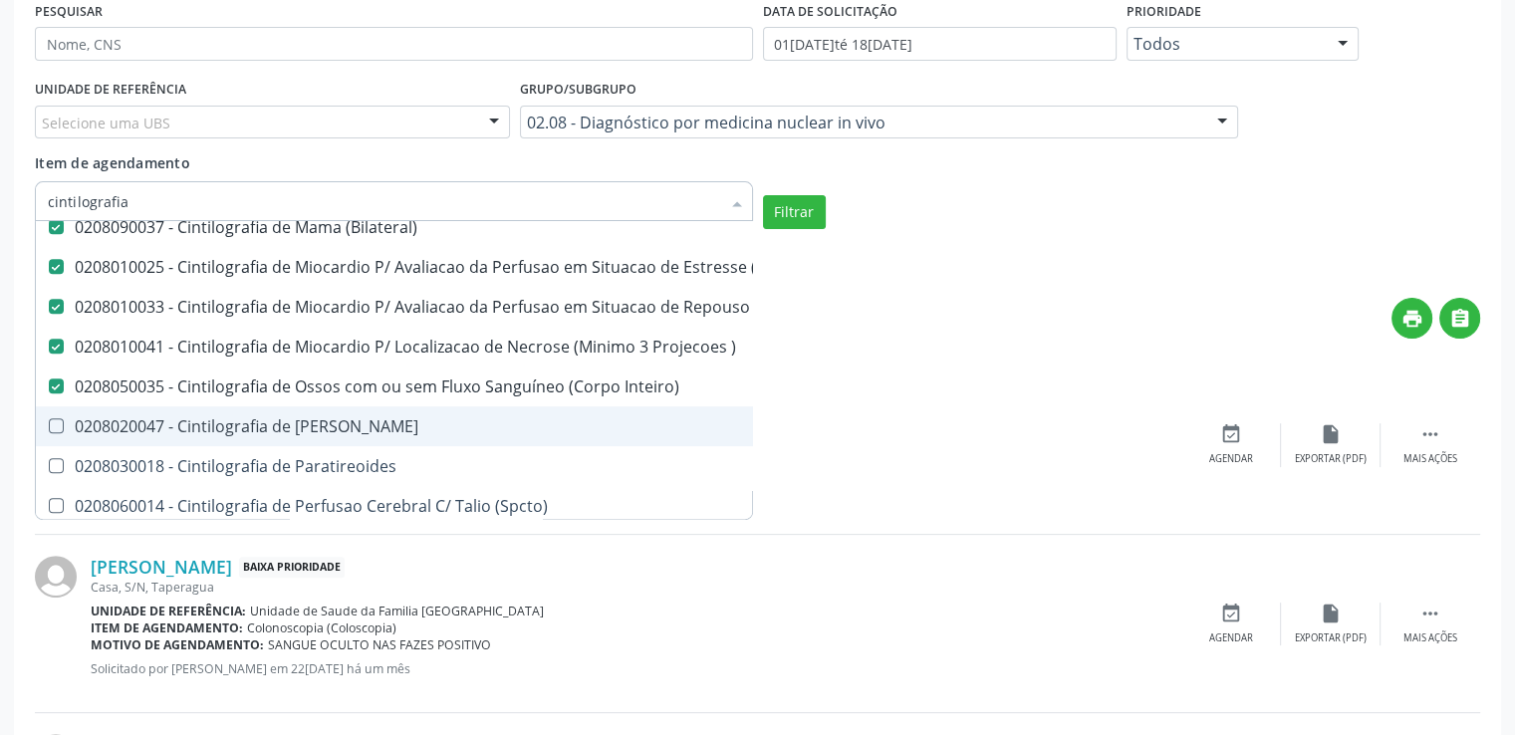
click at [54, 421] on Pancreas at bounding box center [56, 425] width 15 height 15
click at [49, 421] on Pancreas "checkbox" at bounding box center [42, 425] width 13 height 13
checkbox Pancreas "true"
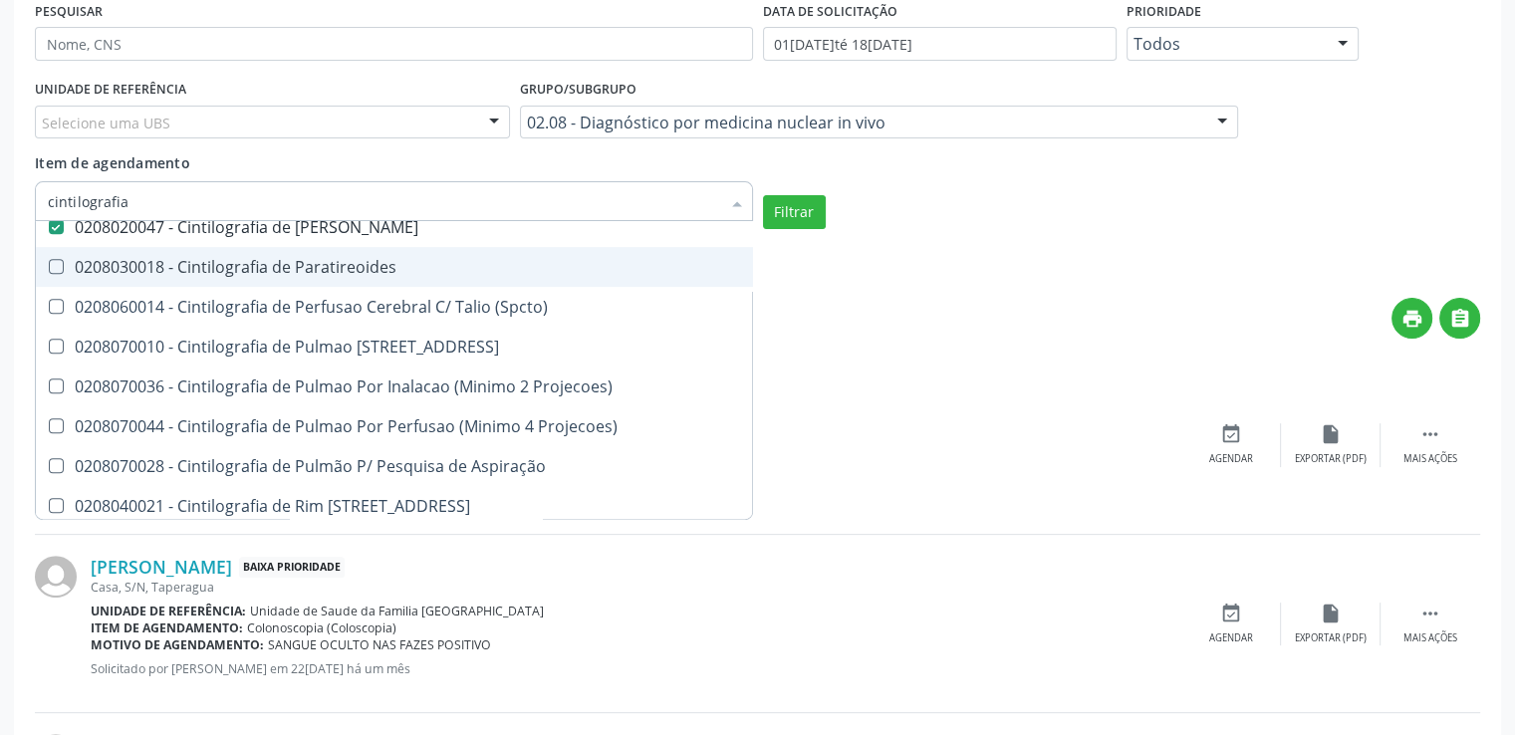
click at [51, 260] on Paratireoides at bounding box center [56, 266] width 15 height 15
click at [49, 260] on Paratireoides "checkbox" at bounding box center [42, 266] width 13 height 13
checkbox Paratireoides "true"
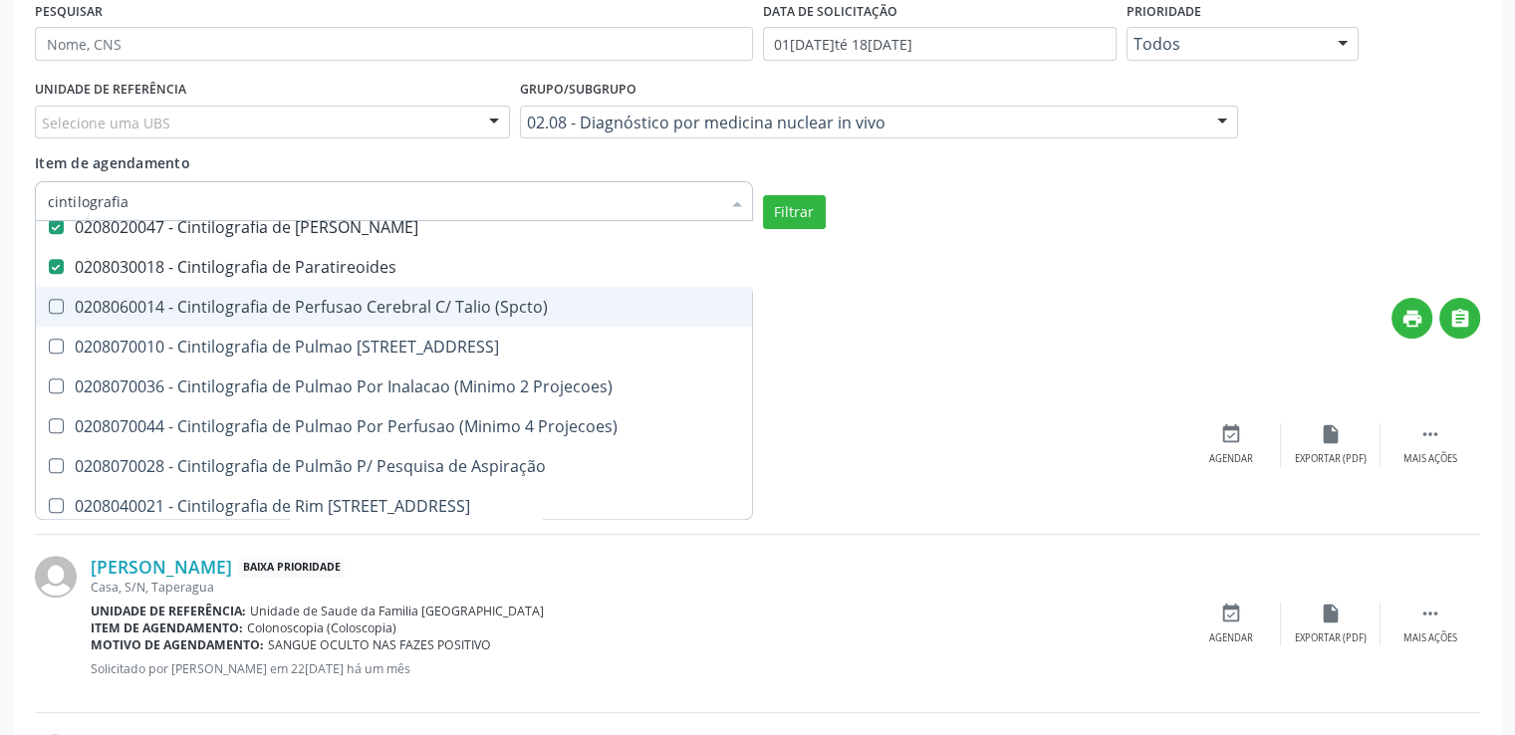
click at [55, 305] on \(Spcto\) at bounding box center [56, 306] width 15 height 15
click at [49, 305] on \(Spcto\) "checkbox" at bounding box center [42, 306] width 13 height 13
checkbox \(Spcto\) "true"
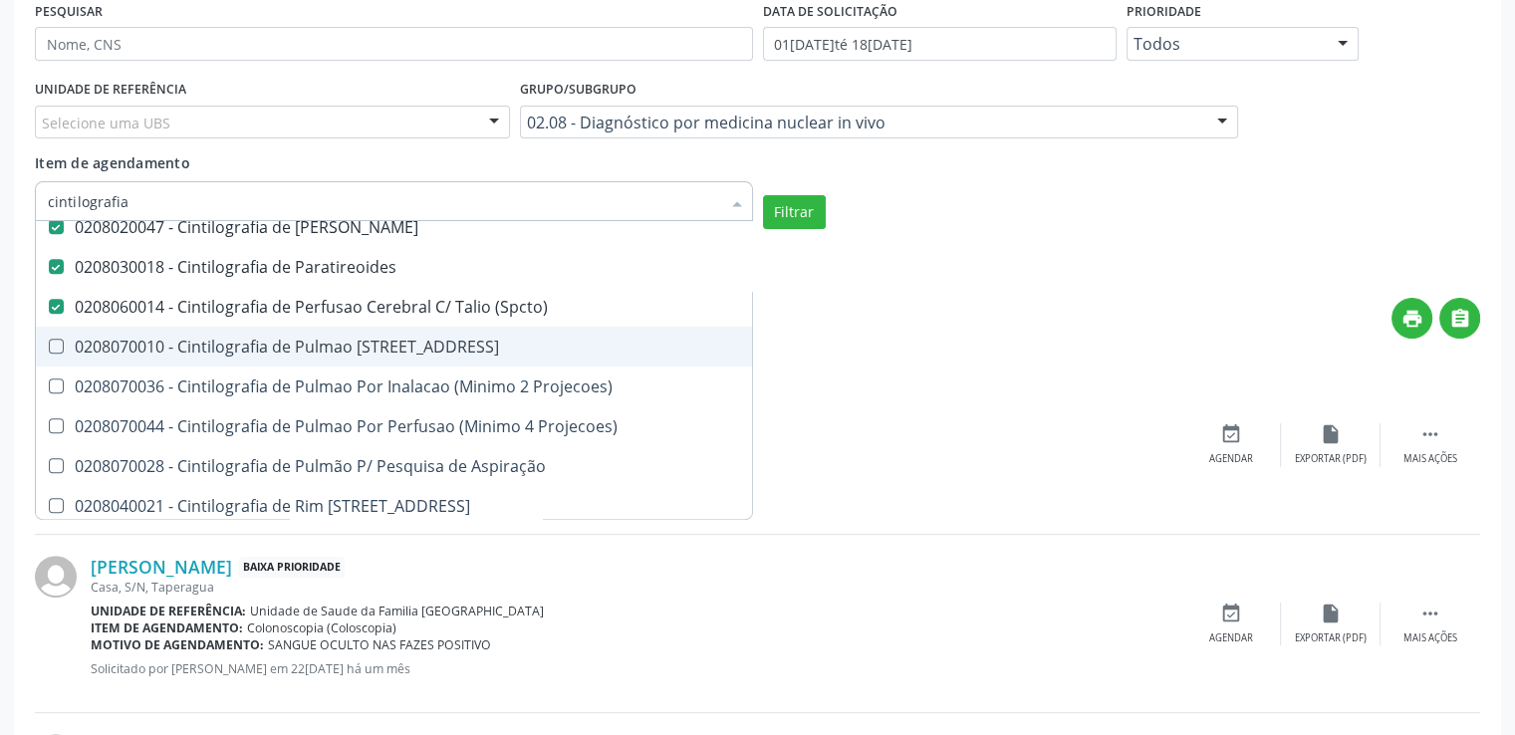
click at [57, 339] on 67 at bounding box center [56, 346] width 15 height 15
click at [49, 340] on 67 "checkbox" at bounding box center [42, 346] width 13 height 13
click at [54, 361] on span "0208070010 - Cintilografia de Pulmao [STREET_ADDRESS]" at bounding box center [480, 347] width 888 height 40
checkbox 67 "false"
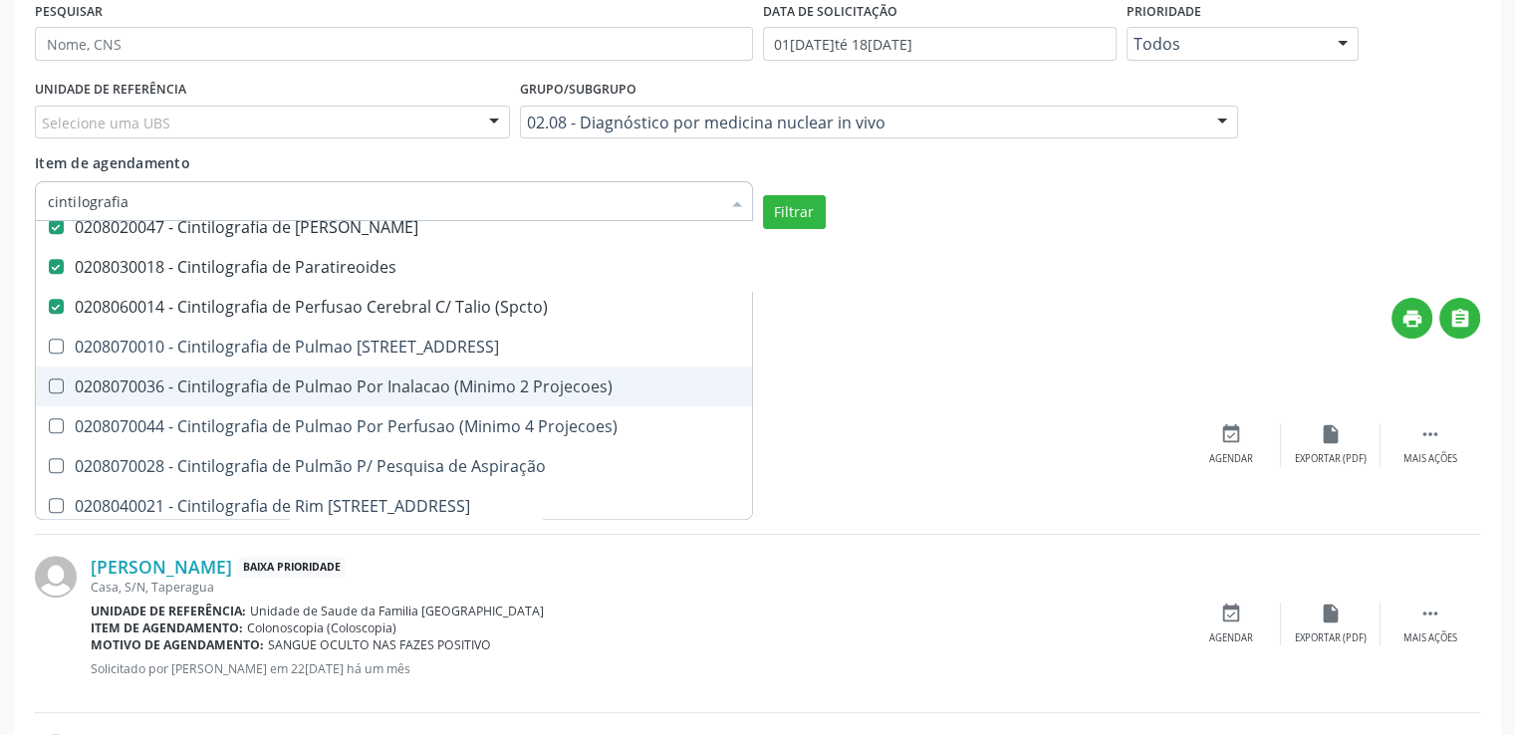
click at [53, 391] on div "0208070036 - Cintilografia de Pulmao Por Inalacao (Minimo 2 Projecoes)" at bounding box center [480, 386] width 865 height 16
checkbox Projecoes\) "true"
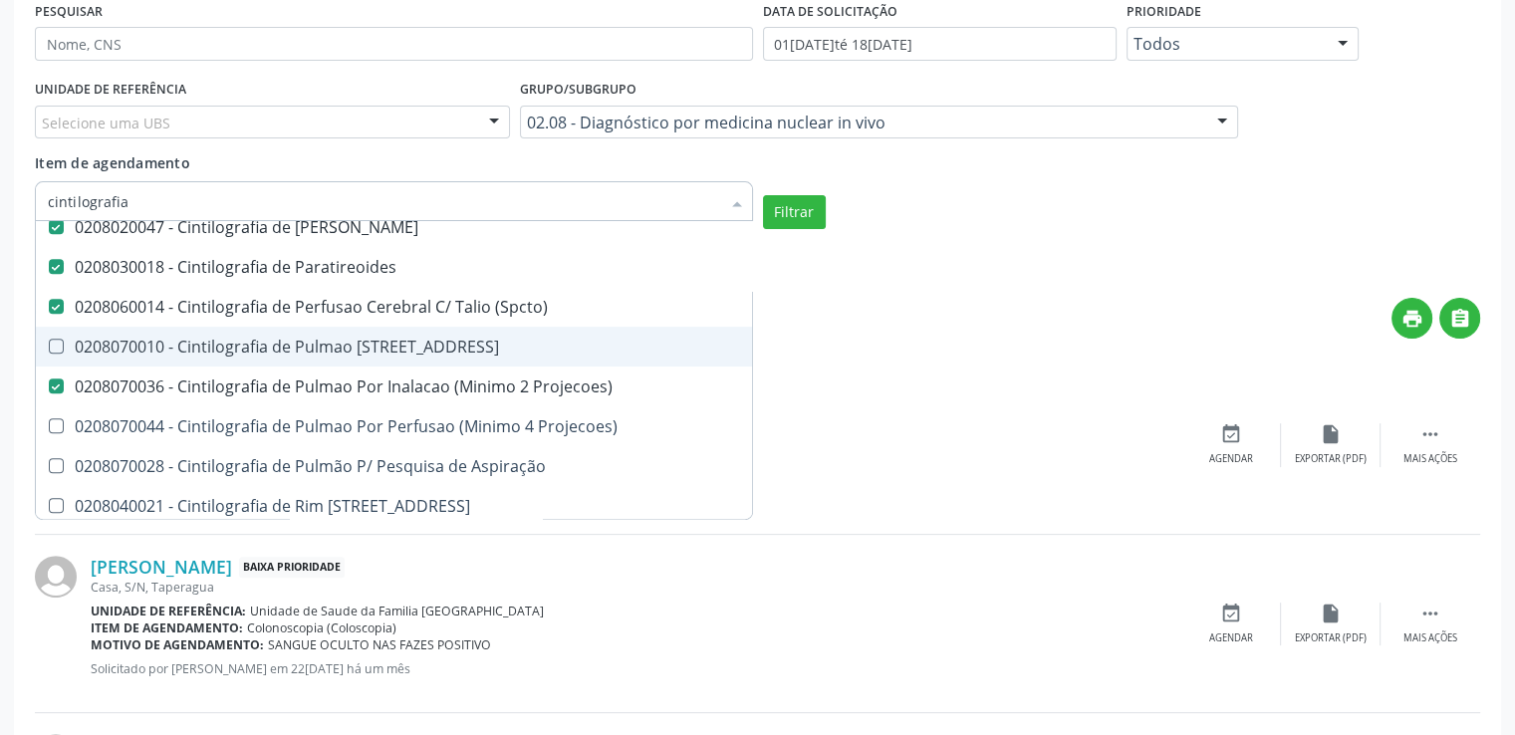
click at [54, 348] on 67 at bounding box center [56, 346] width 15 height 15
click at [49, 348] on 67 "checkbox" at bounding box center [42, 346] width 13 height 13
checkbox 67 "true"
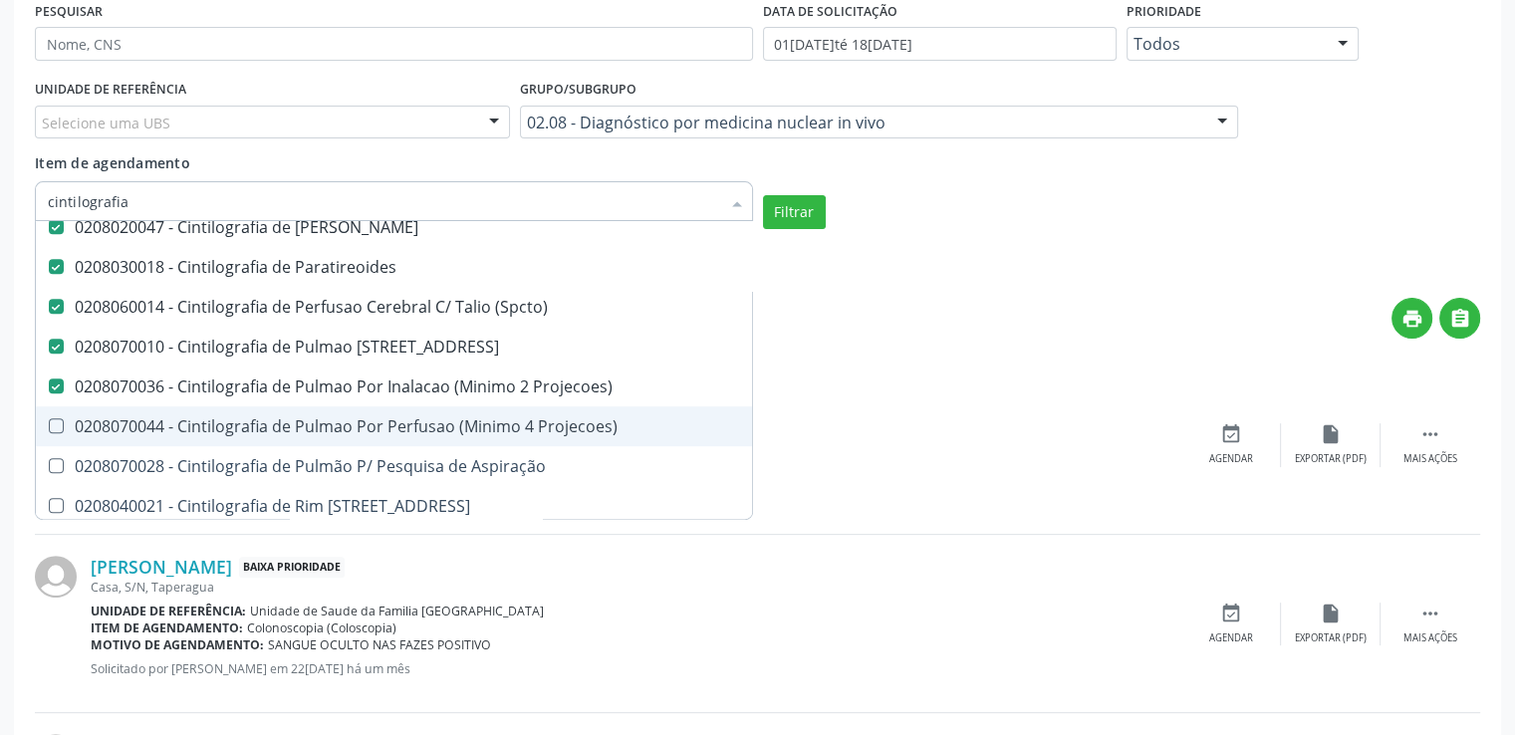
click at [56, 418] on Projecoes\) at bounding box center [56, 425] width 15 height 15
click at [49, 419] on Projecoes\) "checkbox" at bounding box center [42, 425] width 13 height 13
checkbox Projecoes\) "true"
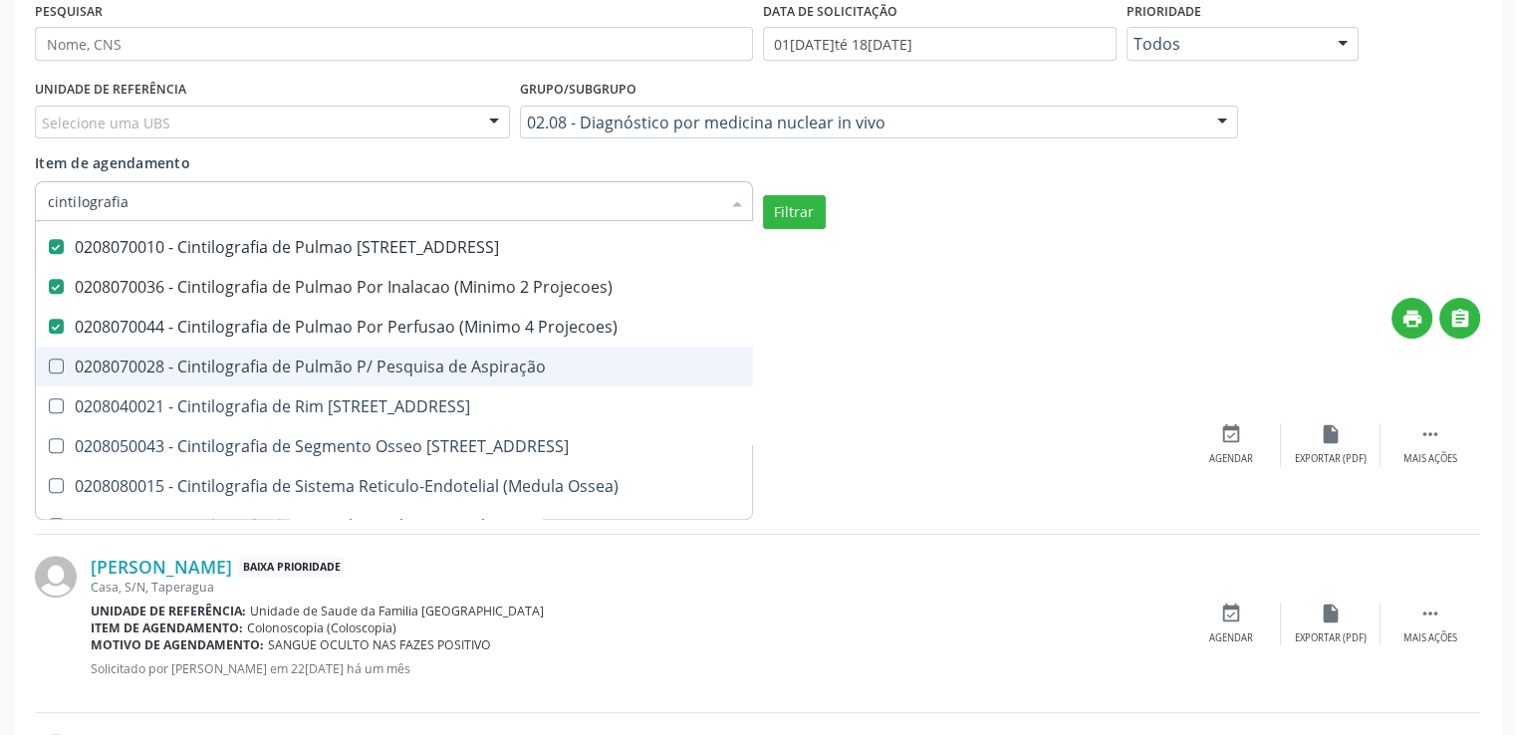
click at [59, 368] on Aspiração at bounding box center [56, 366] width 15 height 15
click at [49, 368] on Aspiração "checkbox" at bounding box center [42, 366] width 13 height 13
checkbox Aspiração "true"
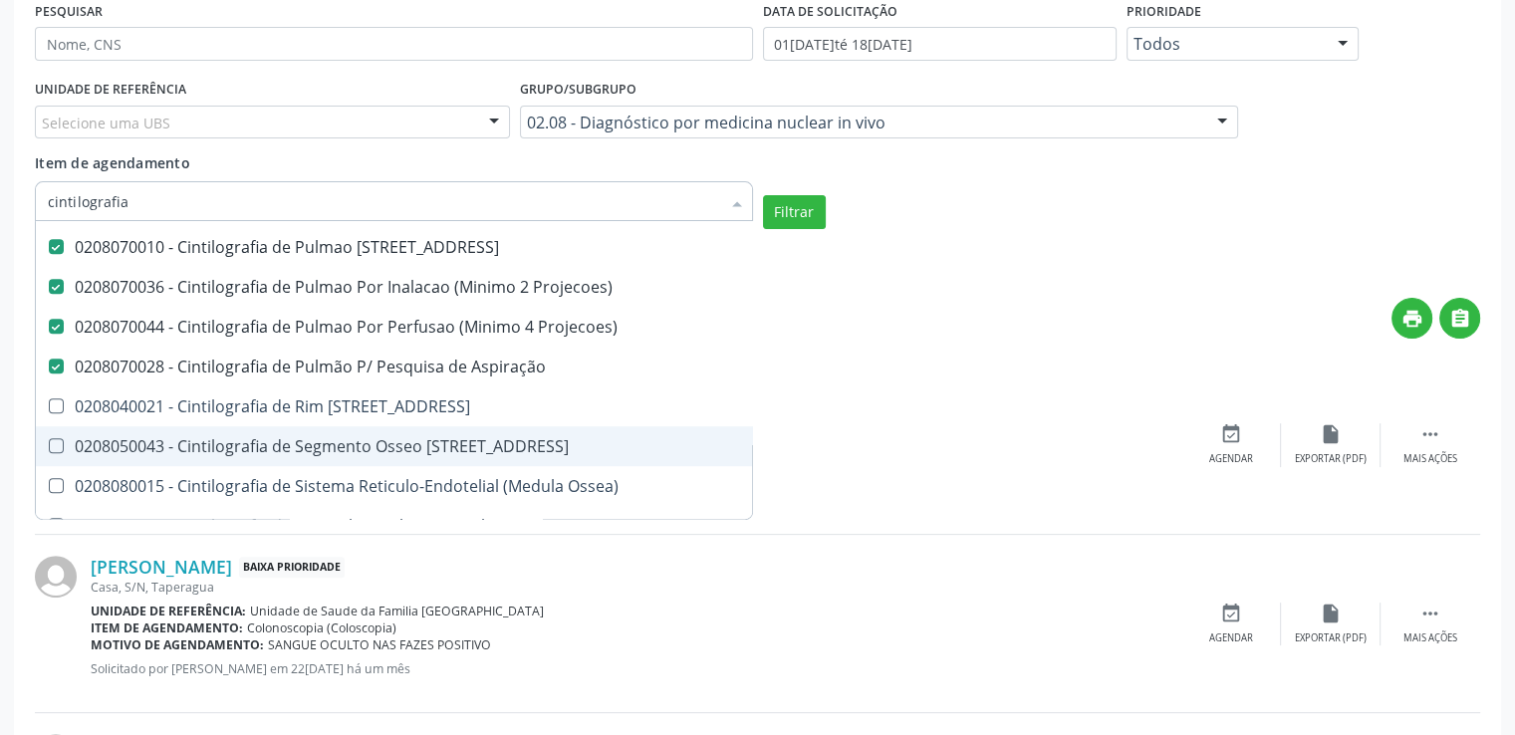
click at [61, 426] on span "0208050043 - Cintilografia de Segmento Osseo [STREET_ADDRESS]" at bounding box center [480, 446] width 888 height 40
checkbox 67 "true"
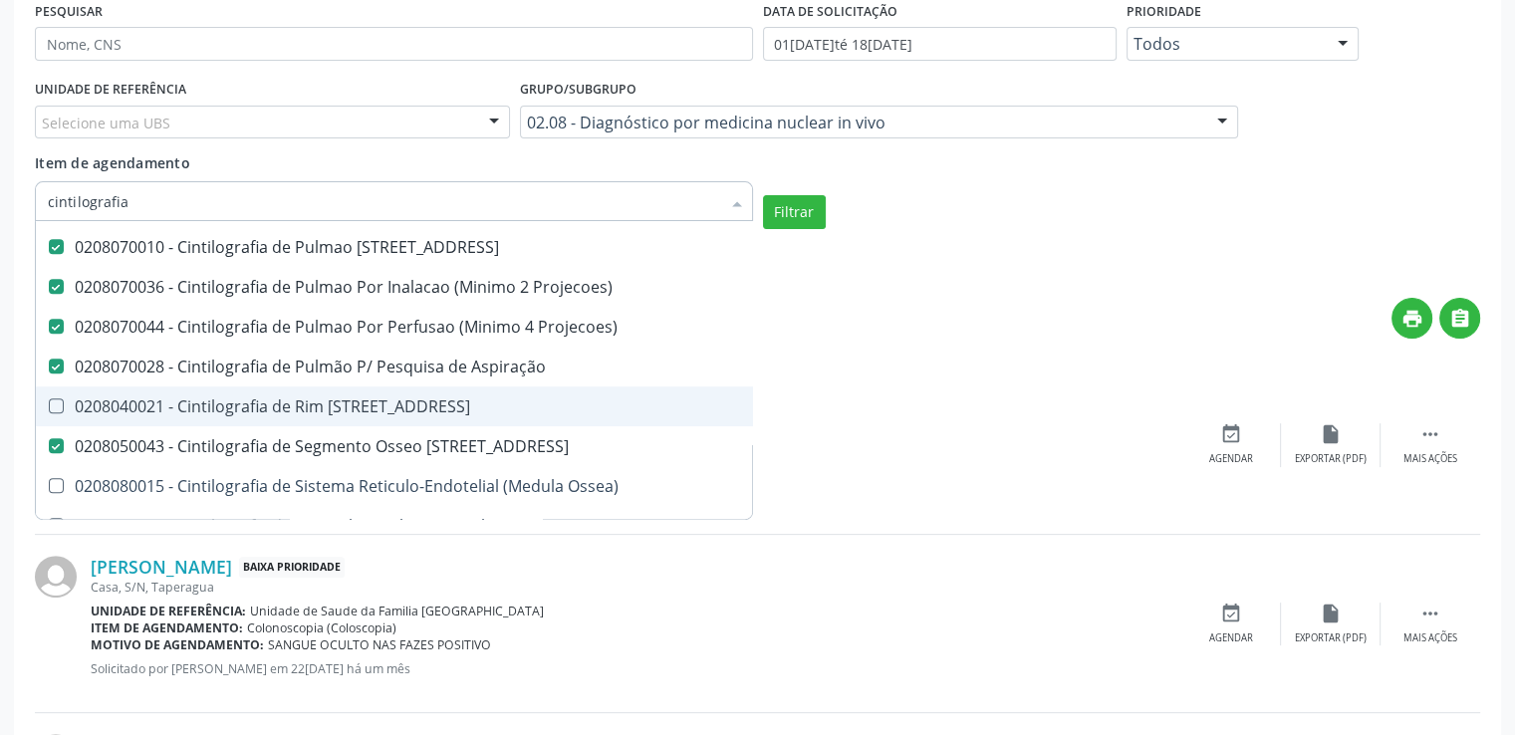
click at [52, 401] on 67 at bounding box center [56, 405] width 15 height 15
click at [49, 401] on 67 "checkbox" at bounding box center [42, 405] width 13 height 13
checkbox 67 "true"
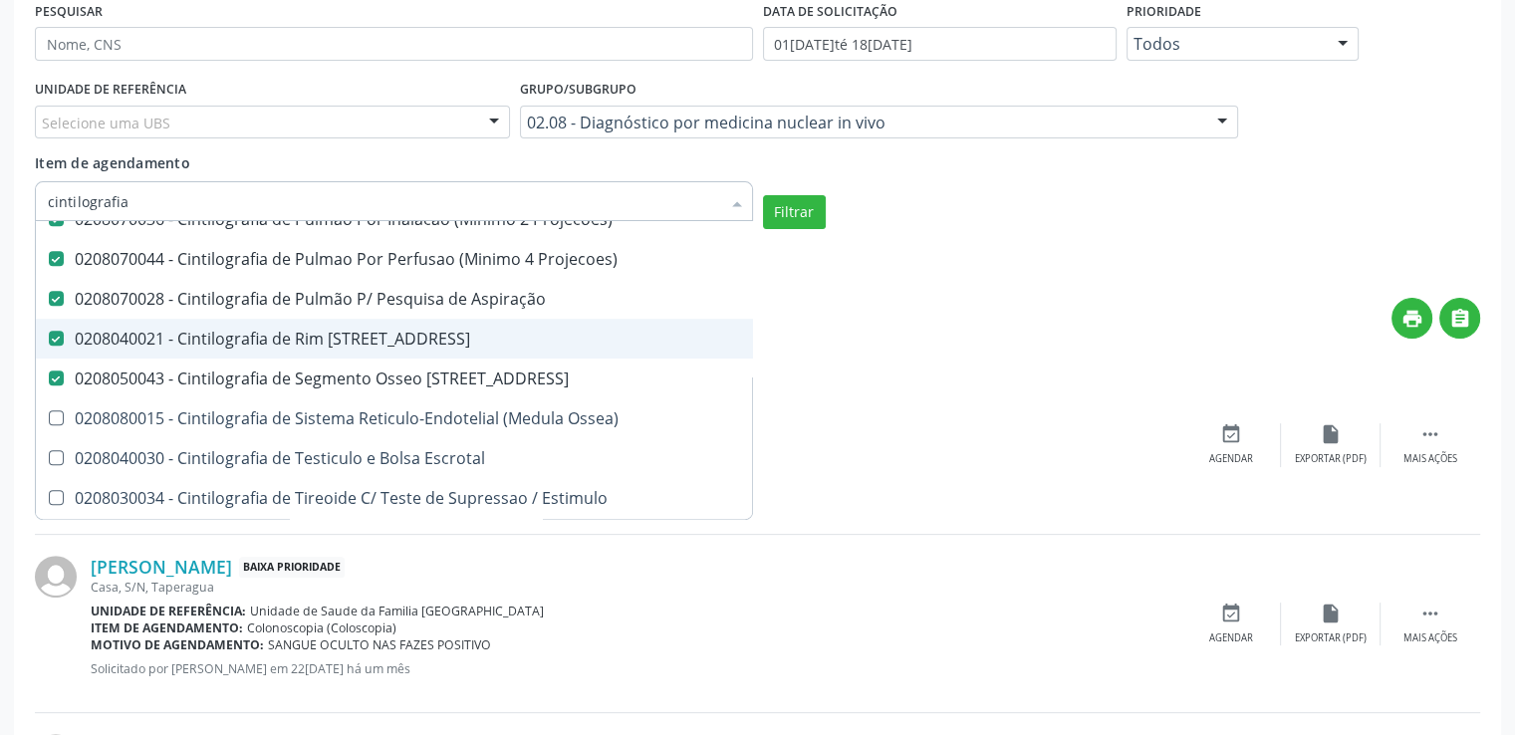
scroll to position [1394, 0]
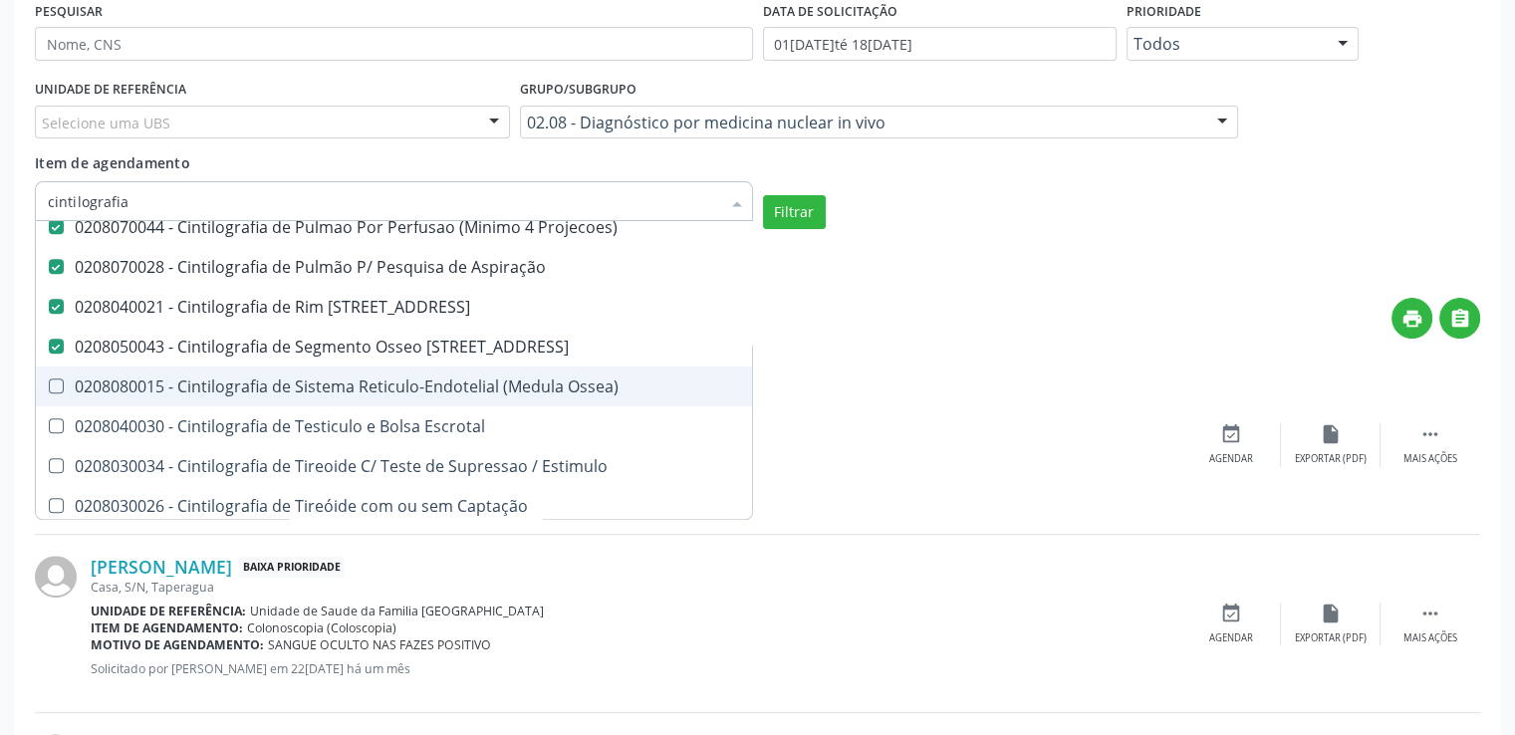
click at [54, 386] on Ossea\) at bounding box center [56, 385] width 15 height 15
click at [49, 386] on Ossea\) "checkbox" at bounding box center [42, 385] width 13 height 13
checkbox Ossea\) "true"
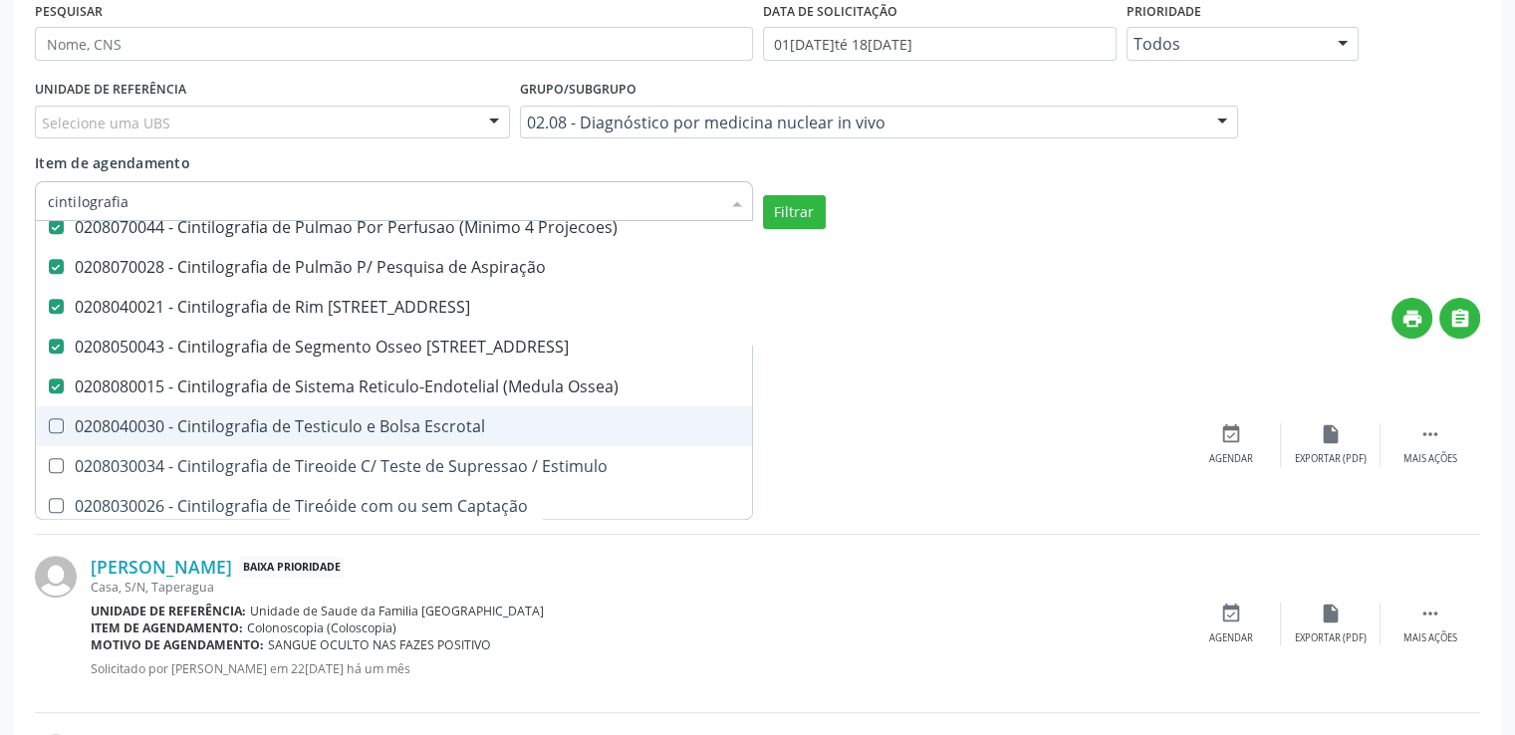
click at [54, 420] on Escrotal at bounding box center [56, 425] width 15 height 15
click at [49, 420] on Escrotal "checkbox" at bounding box center [42, 425] width 13 height 13
checkbox Escrotal "true"
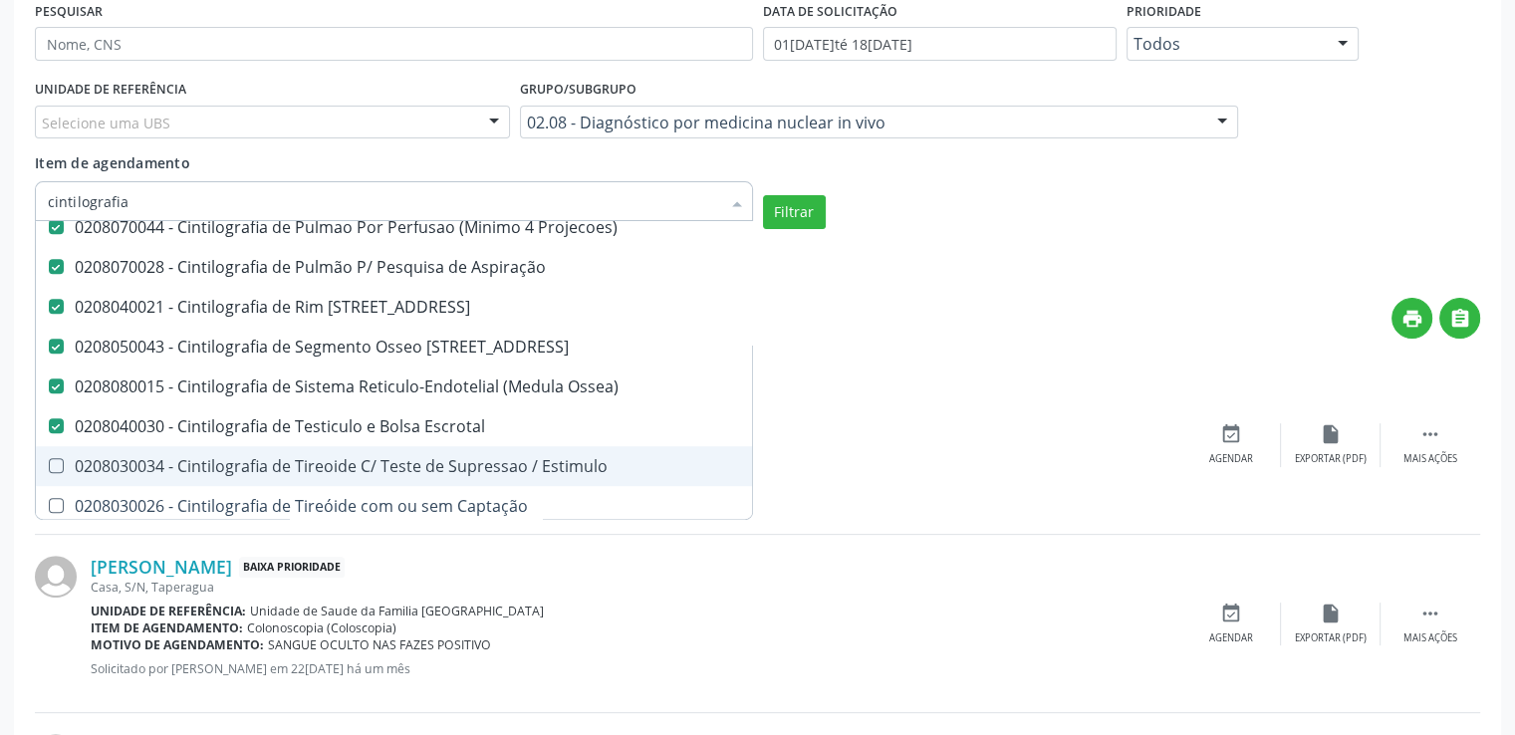
click at [57, 459] on Estimulo at bounding box center [56, 465] width 15 height 15
click at [49, 459] on Estimulo "checkbox" at bounding box center [42, 465] width 13 height 13
checkbox Estimulo "true"
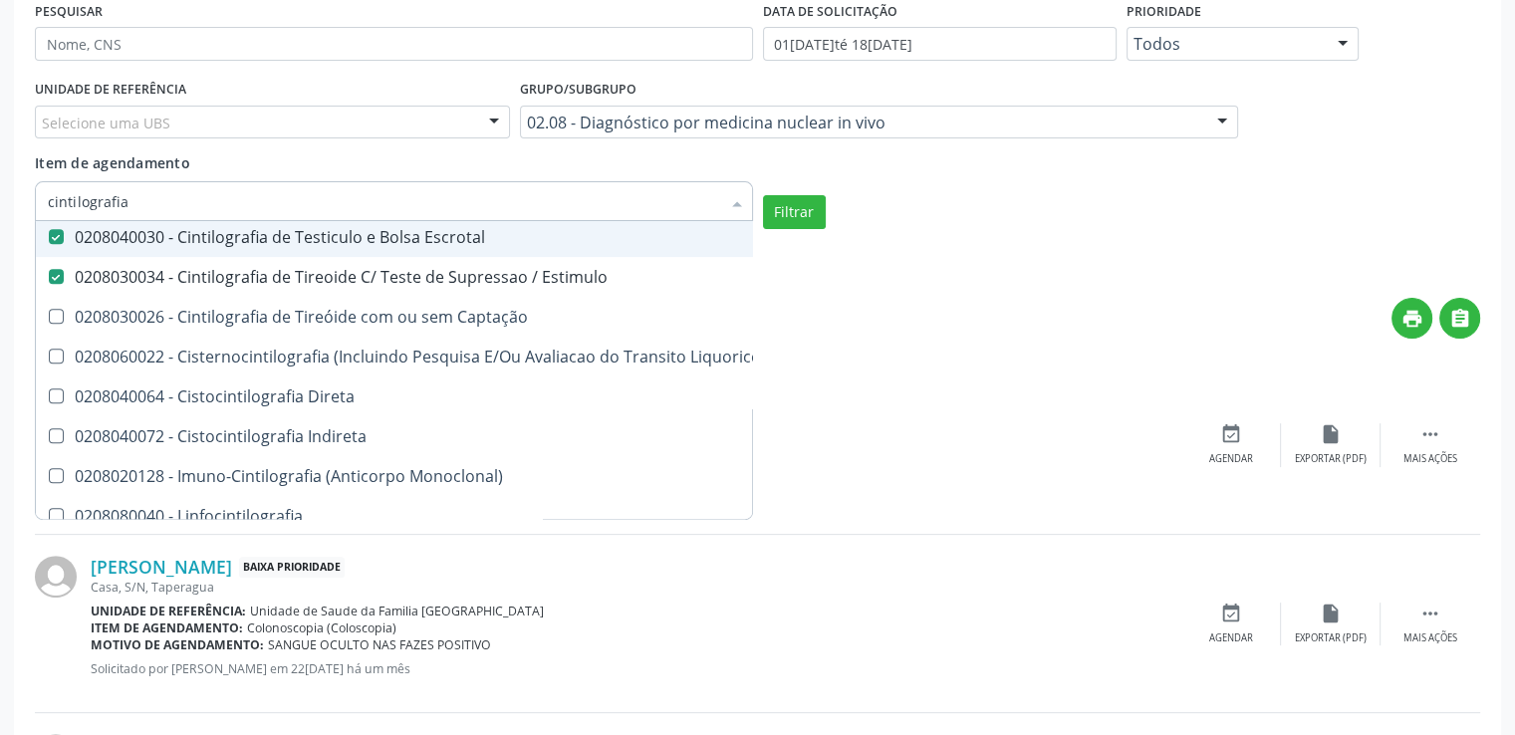
scroll to position [1594, 0]
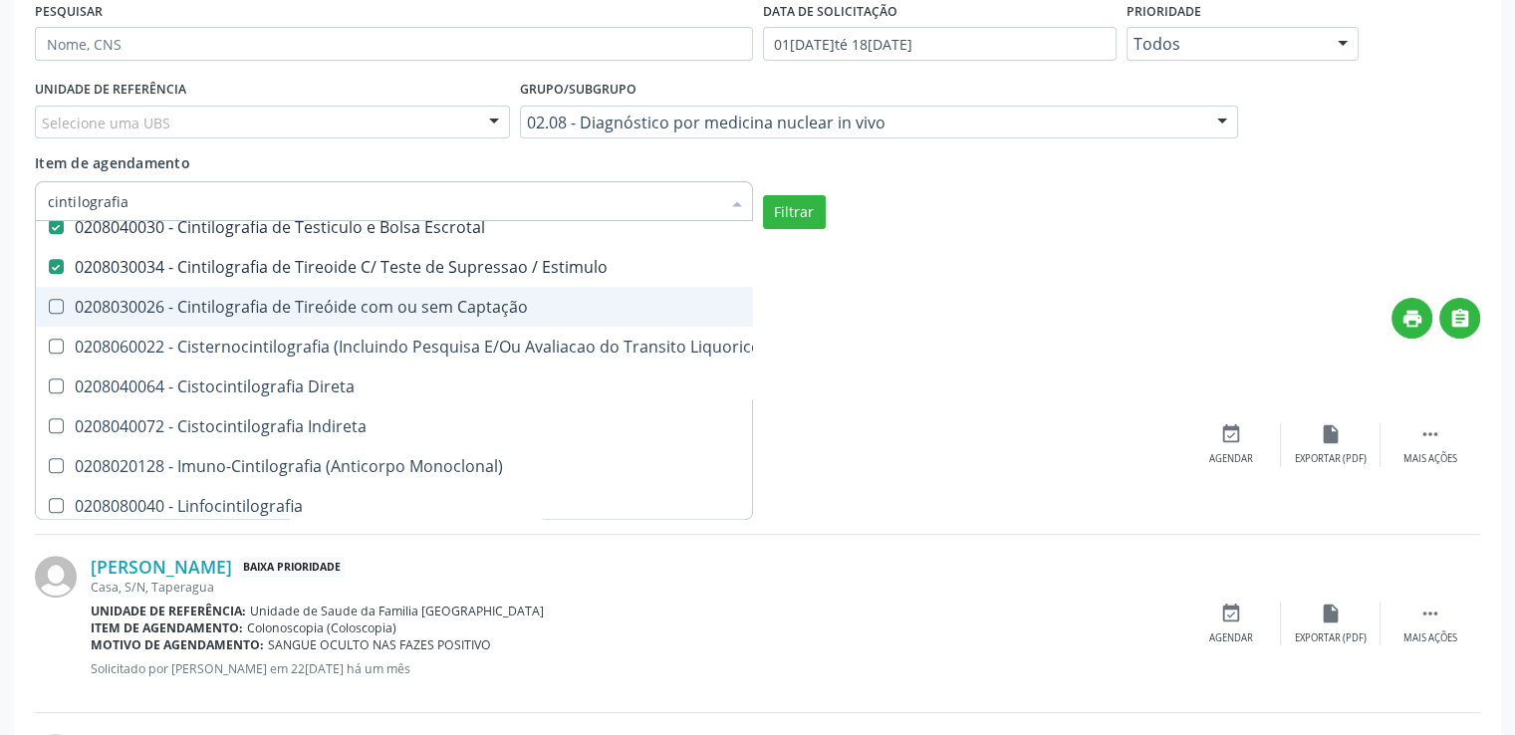
click at [64, 308] on div "0208030026 - Cintilografia de Tireóide com ou sem Captação" at bounding box center [480, 307] width 865 height 16
checkbox Captação "true"
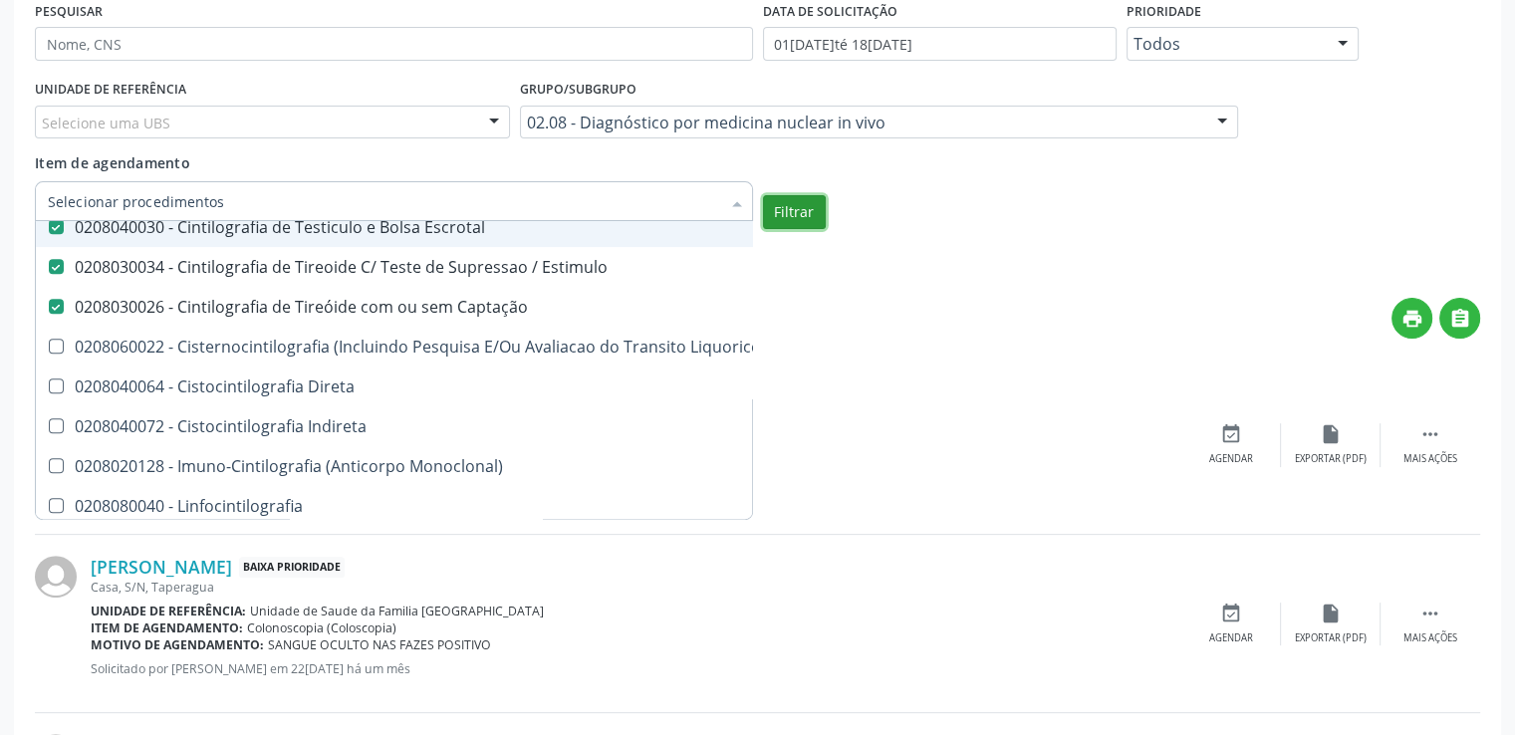
click at [775, 211] on button "Filtrar" at bounding box center [794, 212] width 63 height 34
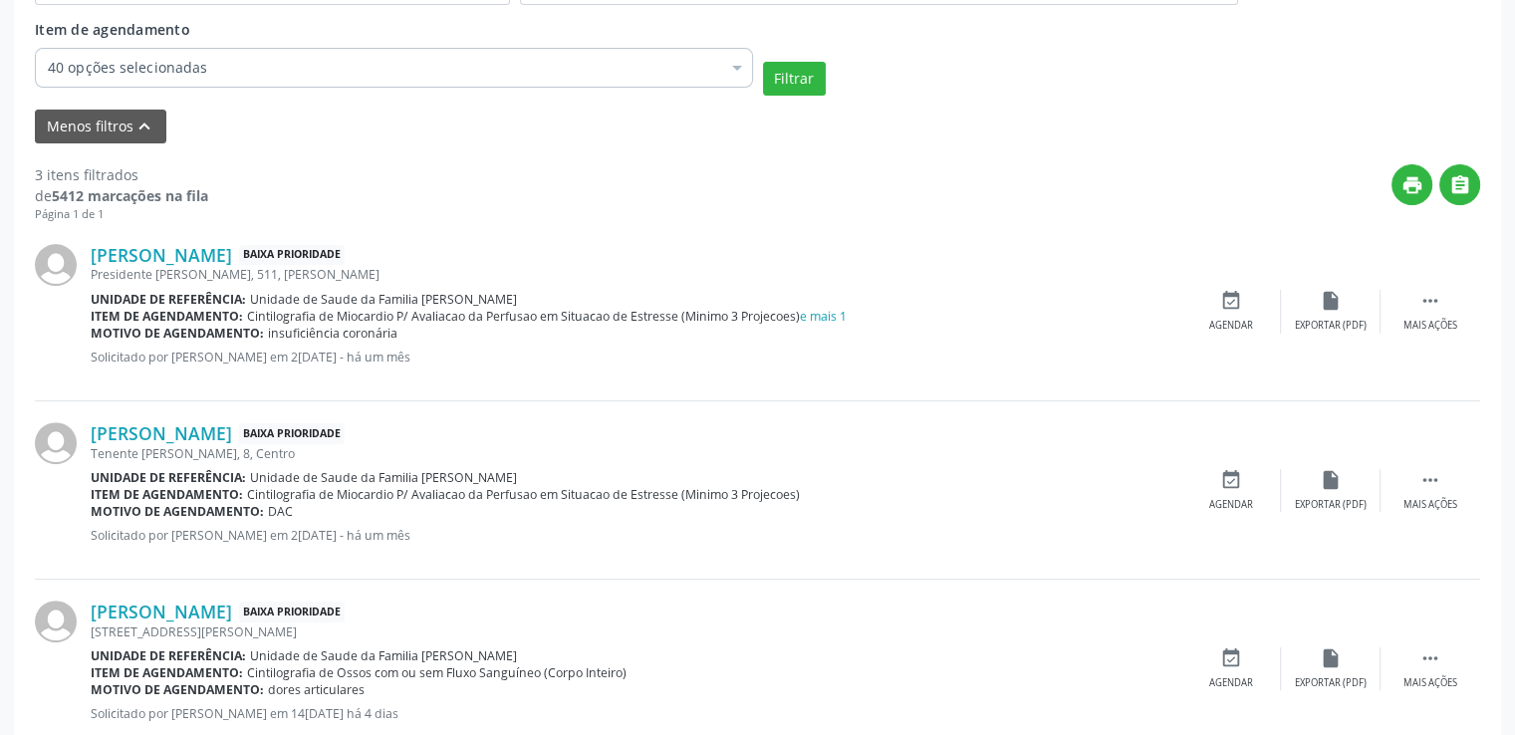
scroll to position [726, 0]
